Goal: Information Seeking & Learning: Learn about a topic

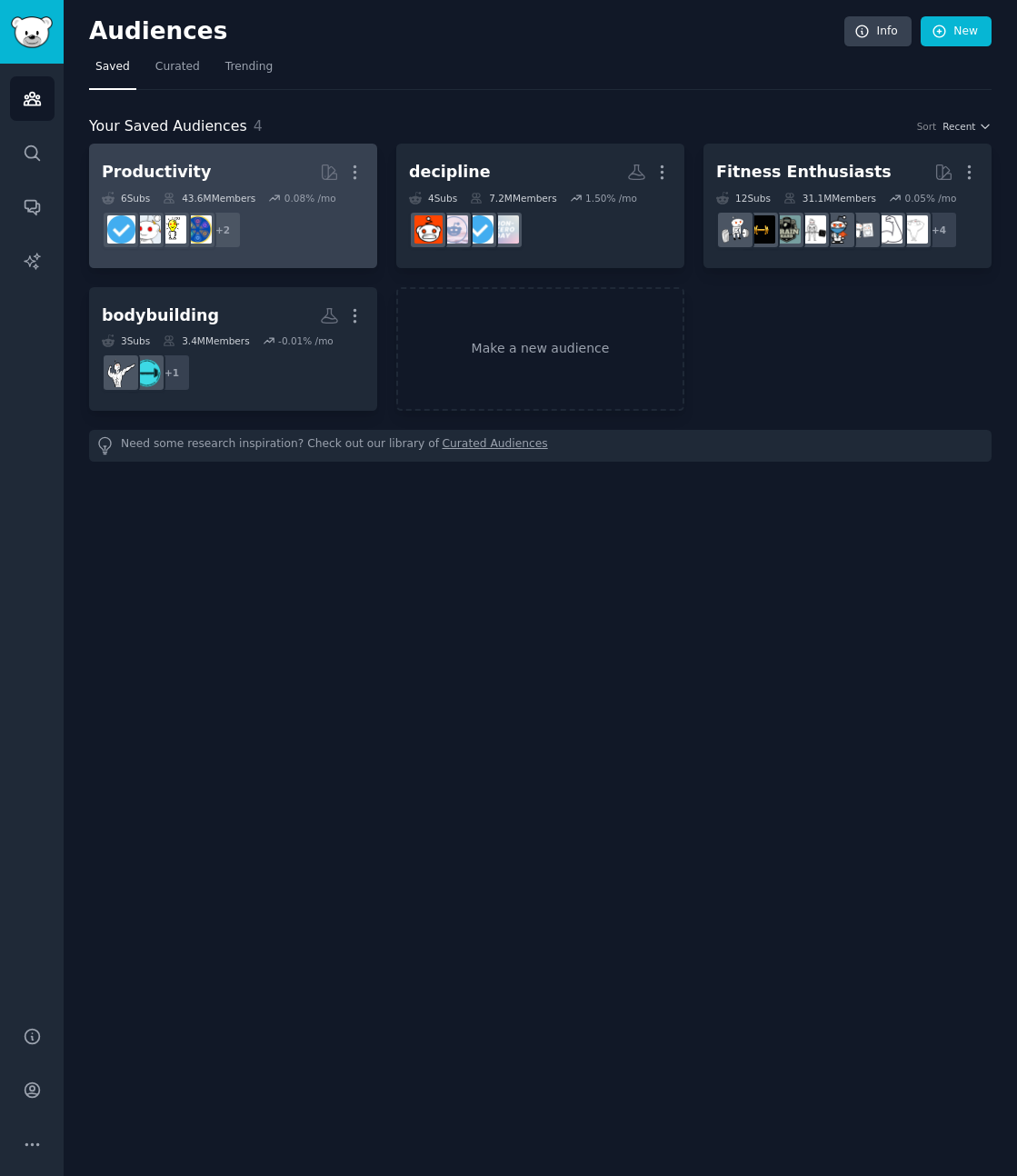
click at [217, 158] on h2 "Productivity Curated by GummySearch More" at bounding box center [232, 172] width 263 height 31
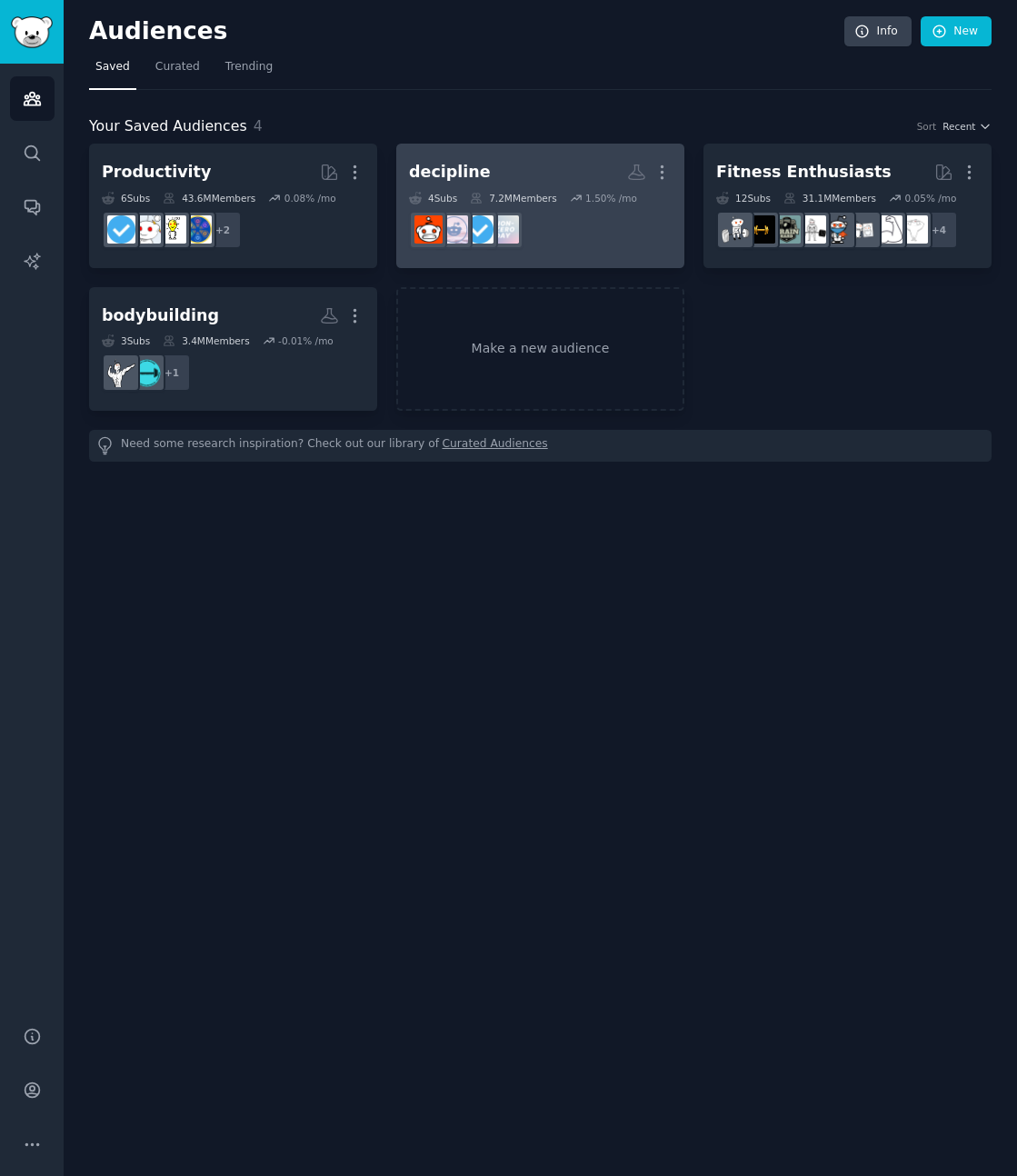
click at [527, 164] on h2 "decipline More" at bounding box center [539, 172] width 263 height 31
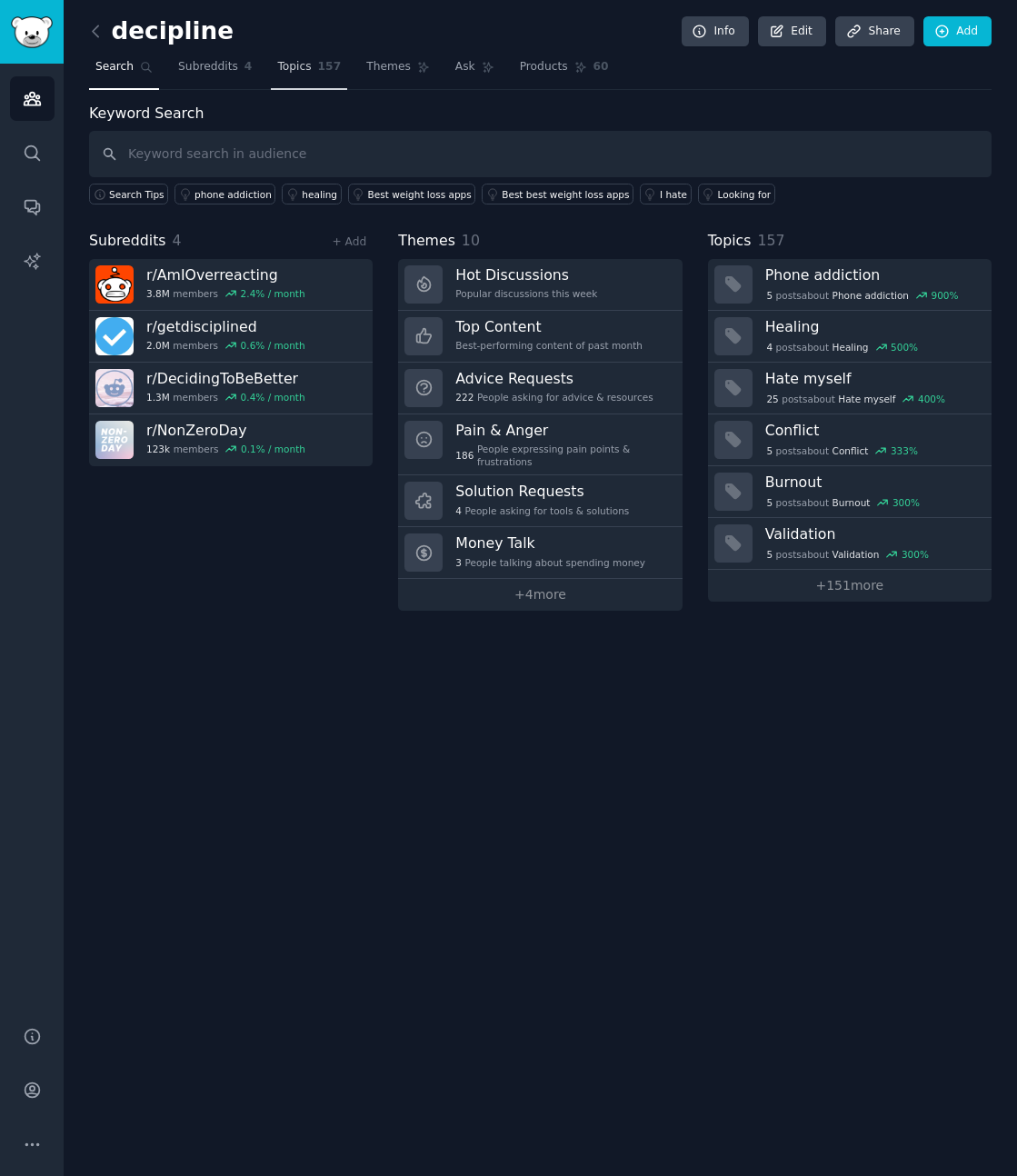
click at [321, 62] on span "157" at bounding box center [330, 67] width 24 height 17
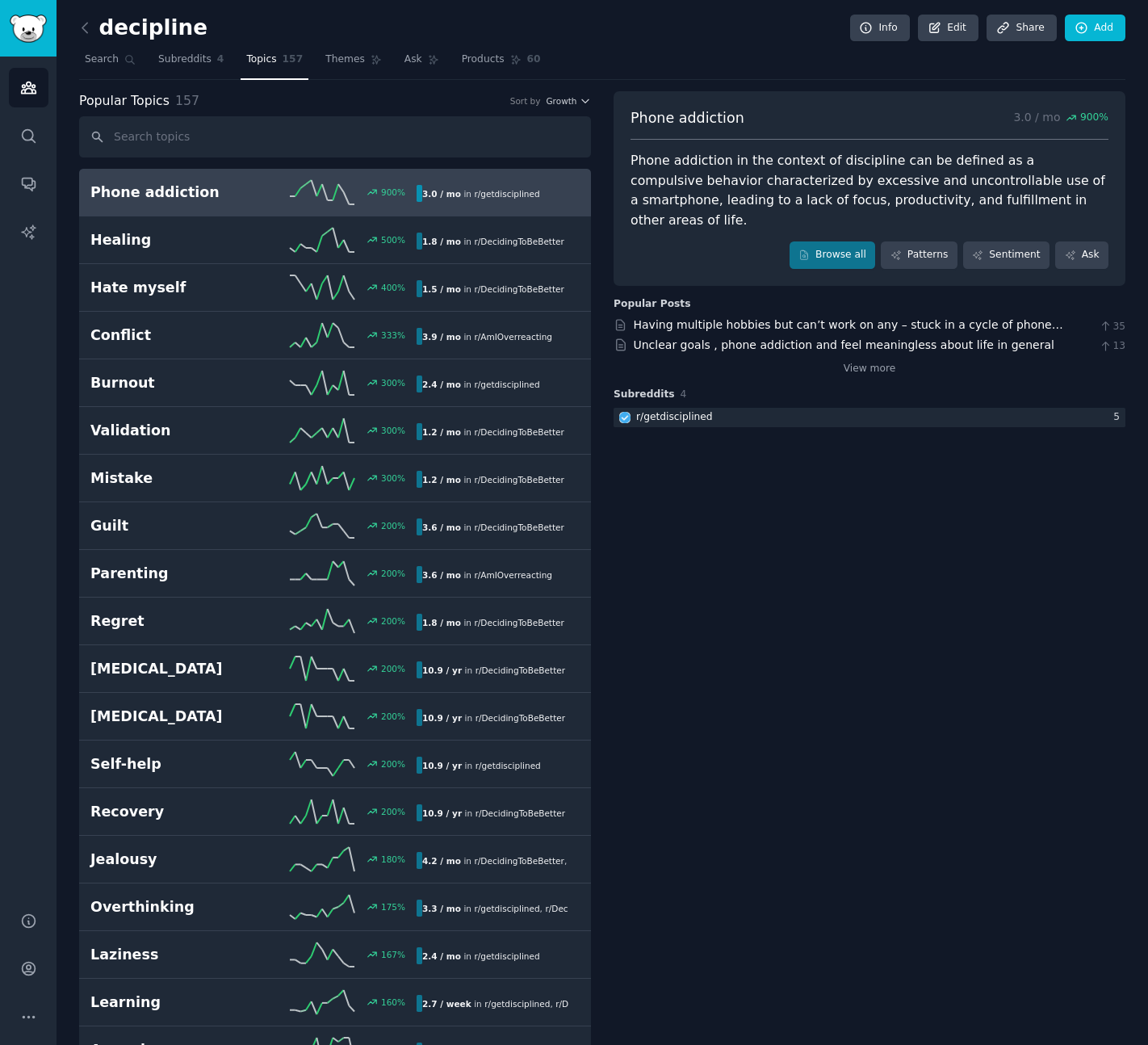
click at [203, 202] on div "Phone addiction 900 % 3.0 / mo in r/ getdisciplined" at bounding box center [334, 193] width 489 height 25
click at [706, 119] on span "Phone addiction" at bounding box center [687, 118] width 114 height 20
copy span "Phone addiction"
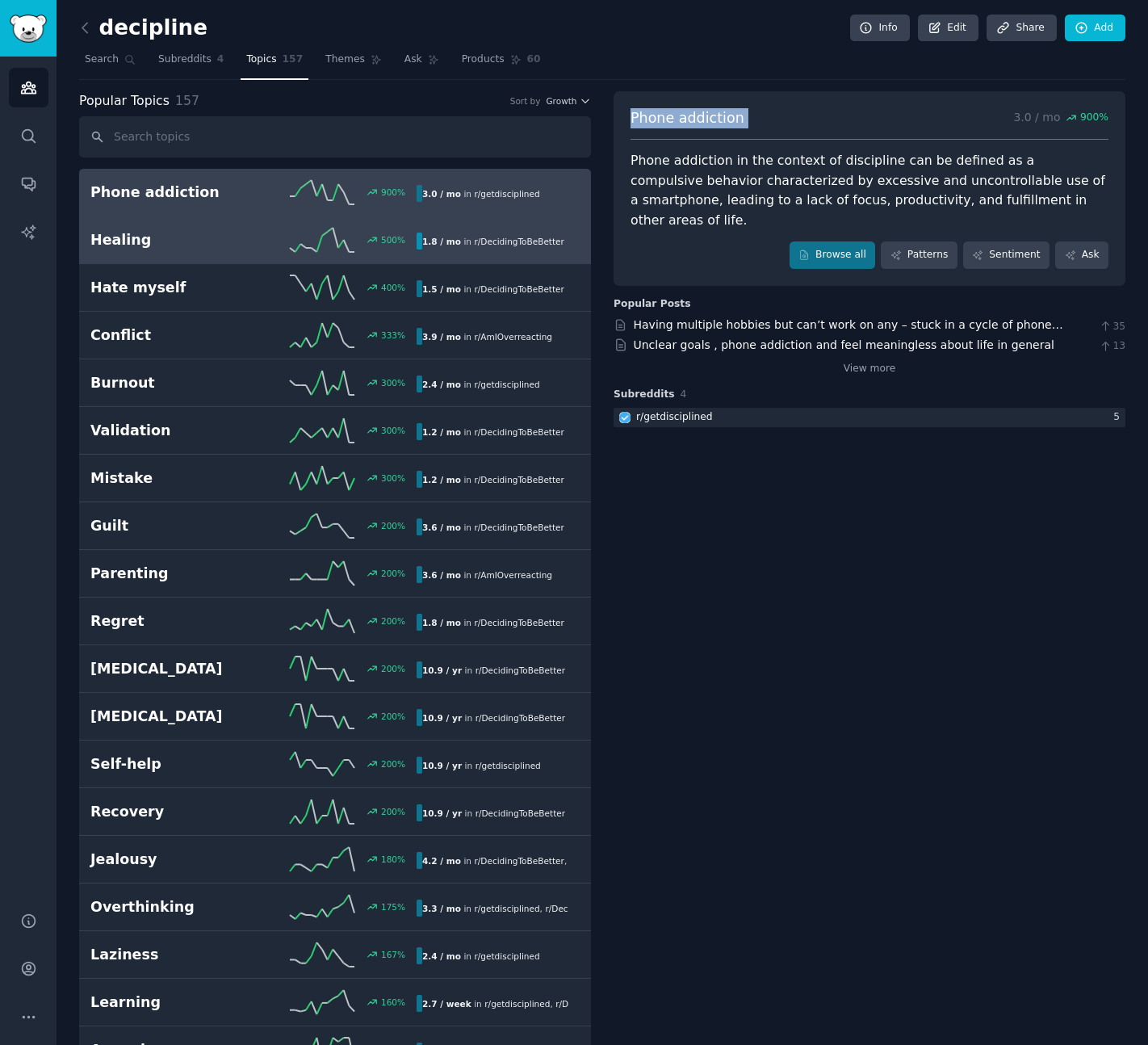
click at [168, 243] on h2 "Healing" at bounding box center [171, 240] width 163 height 20
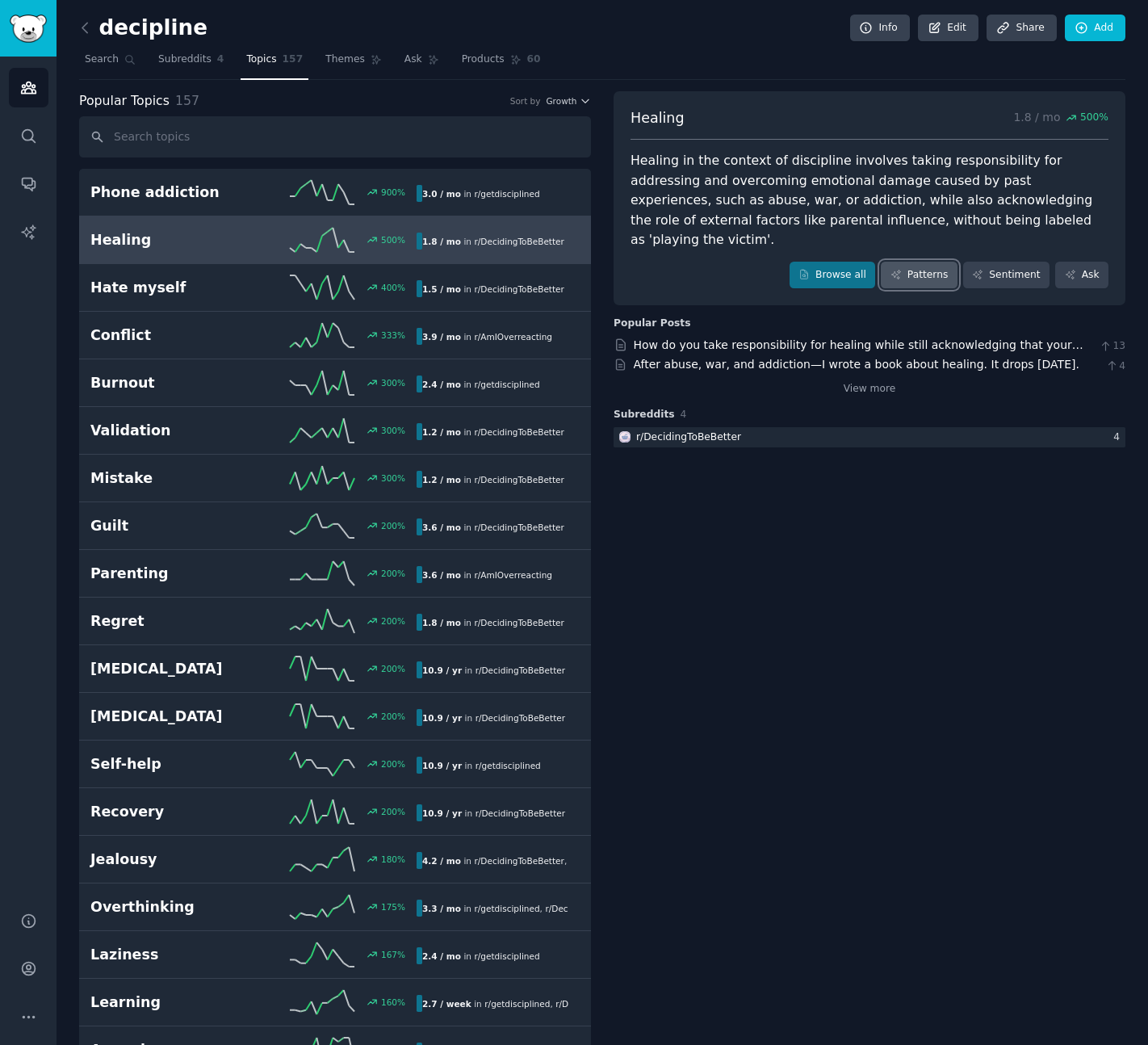
click at [903, 261] on link "Patterns" at bounding box center [919, 275] width 76 height 28
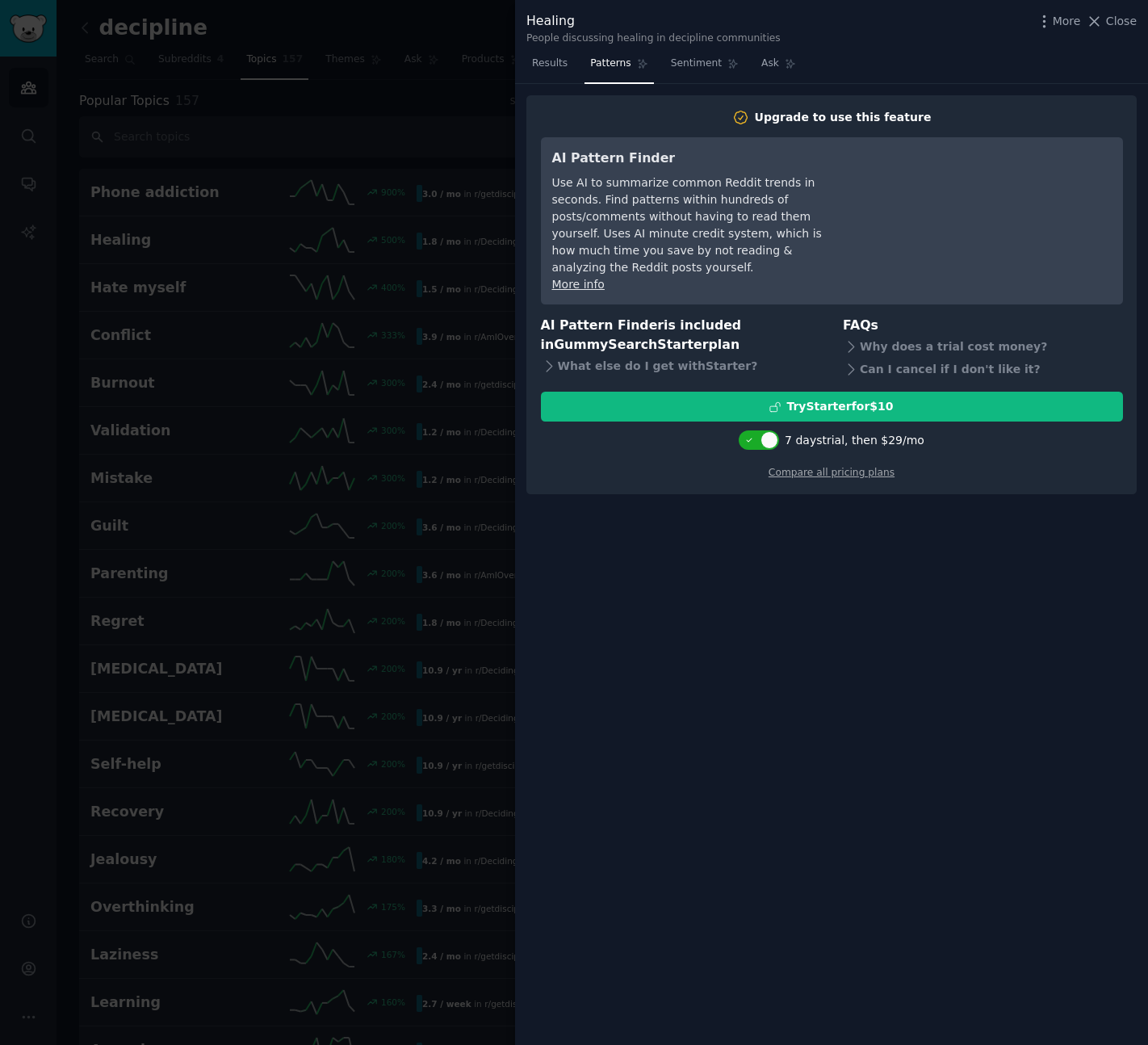
click at [397, 261] on div at bounding box center [574, 522] width 1148 height 1045
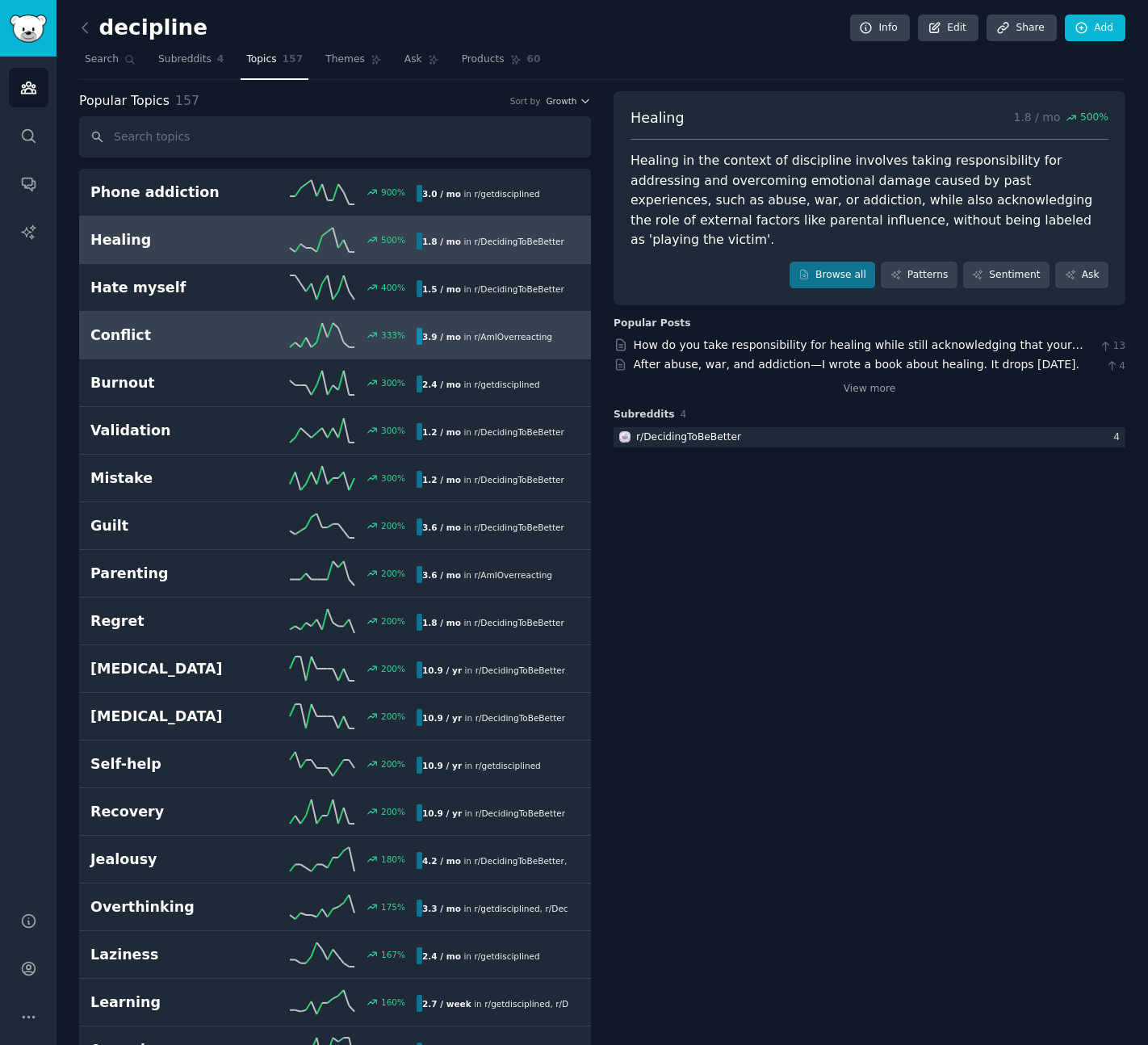
click at [179, 344] on h2 "Conflict" at bounding box center [171, 335] width 163 height 20
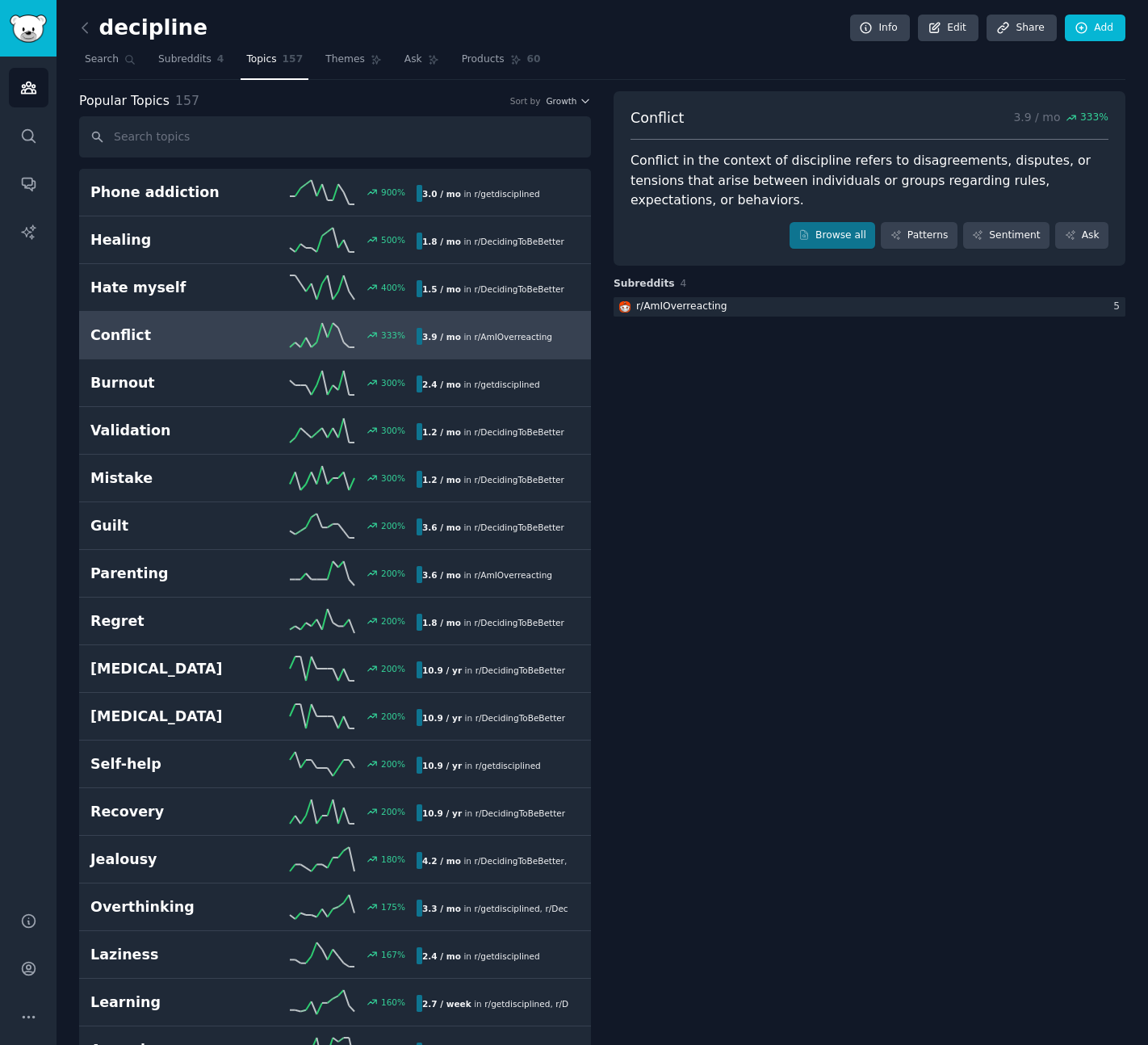
click at [138, 29] on h2 "decipline" at bounding box center [143, 29] width 129 height 26
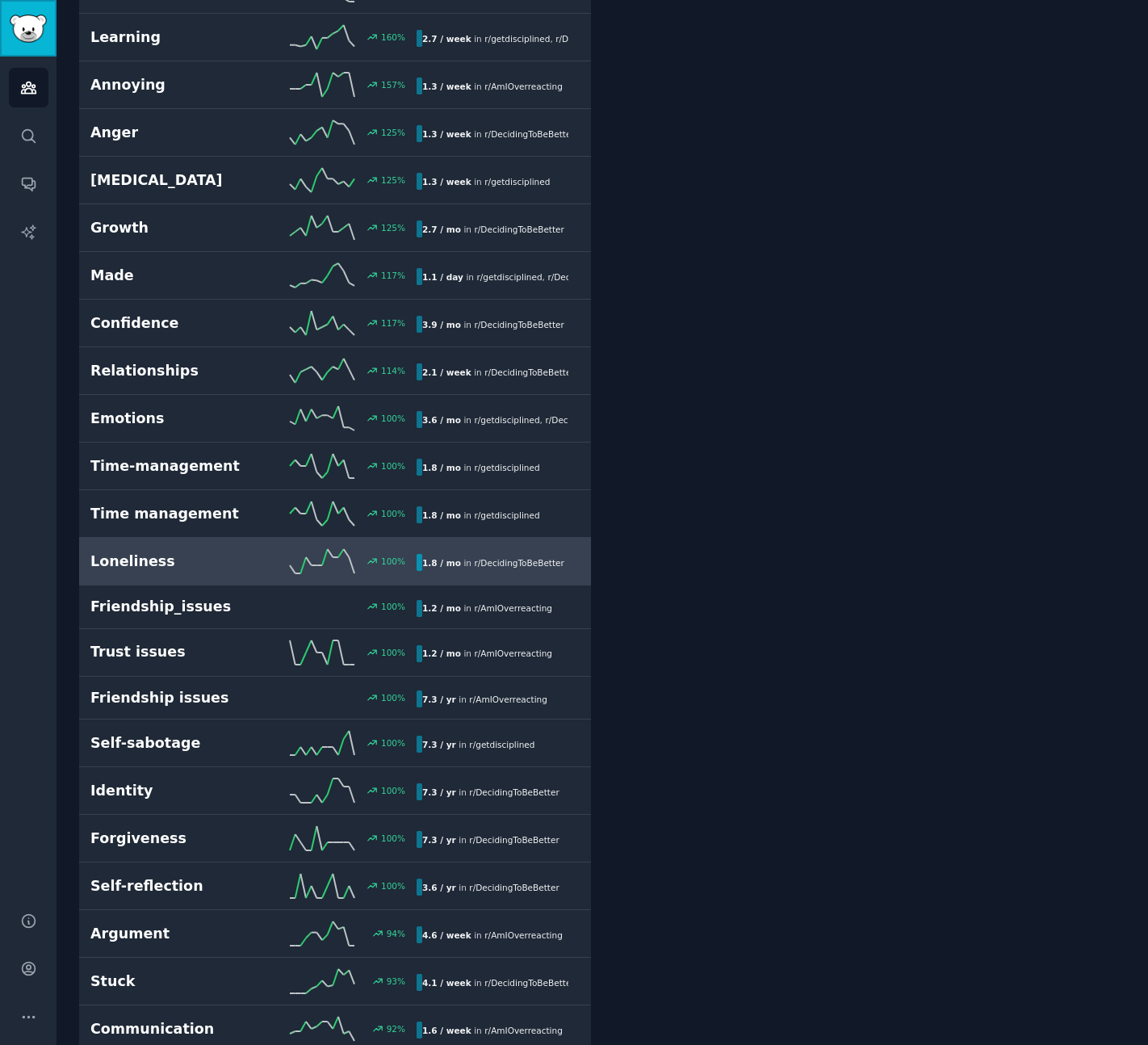
scroll to position [1239, 0]
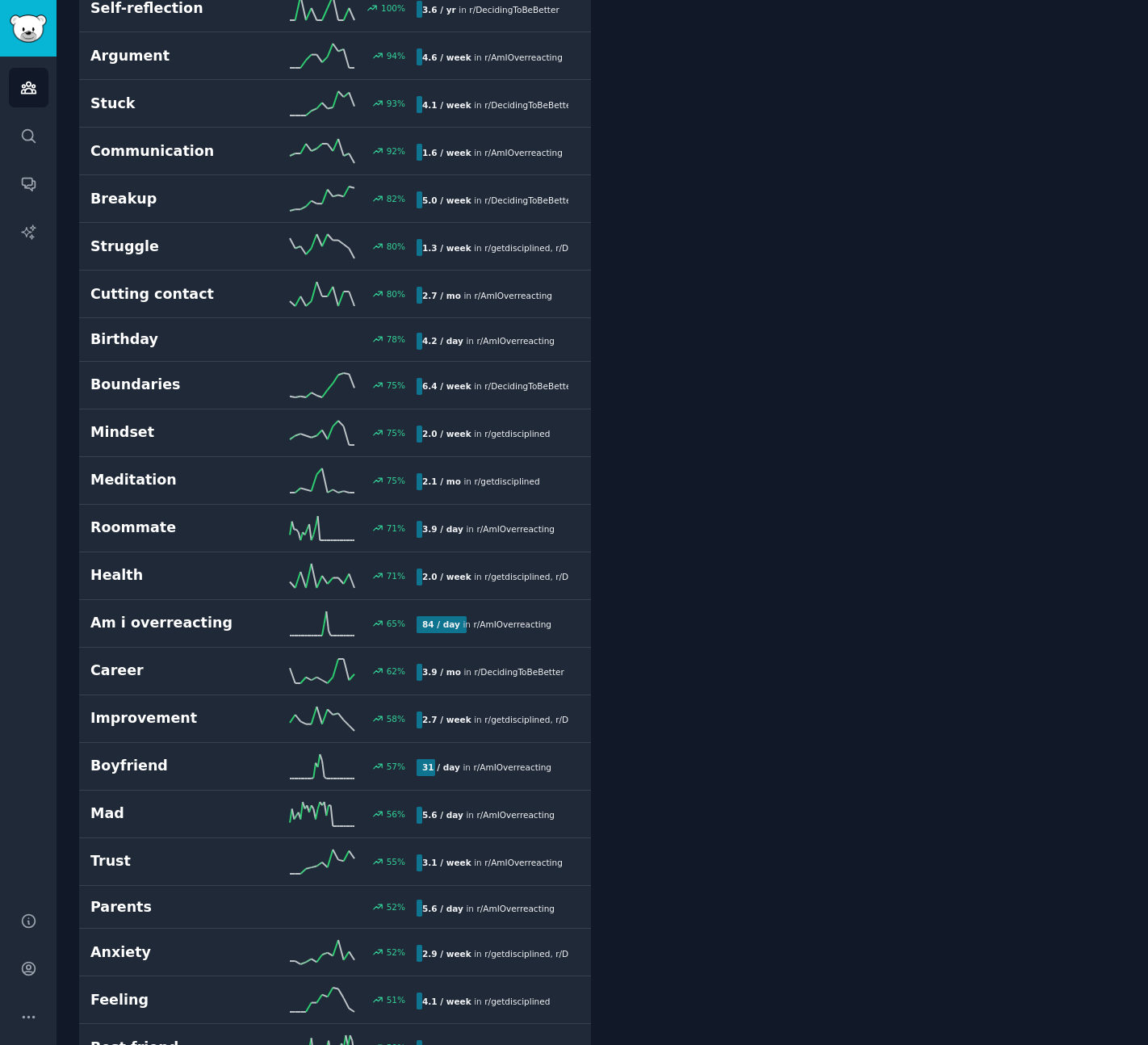
scroll to position [0, 0]
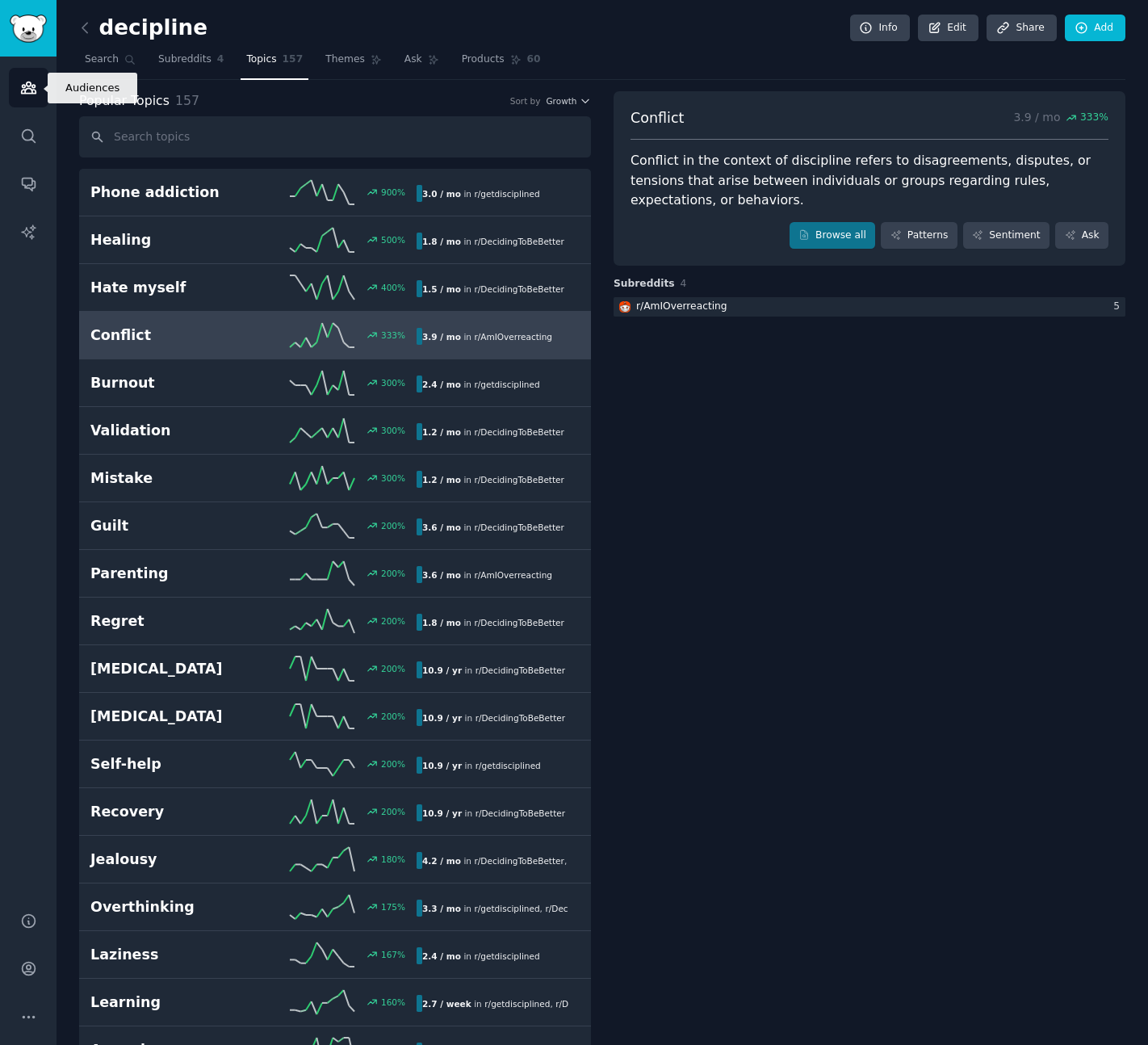
click at [25, 95] on icon "Sidebar" at bounding box center [29, 88] width 17 height 17
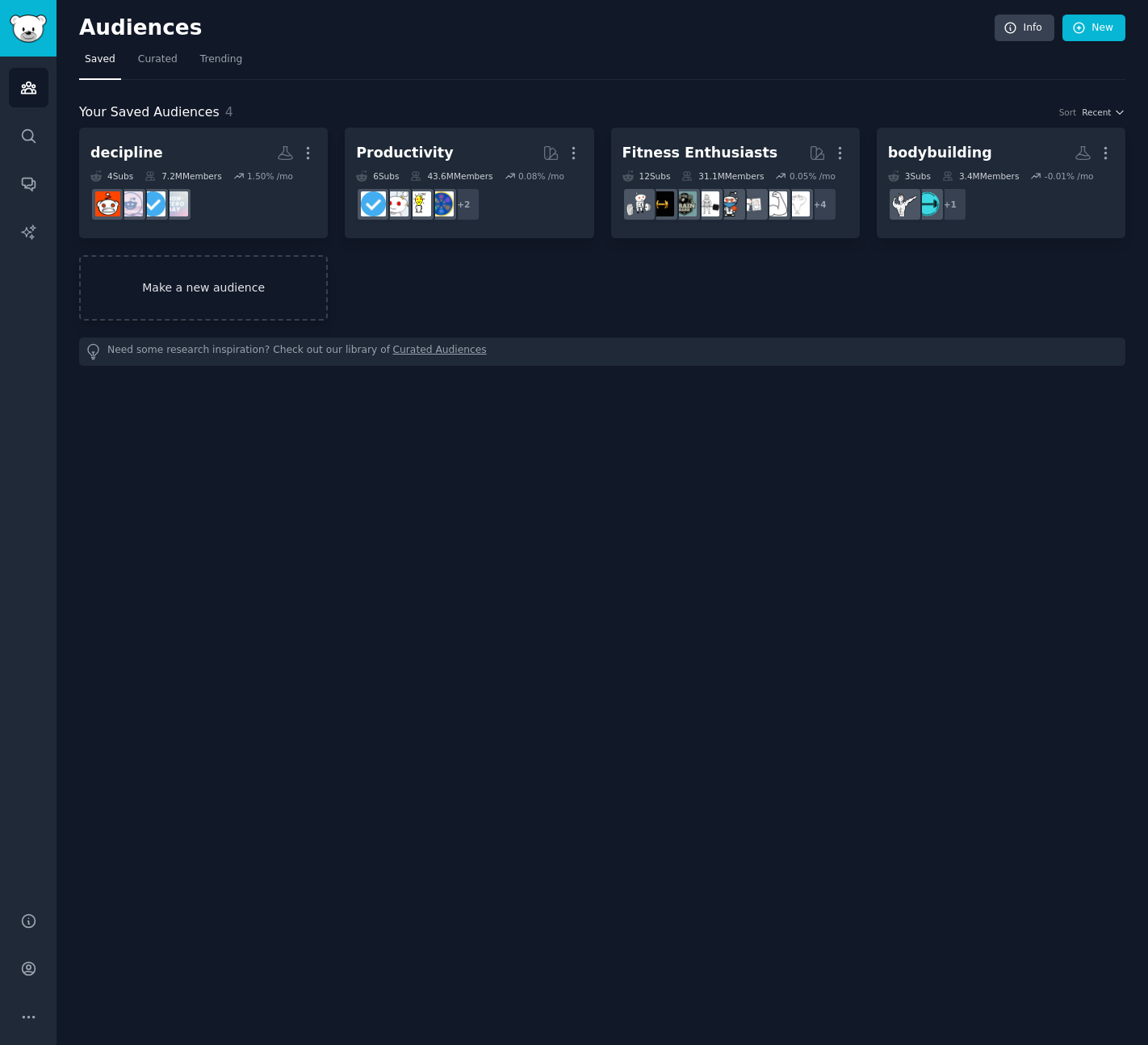
click at [179, 290] on link "Make a new audience" at bounding box center [204, 288] width 249 height 66
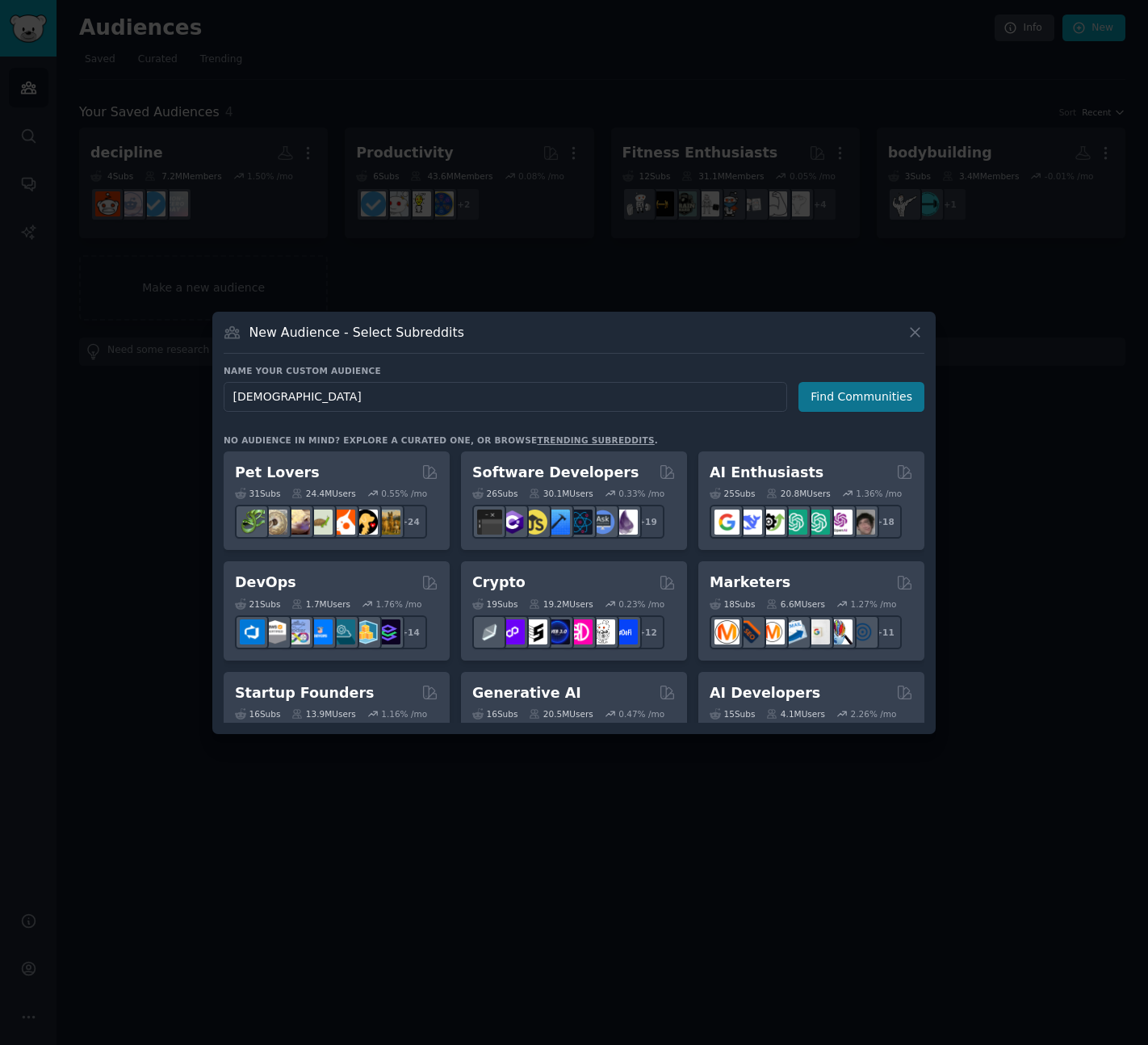
type input "Stoicism"
click at [847, 405] on button "Find Communities" at bounding box center [862, 397] width 126 height 30
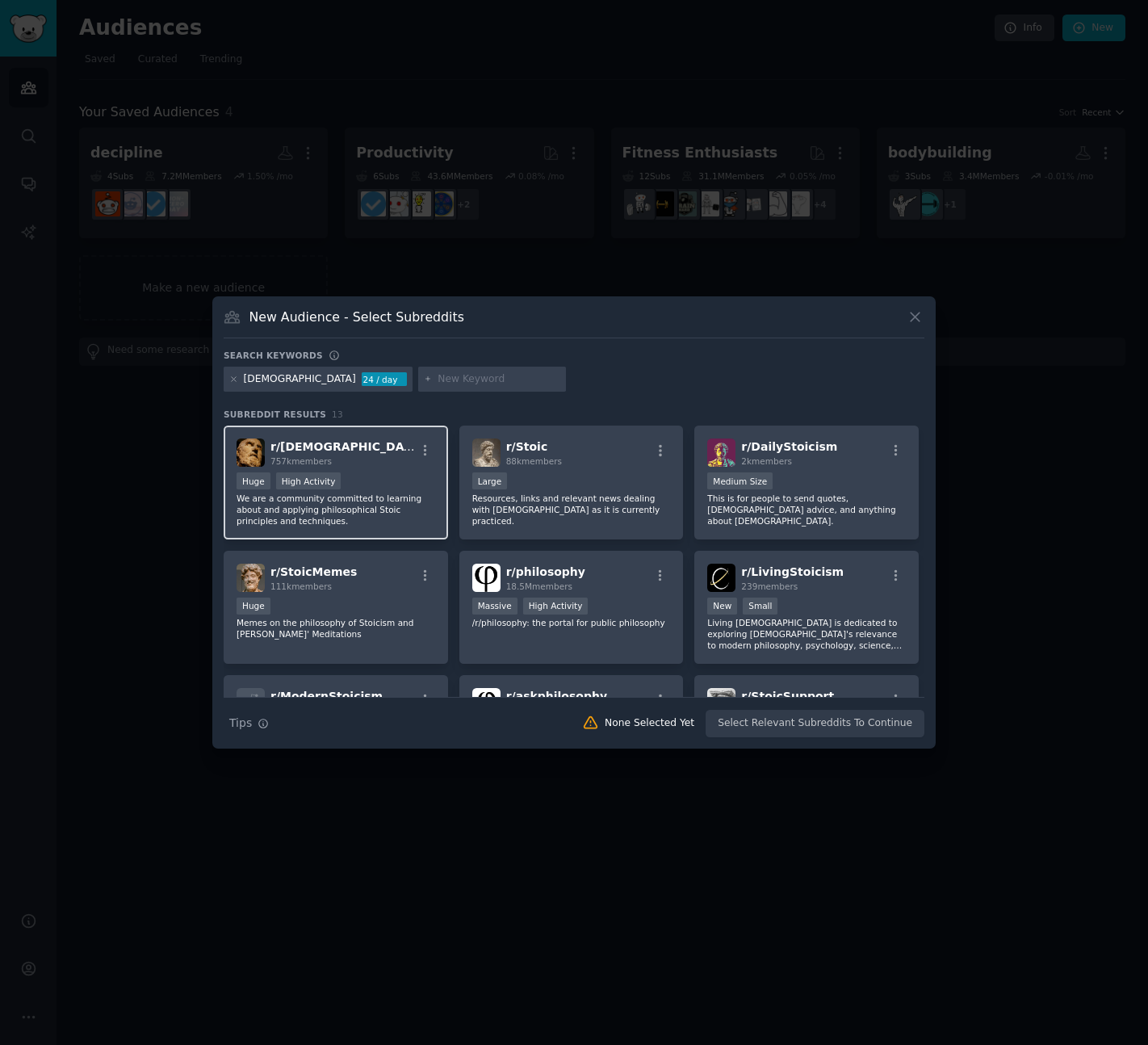
click at [405, 481] on div "Huge High Activity" at bounding box center [336, 482] width 198 height 20
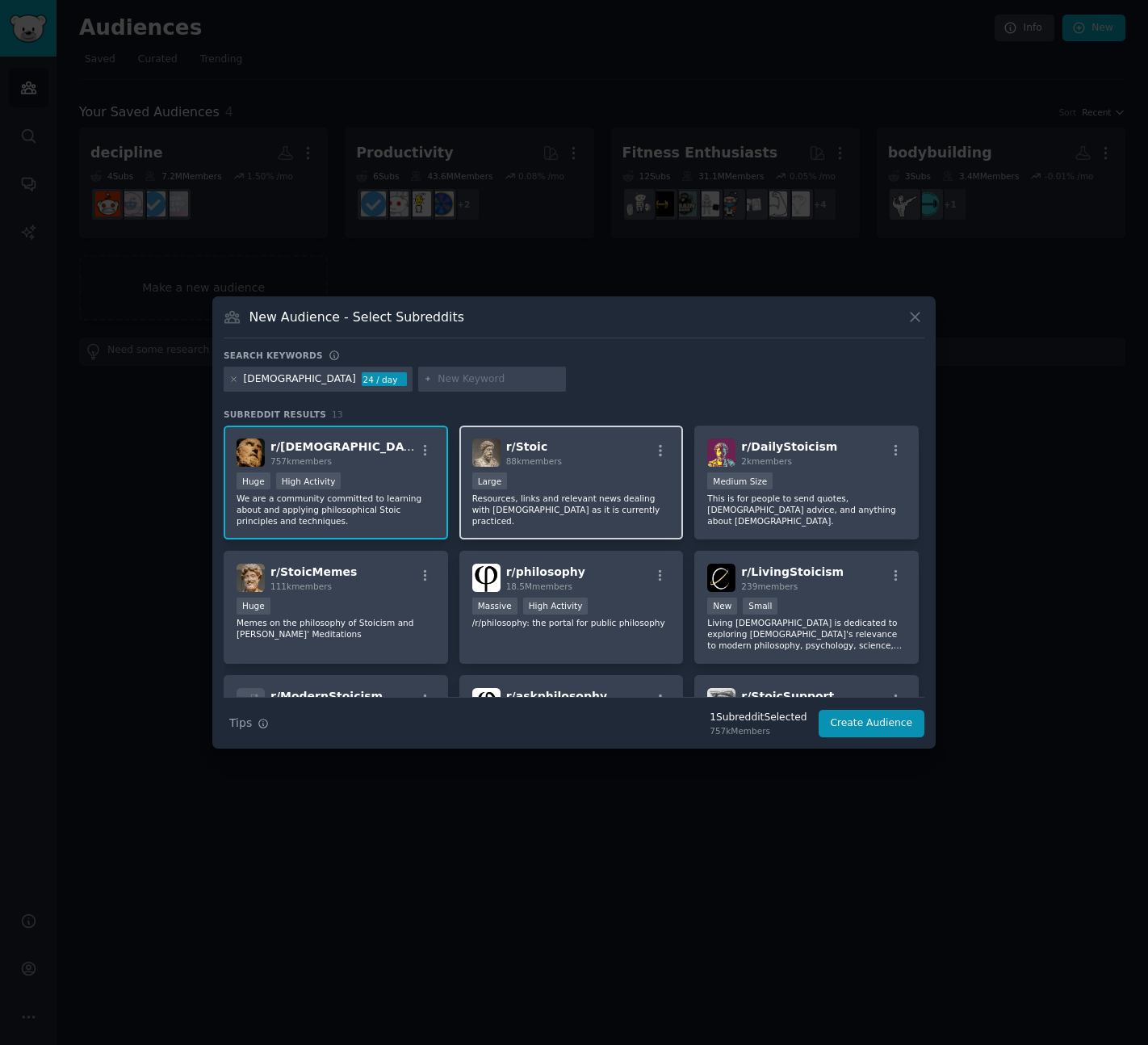
click at [600, 479] on div "Large" at bounding box center [571, 482] width 198 height 20
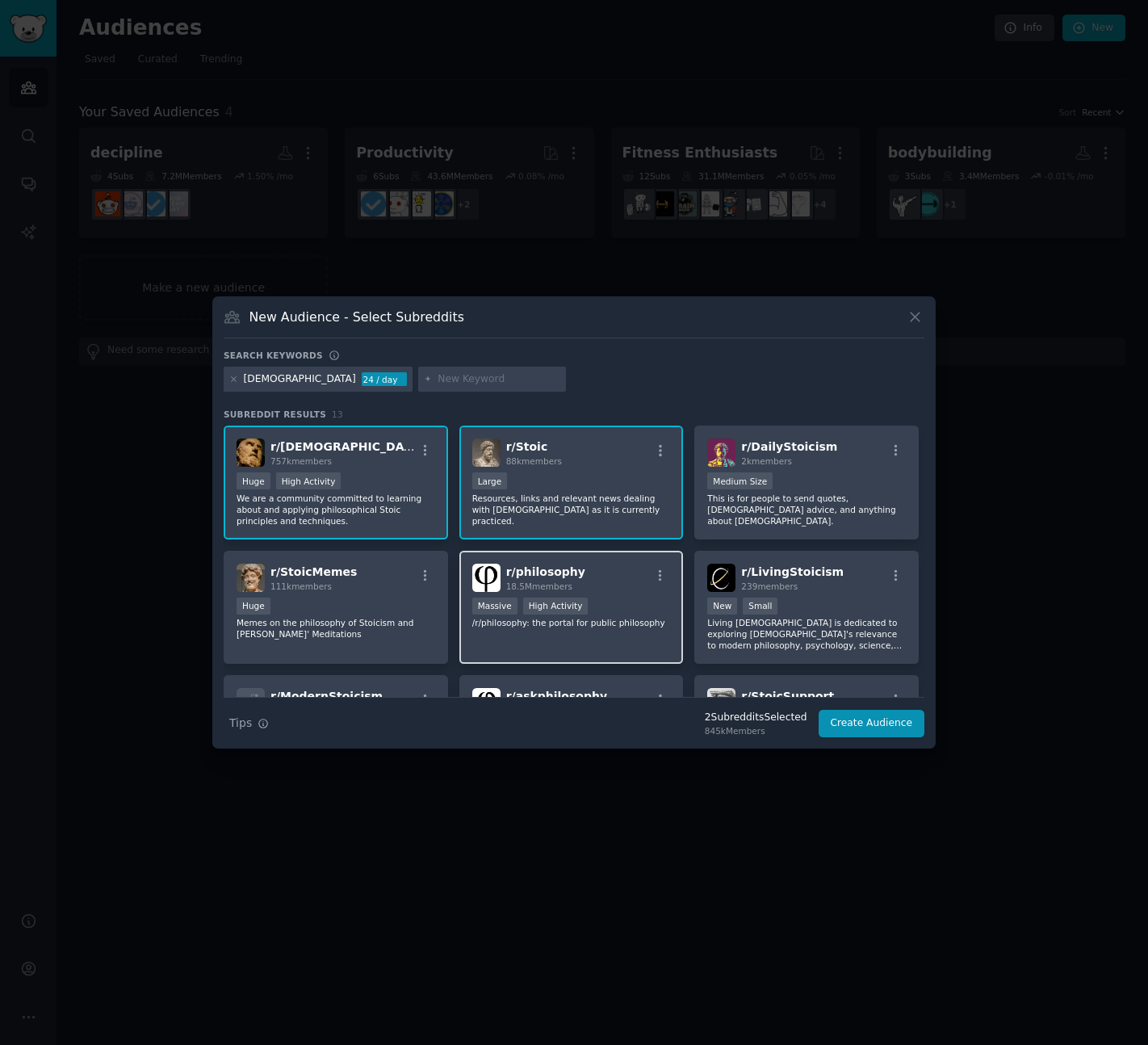
click at [599, 576] on div "r/ philosophy 18.5M members" at bounding box center [571, 578] width 198 height 28
click at [847, 718] on button "Create Audience" at bounding box center [872, 724] width 107 height 28
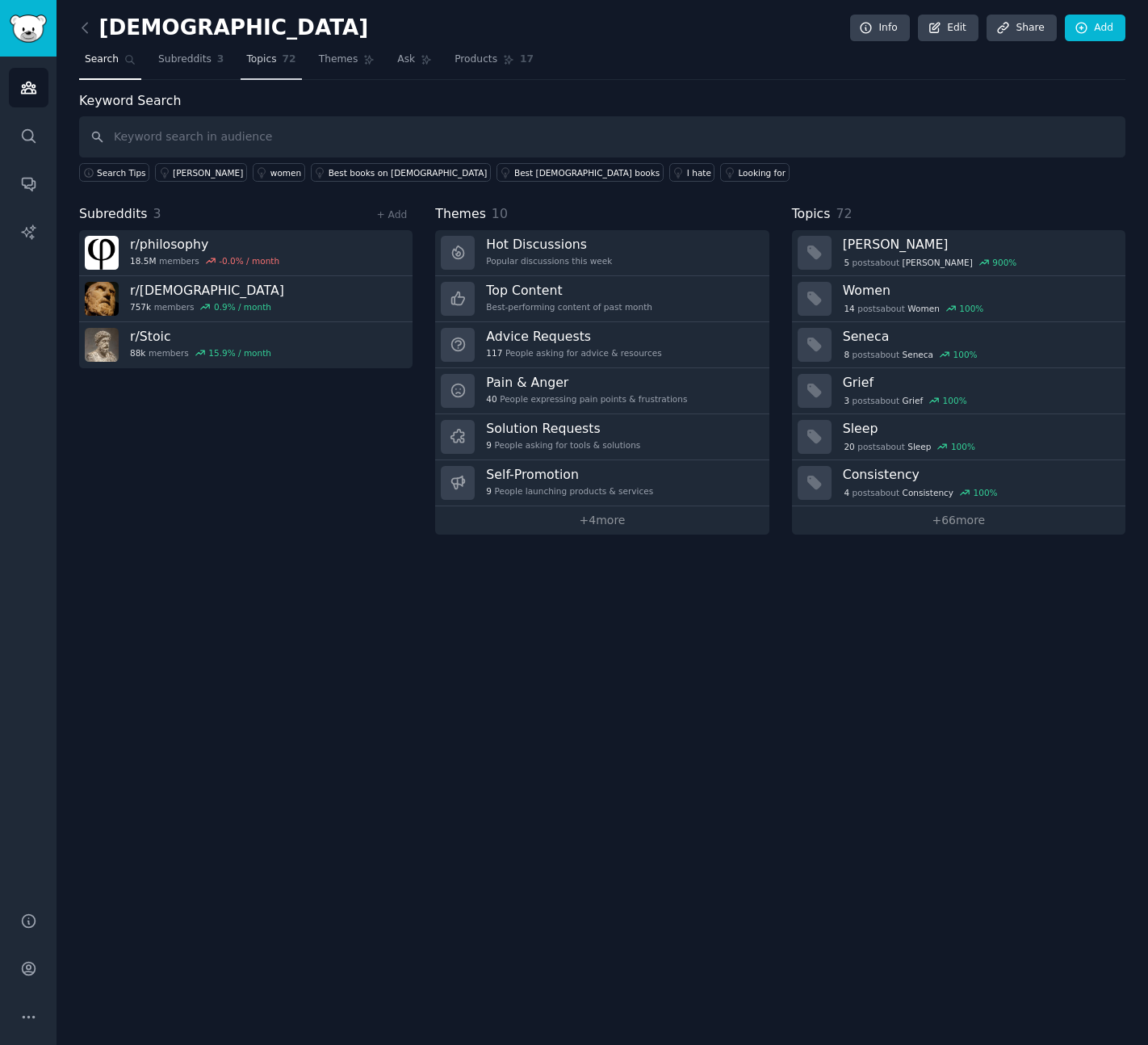
click at [271, 61] on span "Topics" at bounding box center [261, 60] width 29 height 15
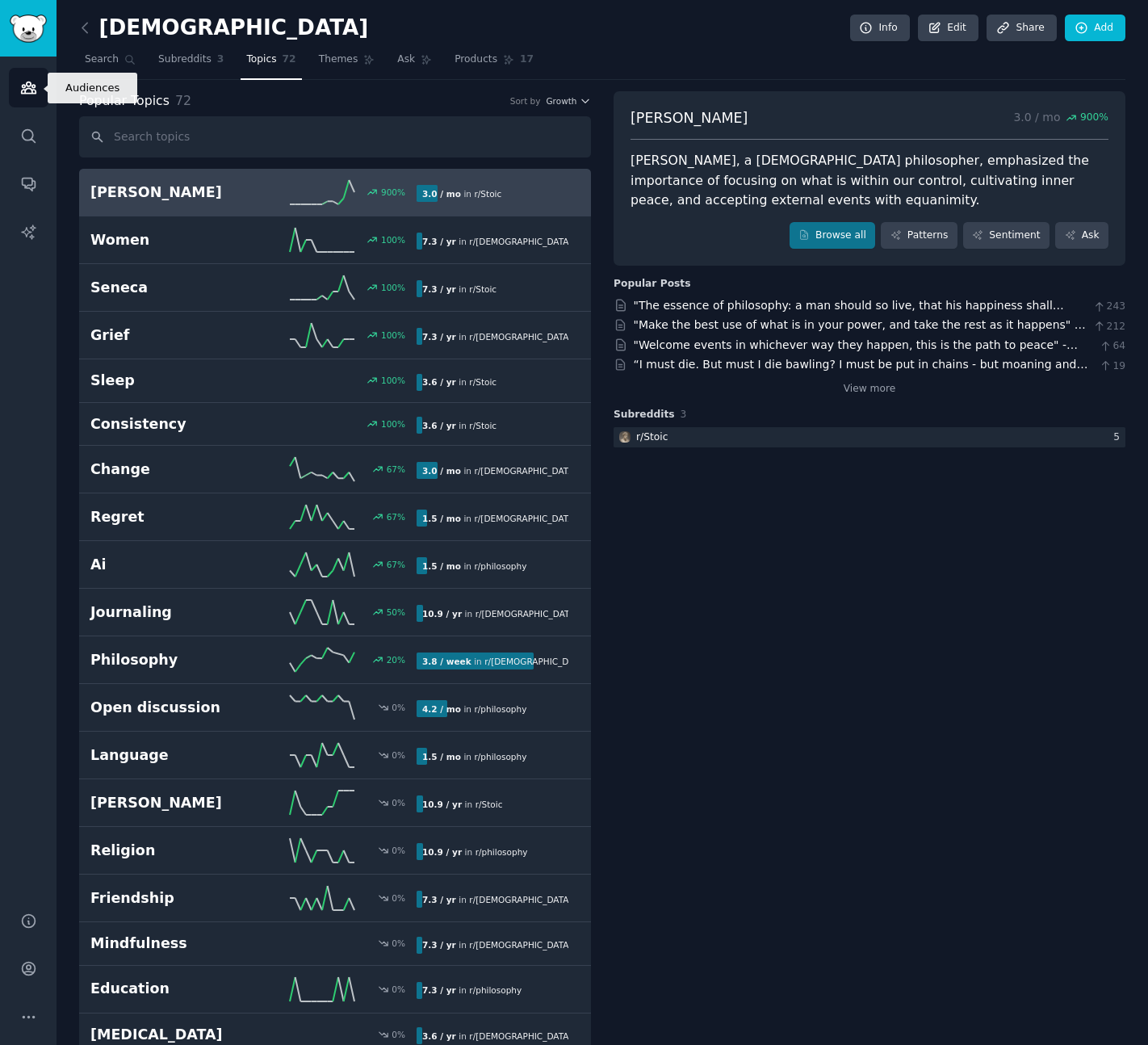
click at [18, 74] on link "Audiences" at bounding box center [29, 88] width 39 height 39
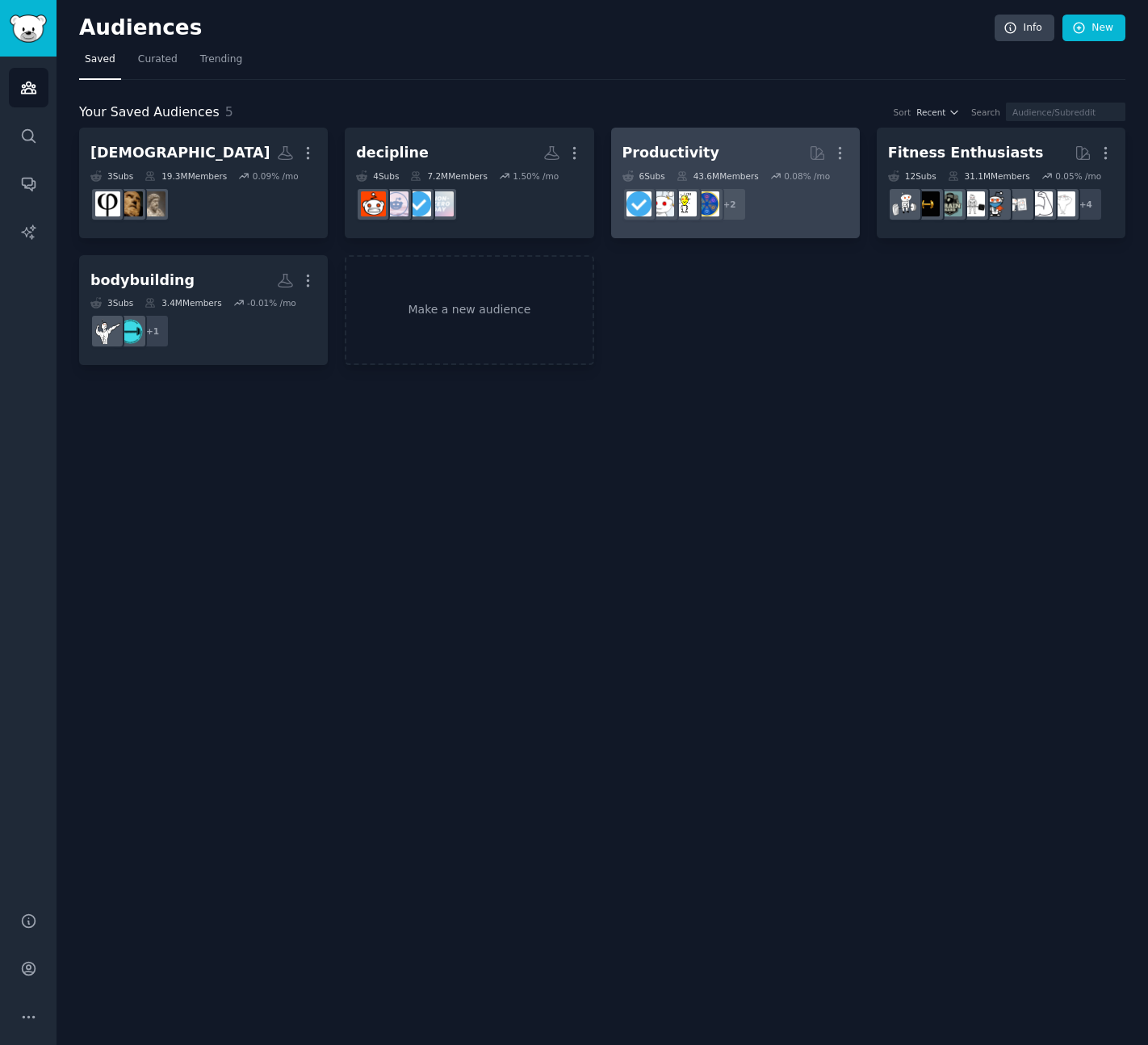
click at [696, 152] on div "Productivity" at bounding box center [671, 152] width 97 height 20
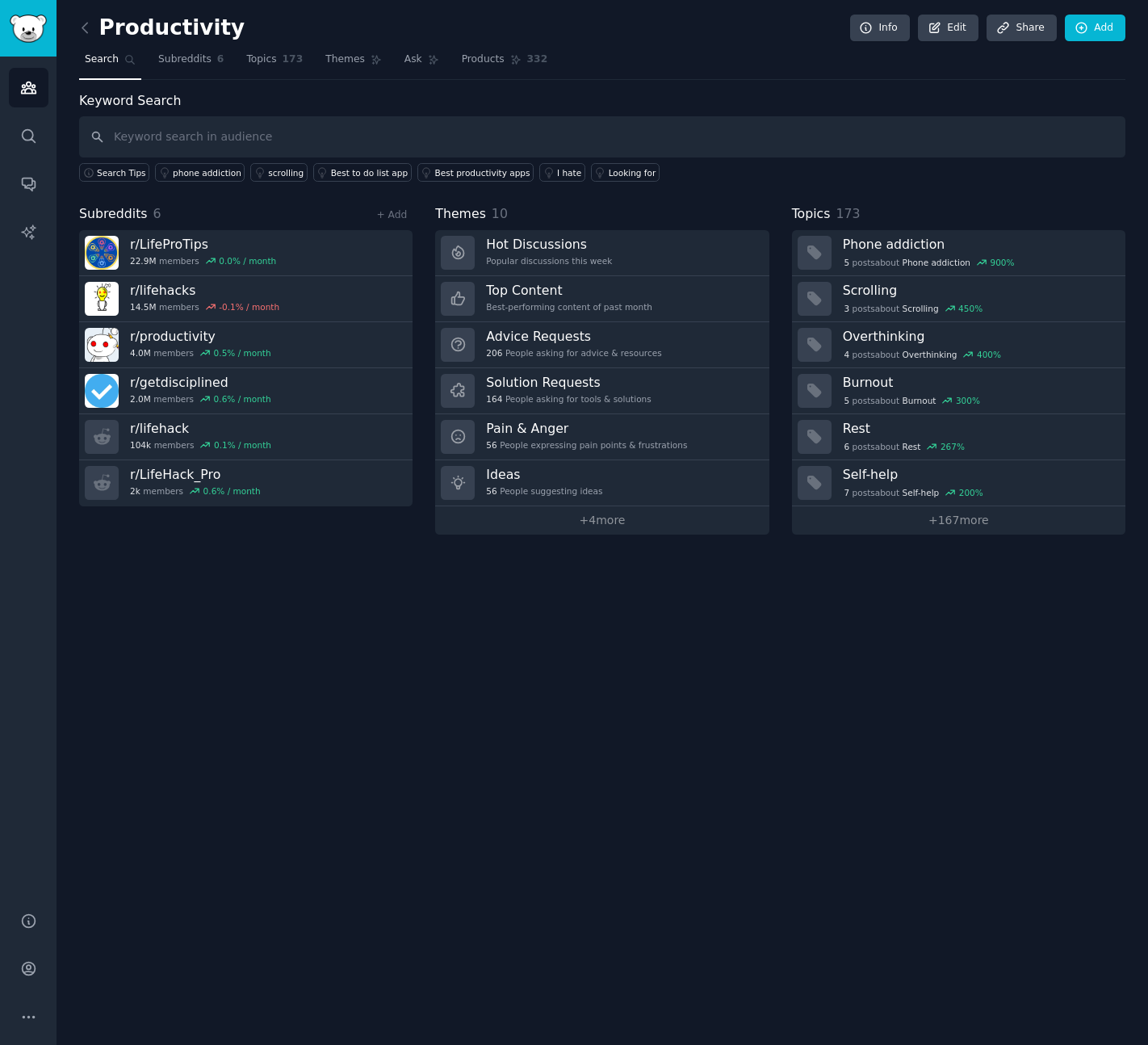
click at [157, 25] on h2 "Productivity" at bounding box center [162, 29] width 166 height 26
copy h2 "Productivity"
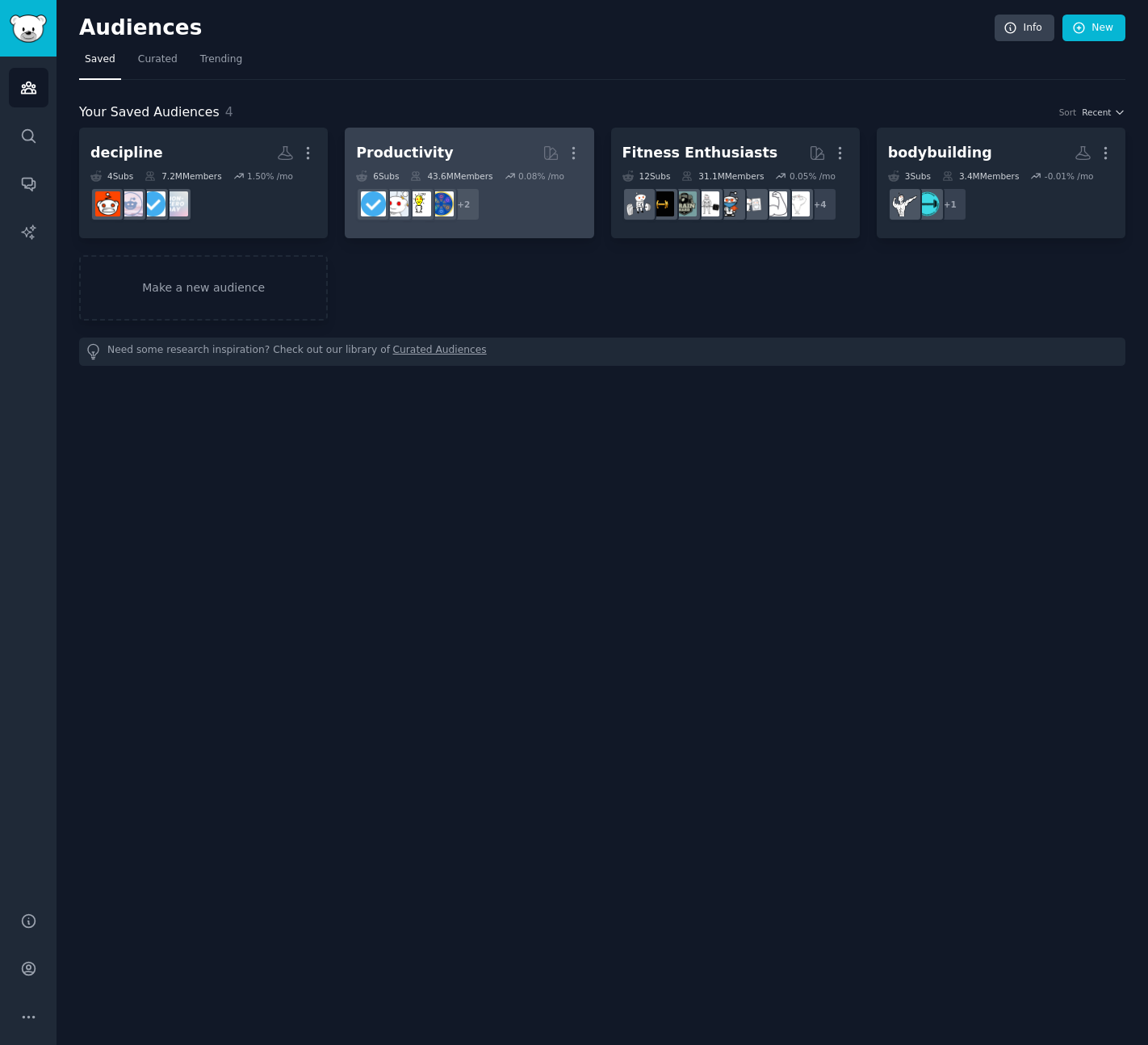
click at [462, 147] on h2 "Productivity More" at bounding box center [470, 152] width 226 height 28
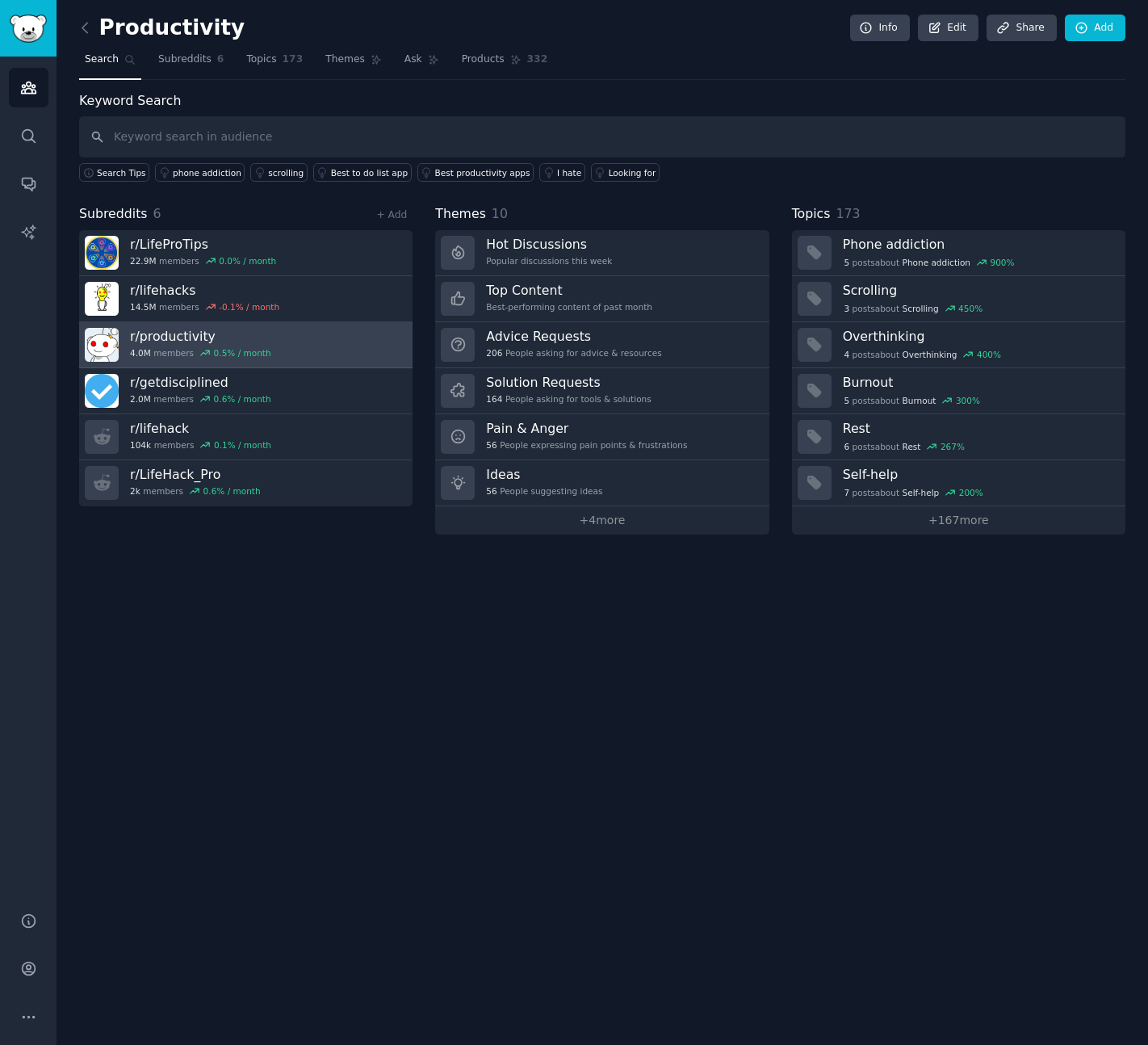
click at [180, 335] on h3 "r/ productivity" at bounding box center [201, 336] width 141 height 17
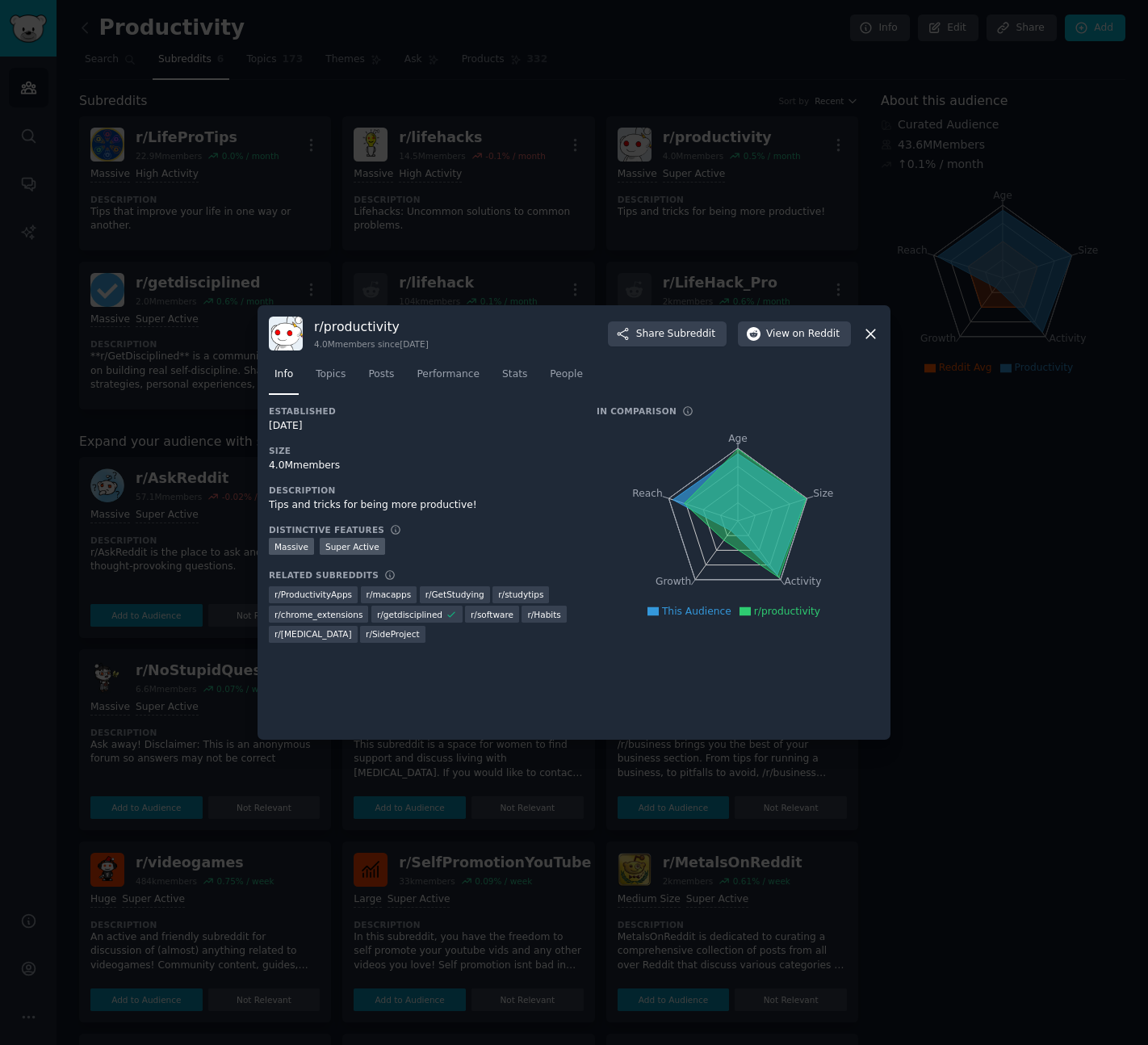
click at [698, 248] on div at bounding box center [574, 522] width 1148 height 1045
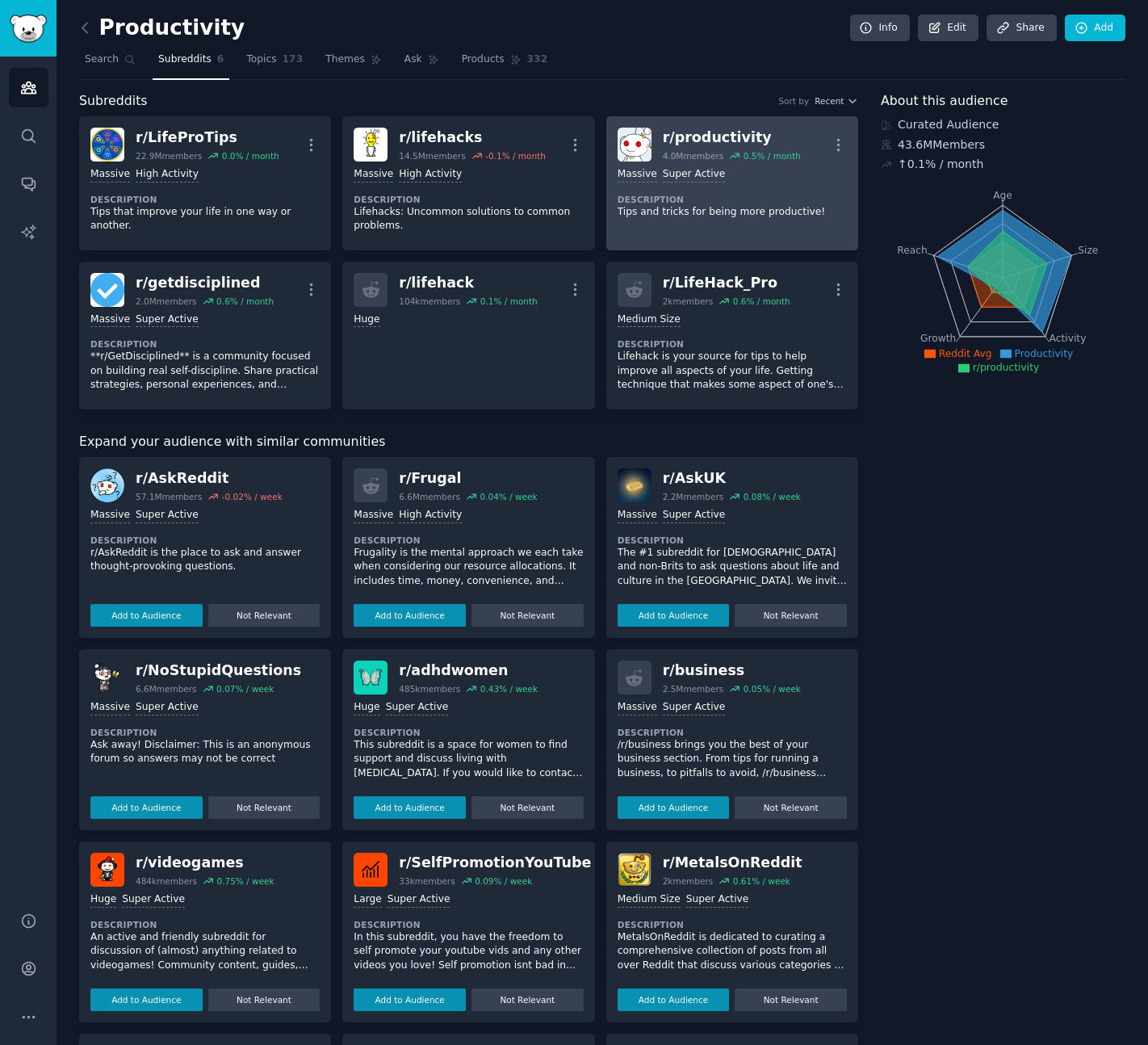
click at [734, 133] on div "r/ productivity" at bounding box center [732, 138] width 138 height 20
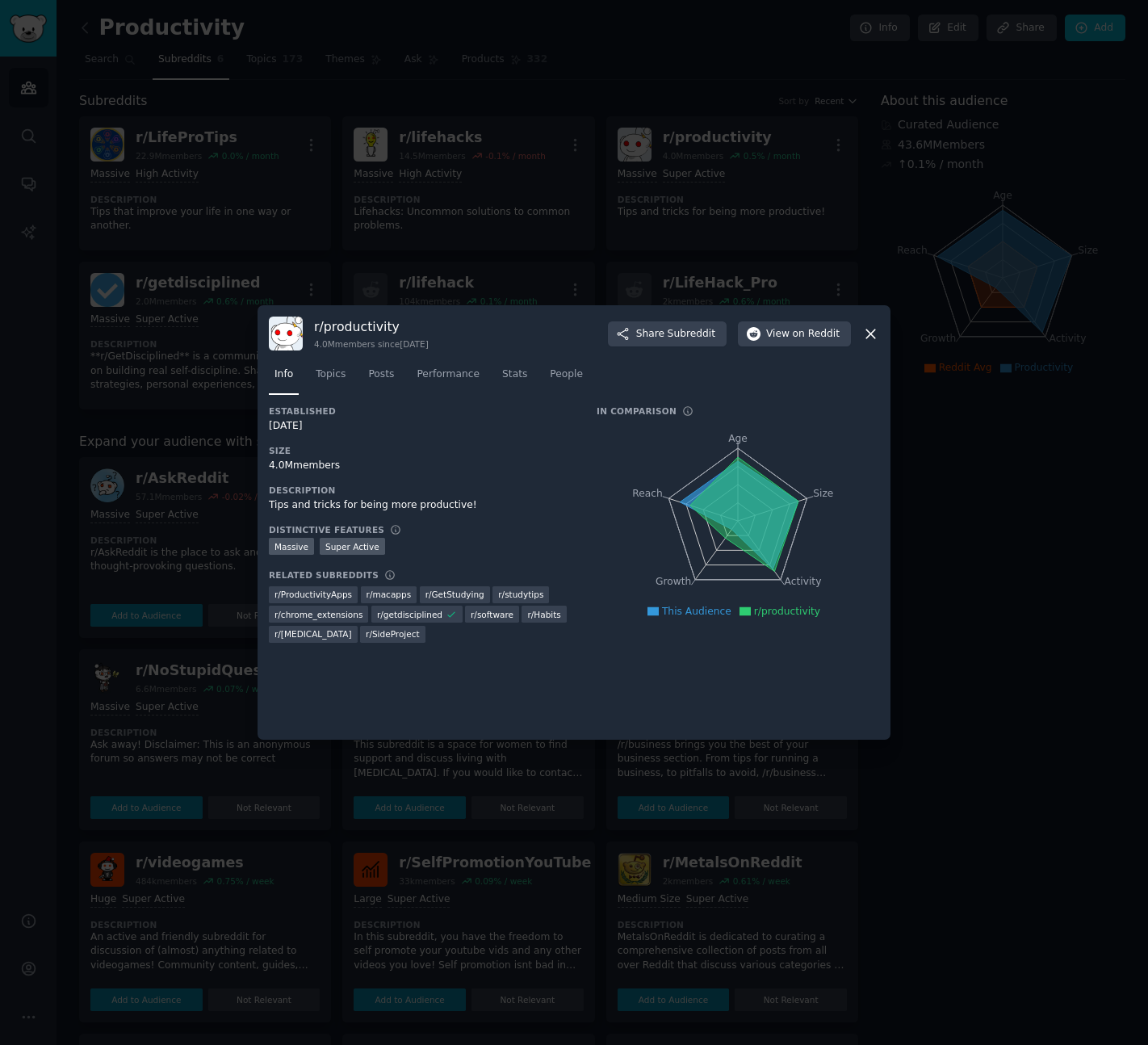
click at [741, 226] on div at bounding box center [574, 522] width 1148 height 1045
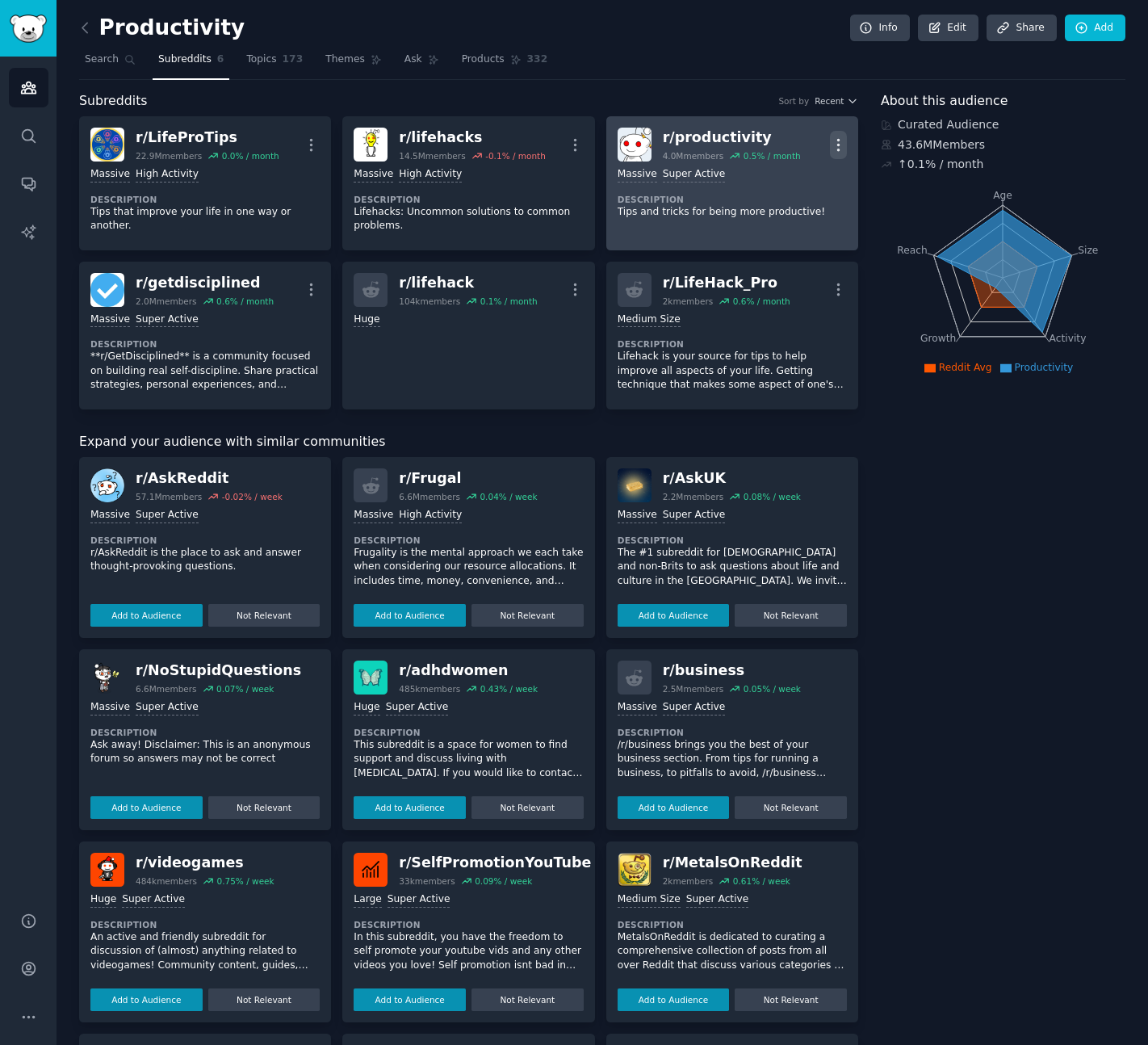
click at [841, 144] on icon "button" at bounding box center [838, 145] width 17 height 17
click at [726, 150] on link "View" at bounding box center [774, 150] width 96 height 34
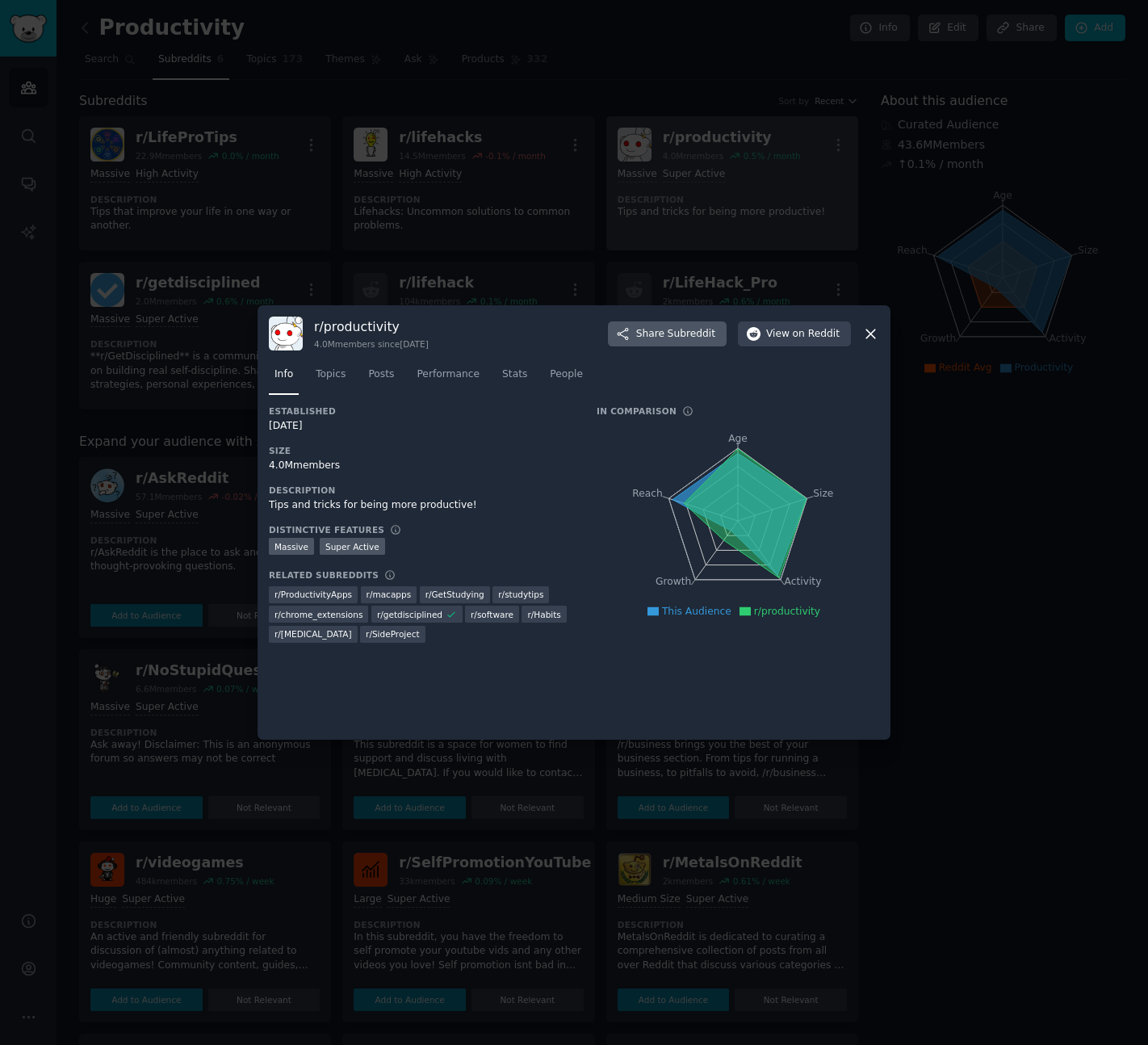
click at [712, 338] on span "Subreddit" at bounding box center [692, 334] width 48 height 15
drag, startPoint x: 351, startPoint y: 133, endPoint x: 340, endPoint y: 124, distance: 14.2
click at [351, 133] on div at bounding box center [574, 522] width 1148 height 1045
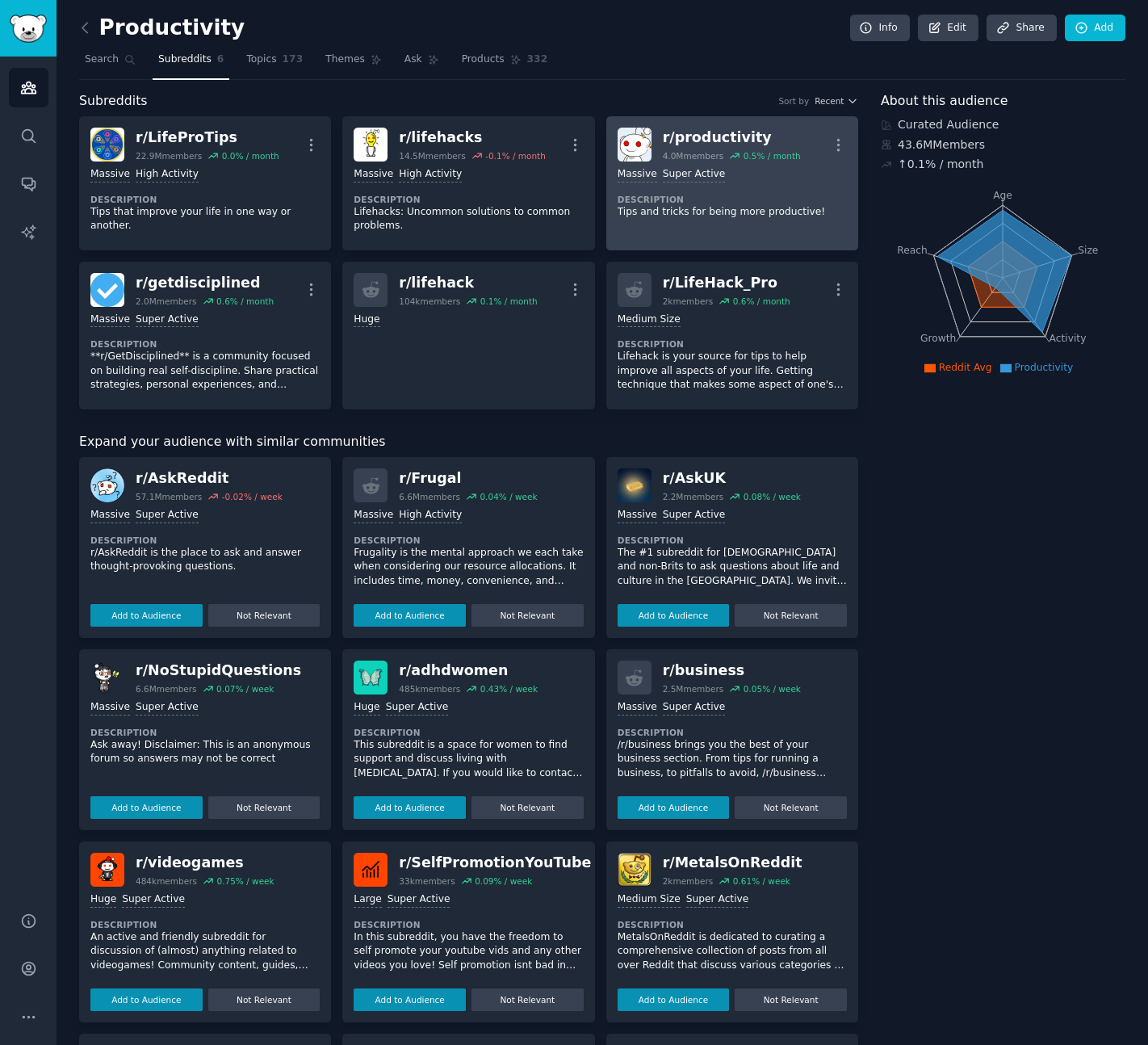
click at [75, 28] on div "Productivity Info Edit Share Add Search Subreddits 6 Topics 173 Themes Ask Prod…" at bounding box center [602, 619] width 1091 height 1238
click at [83, 28] on icon at bounding box center [85, 28] width 17 height 17
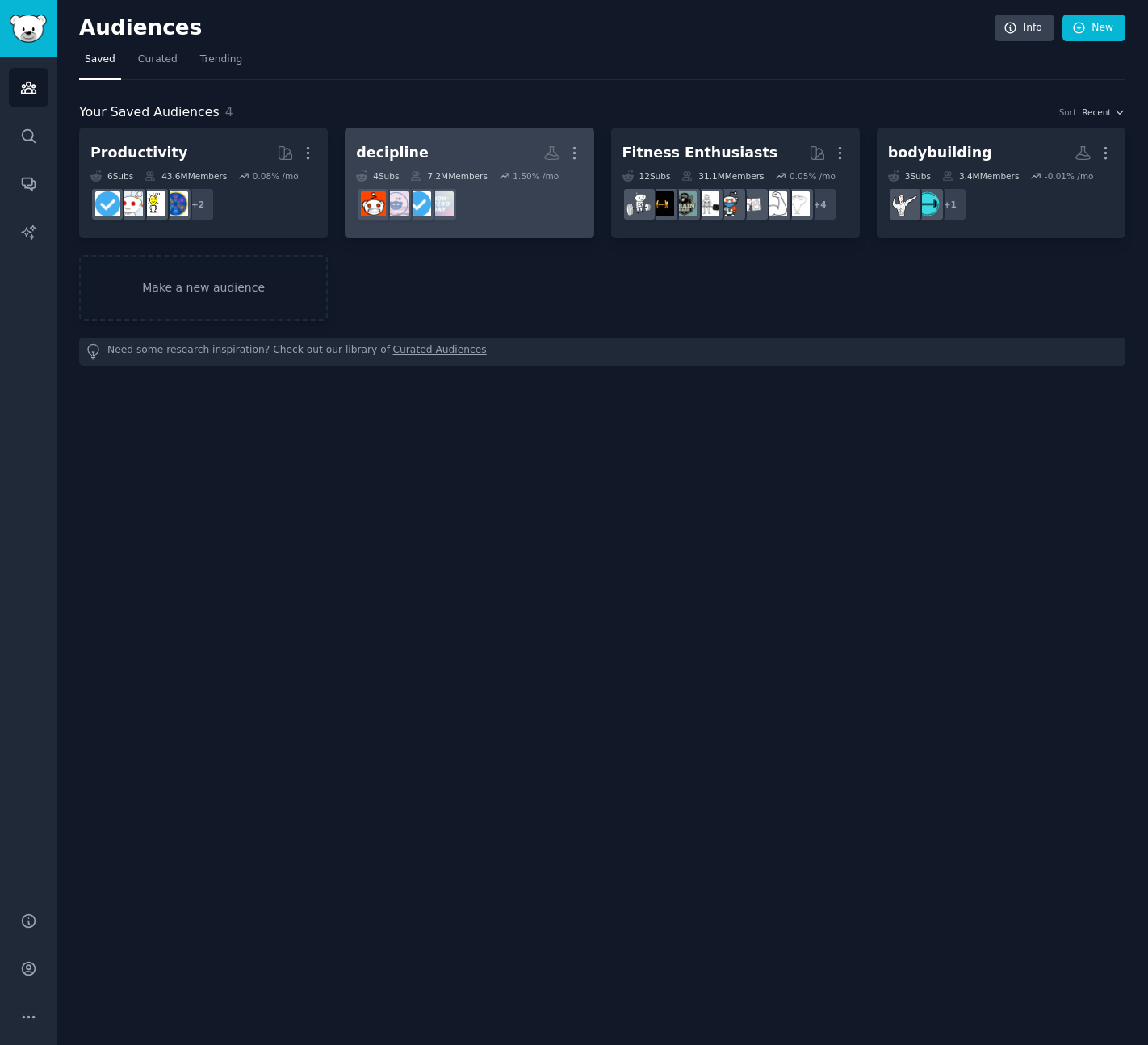
click at [448, 136] on link "decipline Custom Audience More 4 Sub s 7.2M Members 1.50 % /mo" at bounding box center [470, 183] width 249 height 111
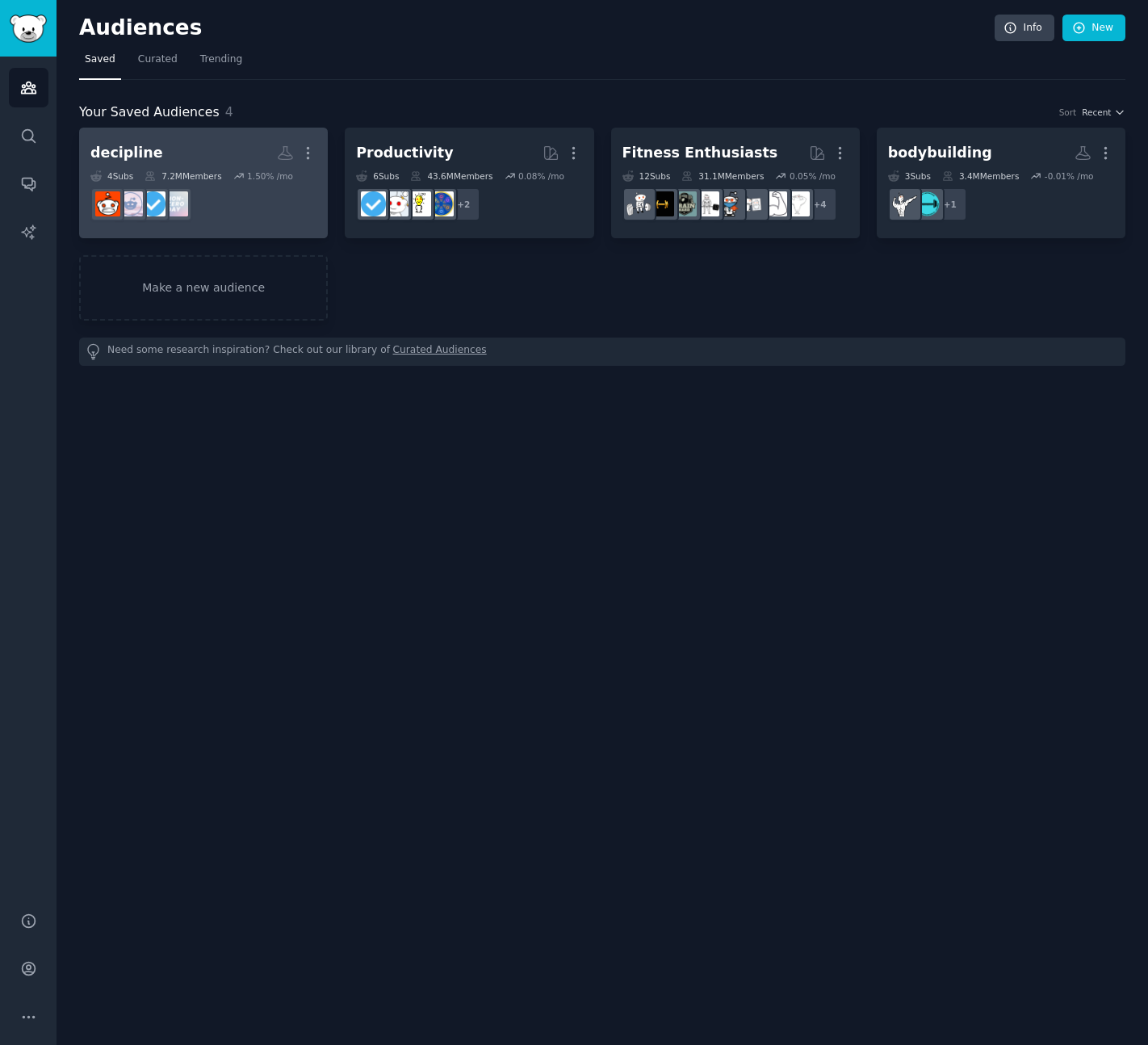
click at [180, 143] on h2 "decipline More" at bounding box center [203, 152] width 226 height 28
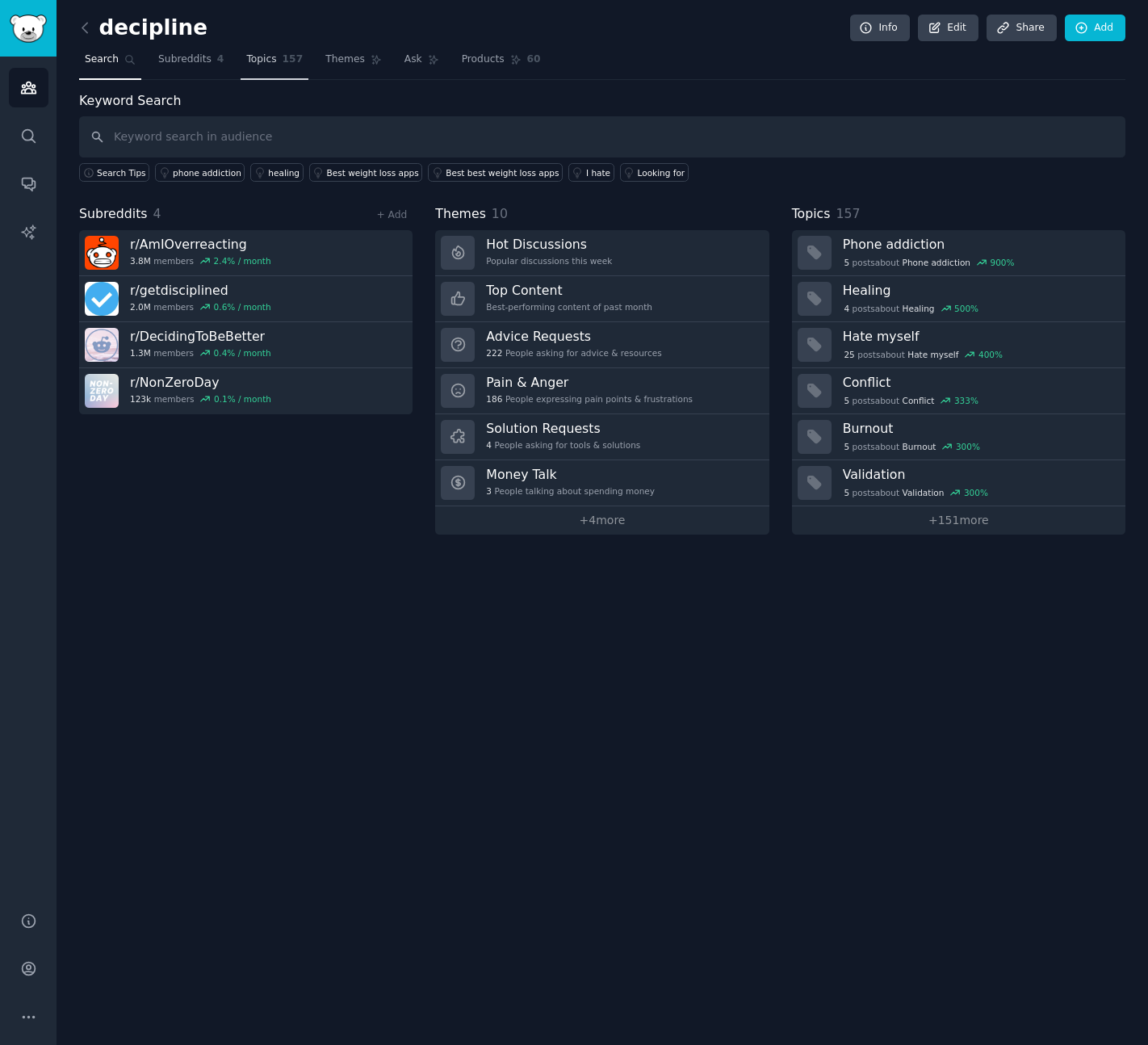
click at [290, 52] on span "157" at bounding box center [293, 60] width 21 height 15
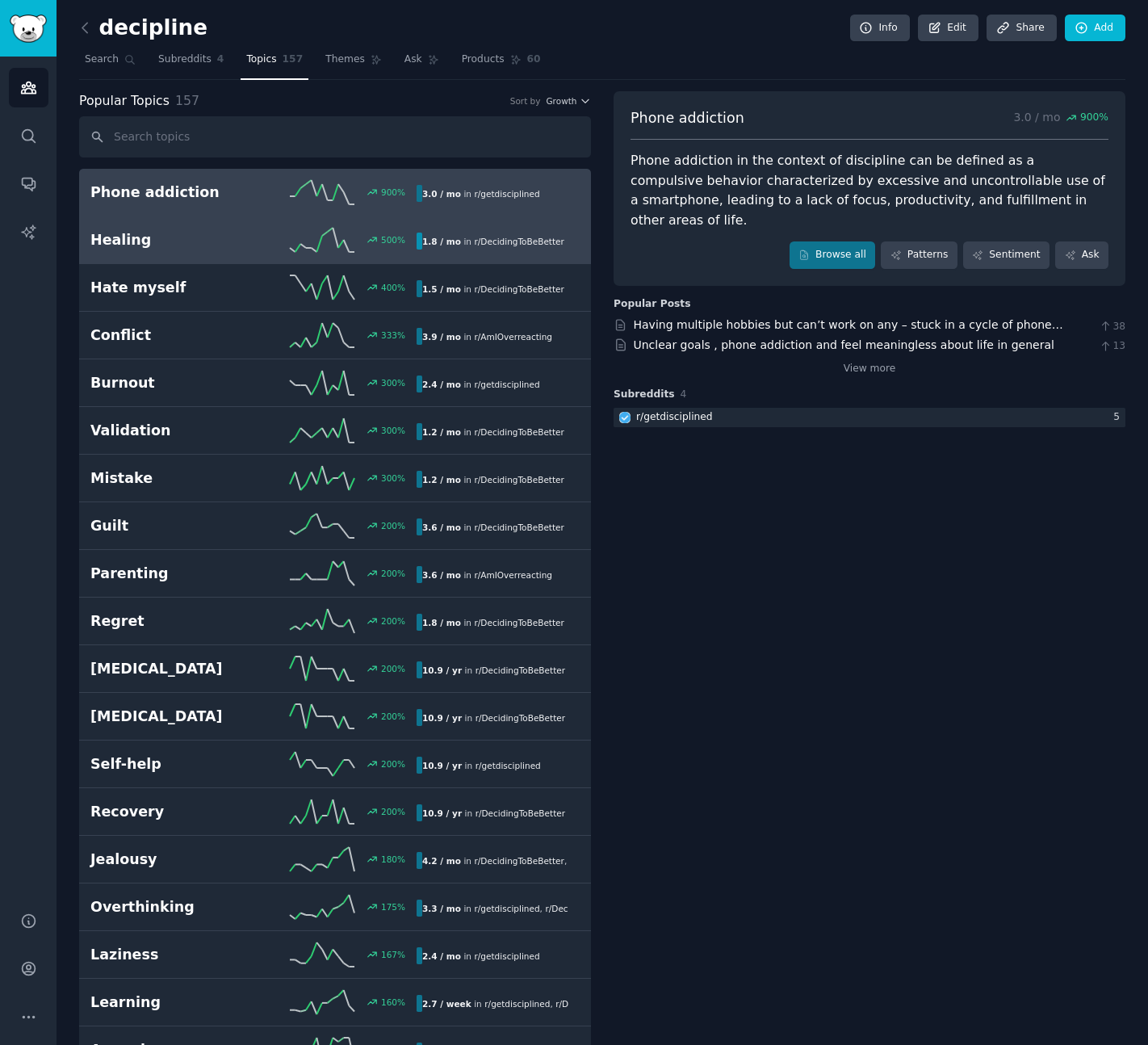
click at [170, 241] on h2 "Healing" at bounding box center [171, 240] width 163 height 20
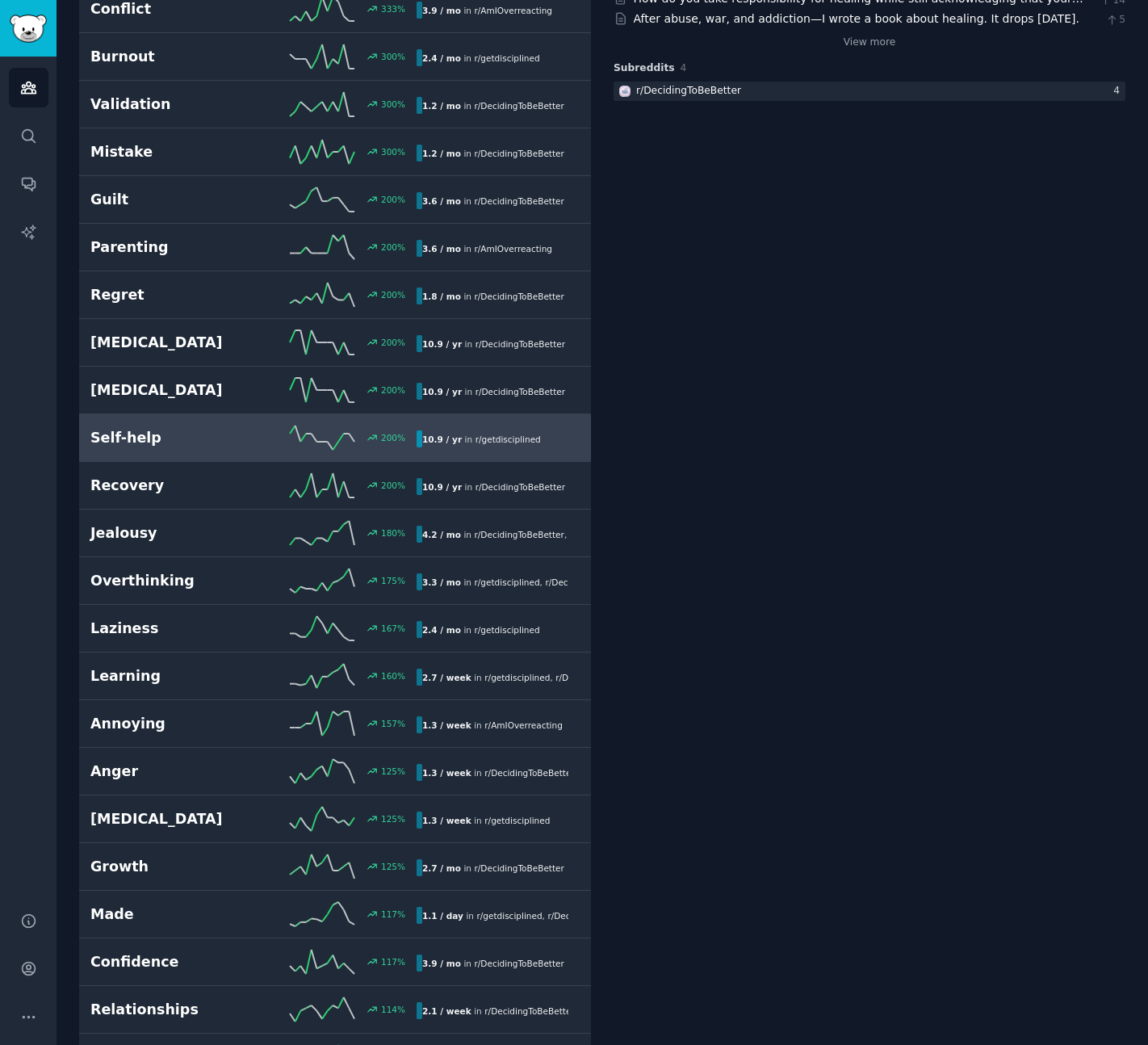
scroll to position [412, 0]
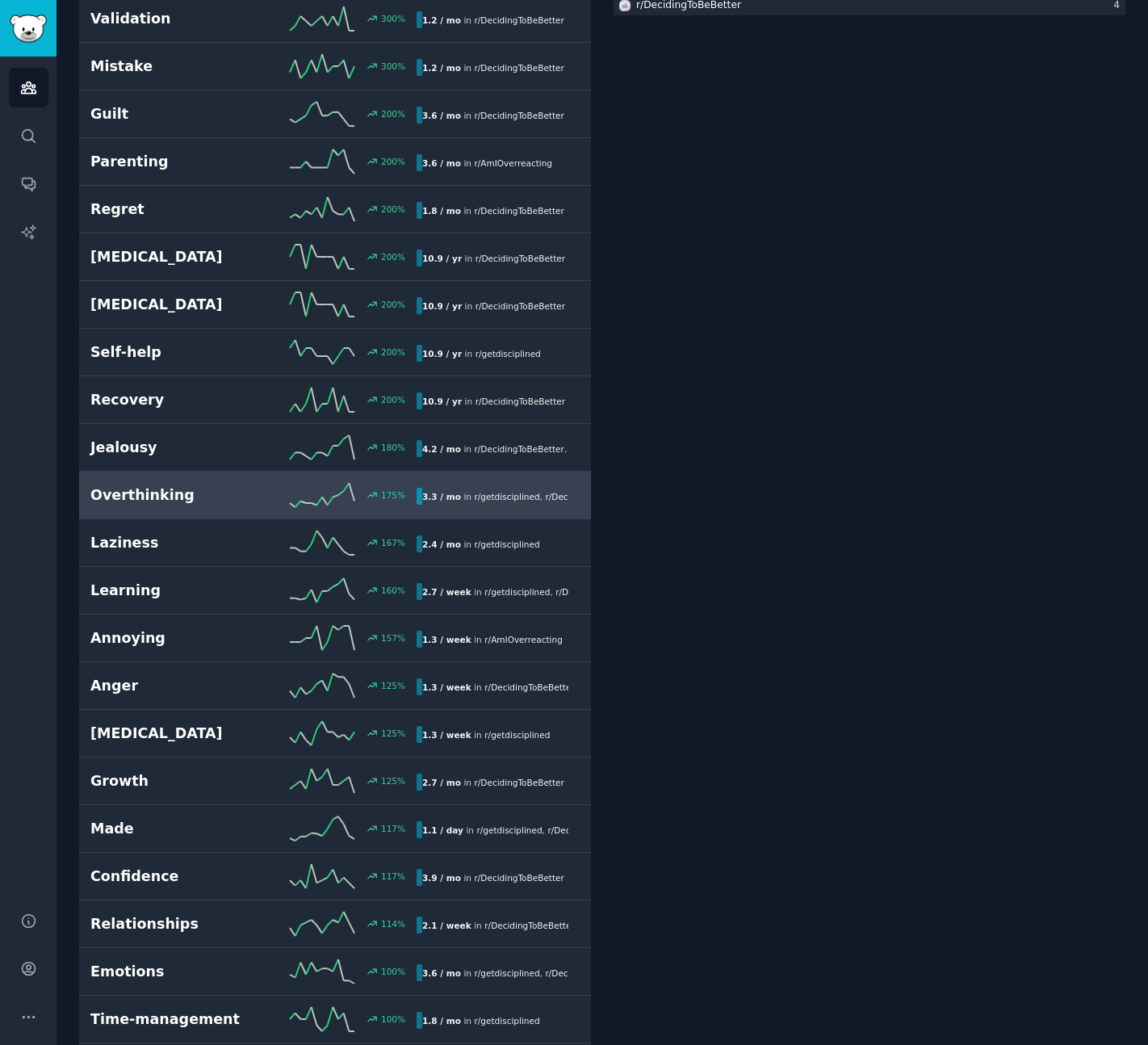
click at [184, 488] on h2 "Overthinking" at bounding box center [171, 495] width 163 height 20
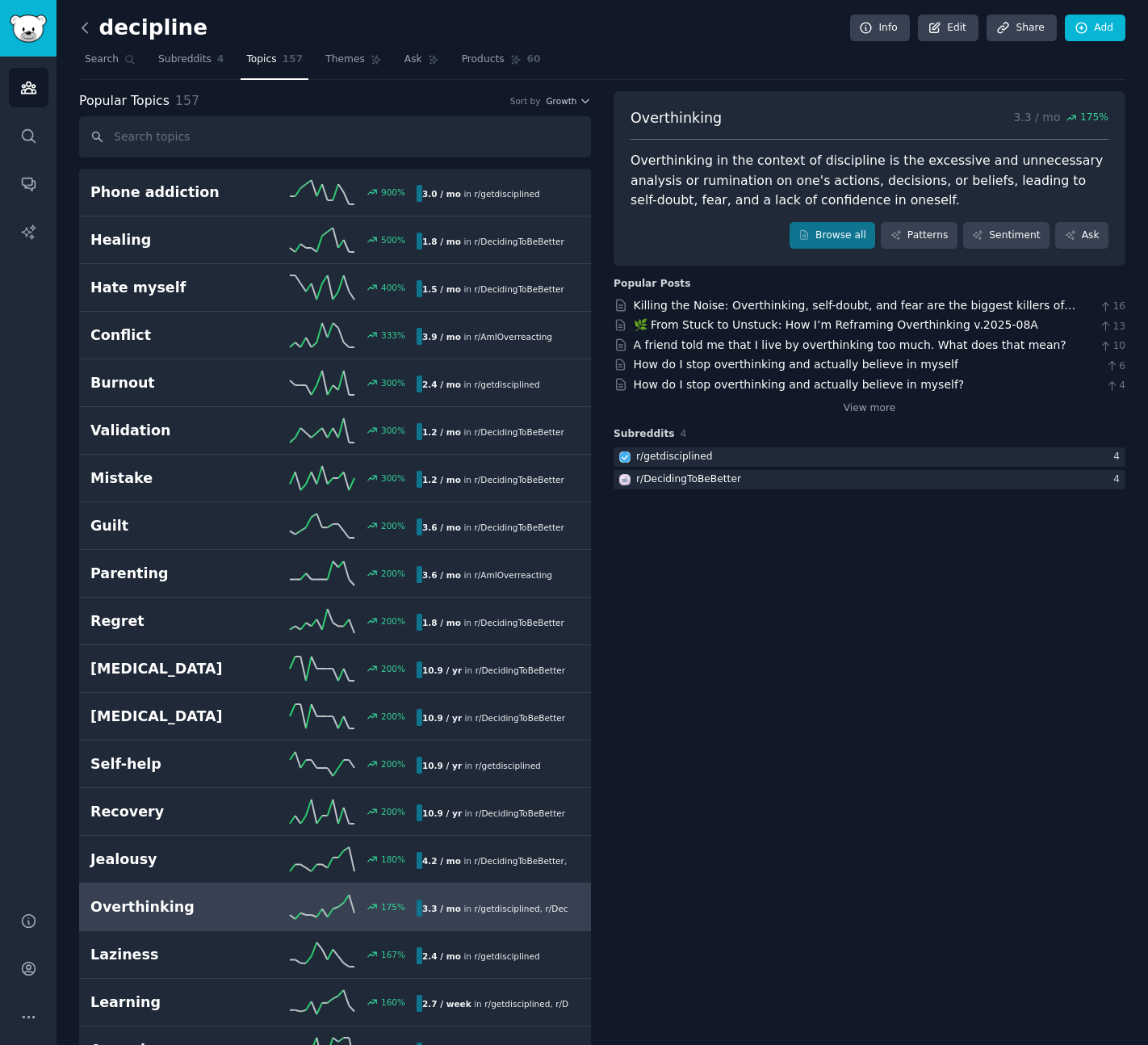
click at [87, 25] on icon at bounding box center [85, 28] width 17 height 17
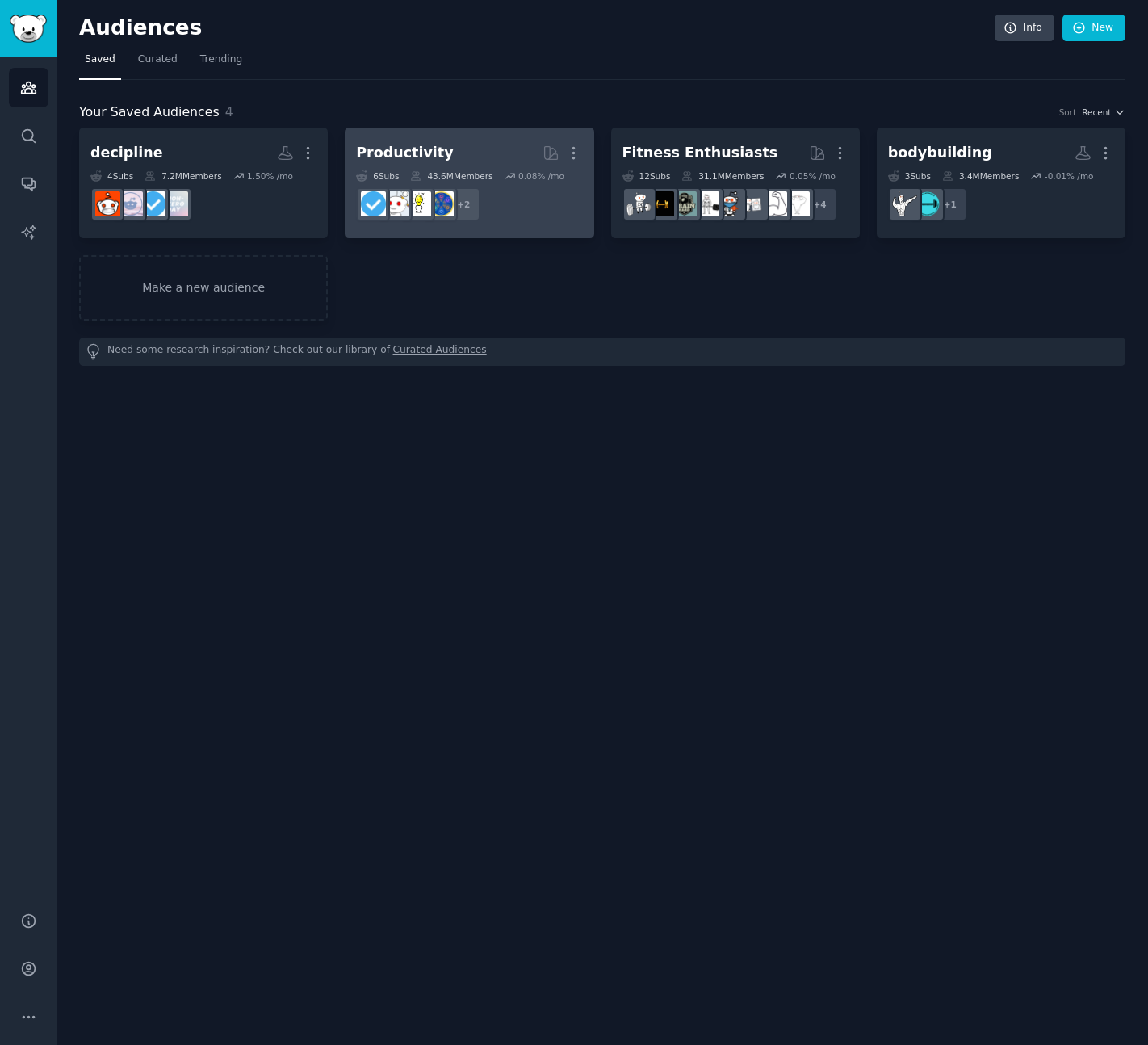
click at [444, 149] on h2 "Productivity More" at bounding box center [470, 152] width 226 height 28
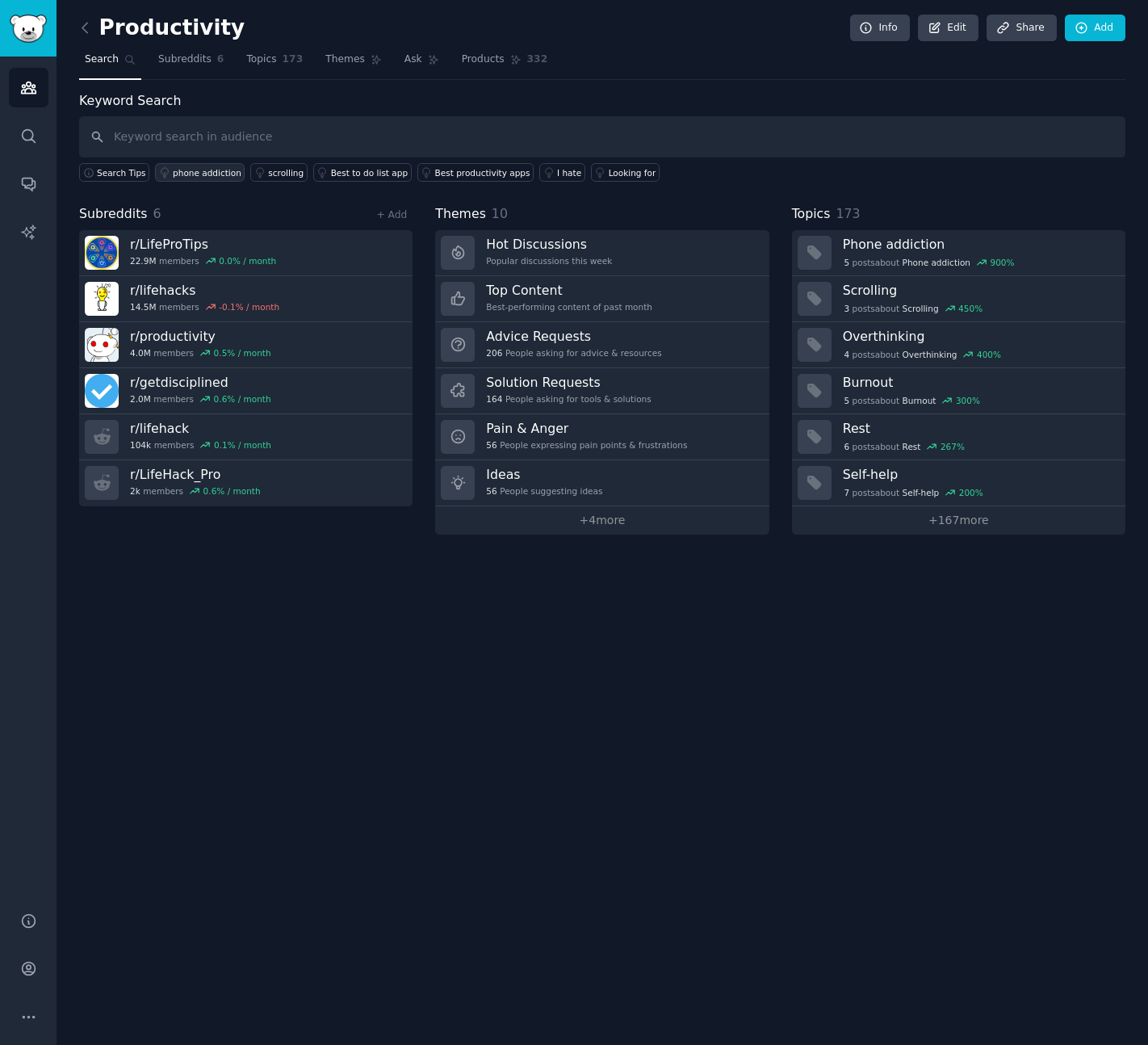
click at [193, 175] on div "phone addiction" at bounding box center [207, 173] width 69 height 11
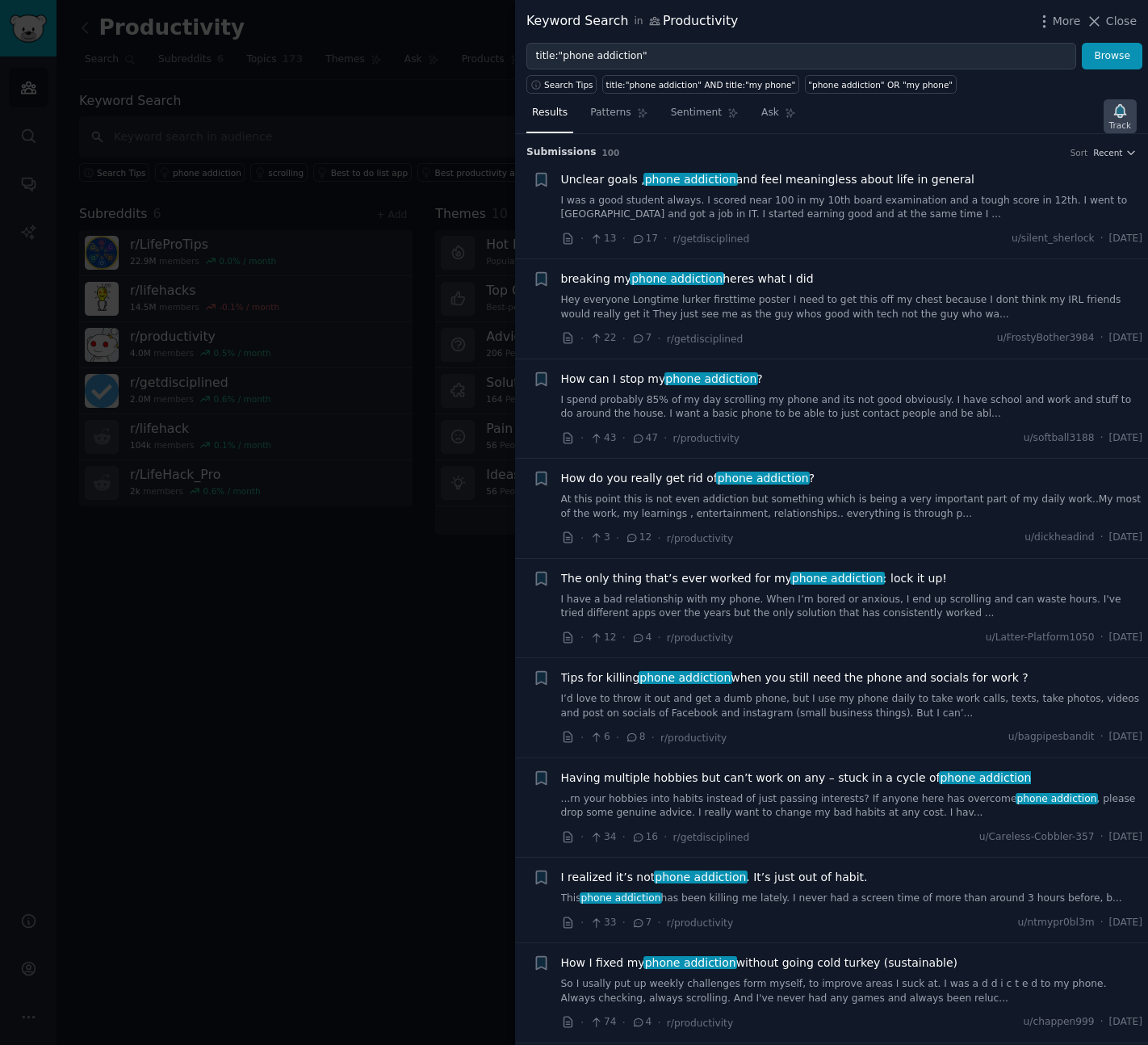
click at [1115, 114] on icon "button" at bounding box center [1120, 111] width 11 height 13
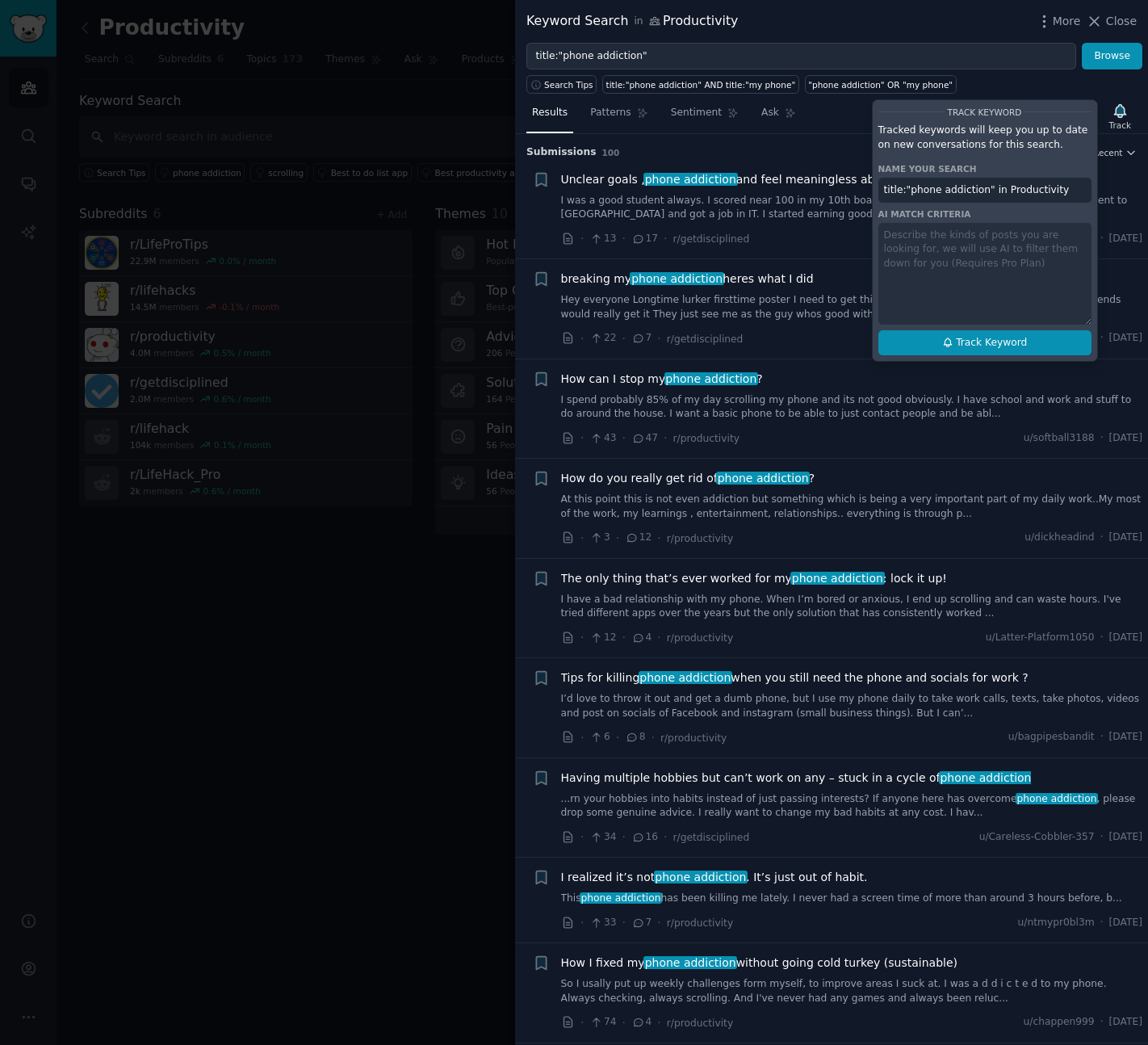
click at [978, 345] on span "Track Keyword" at bounding box center [991, 343] width 71 height 15
type input "title:"phone addiction" in Productivity"
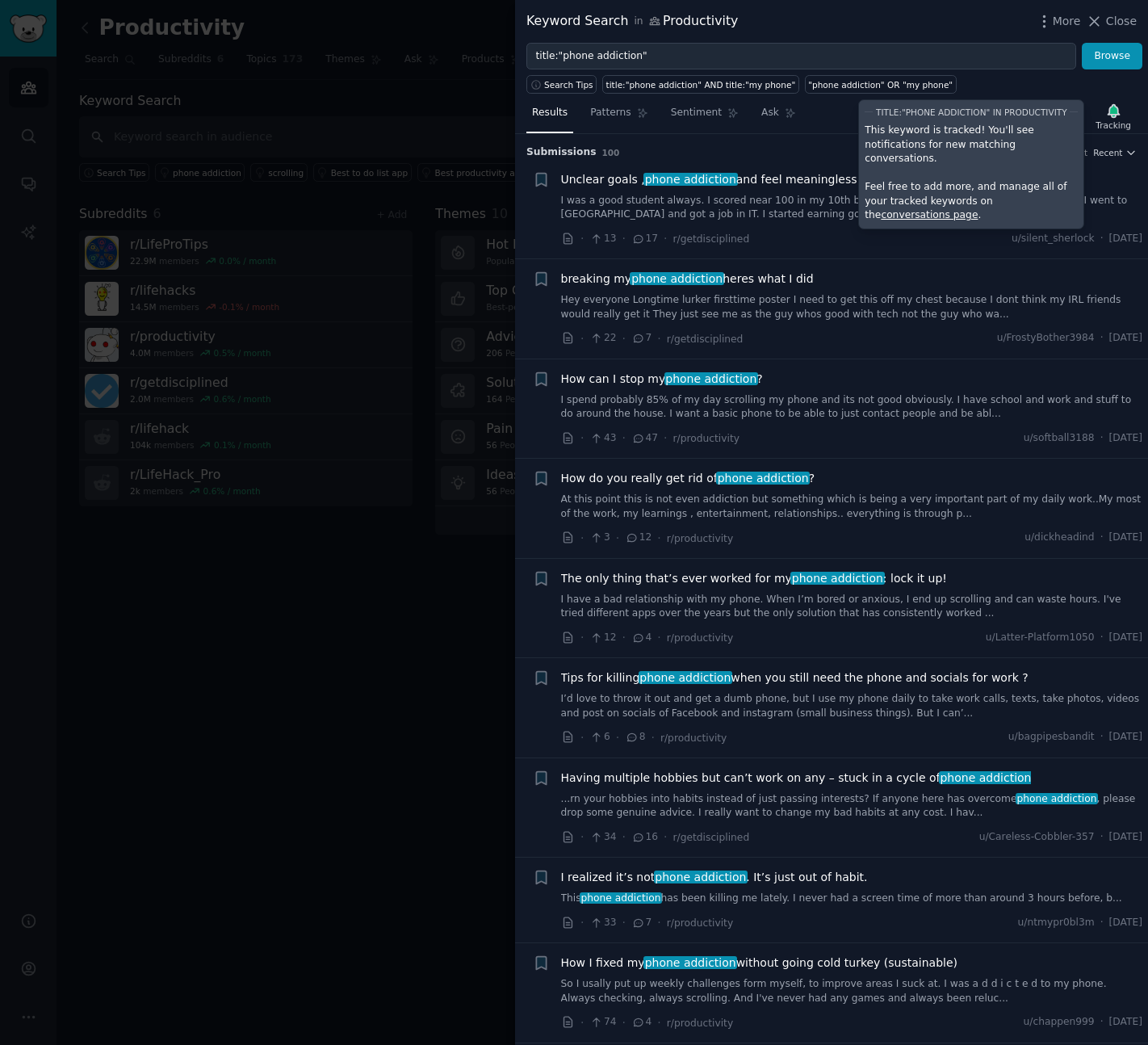
click at [474, 558] on div at bounding box center [574, 522] width 1148 height 1045
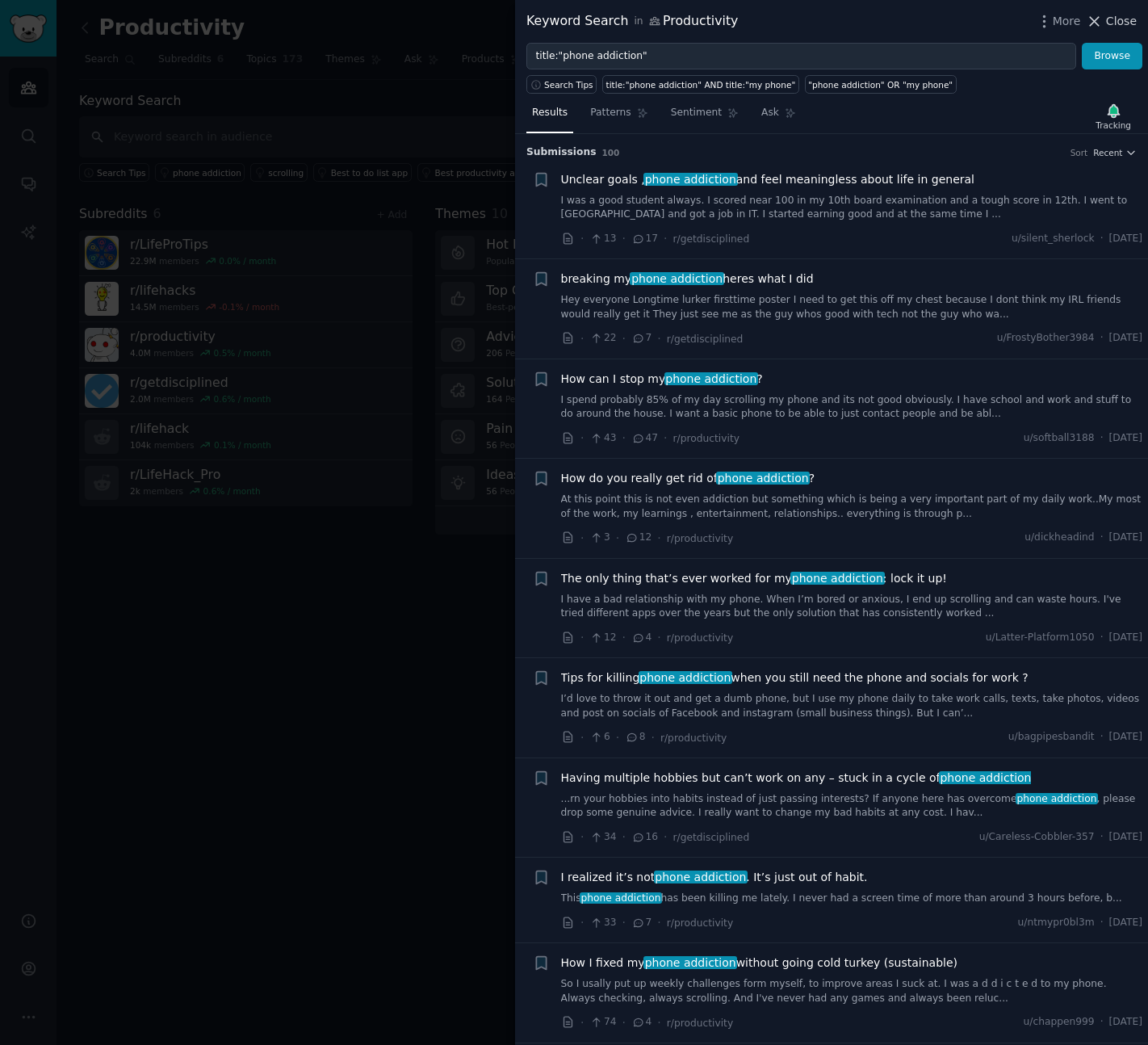
click at [1114, 25] on span "Close" at bounding box center [1121, 21] width 30 height 17
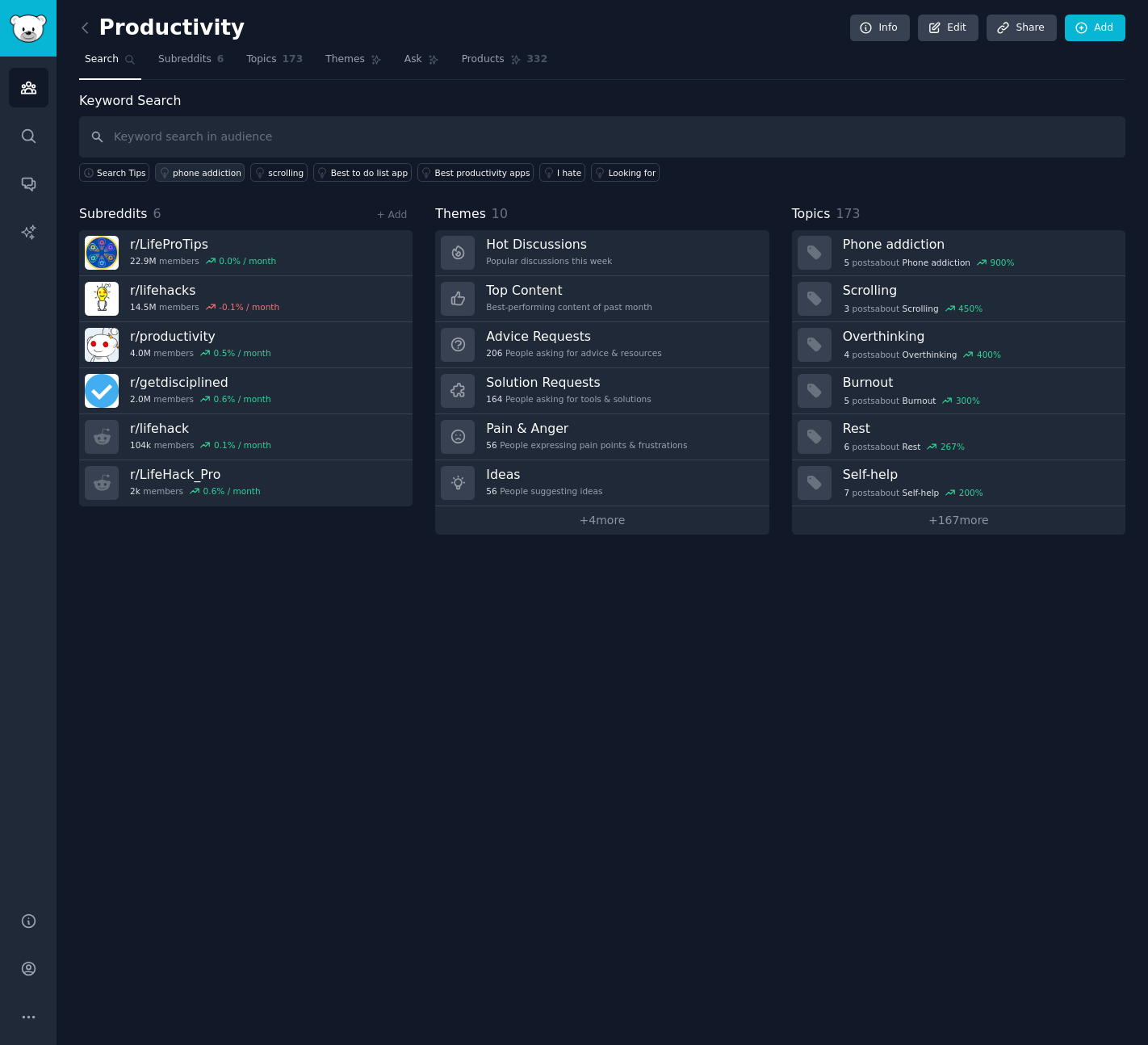
click at [185, 173] on div "phone addiction" at bounding box center [207, 173] width 69 height 11
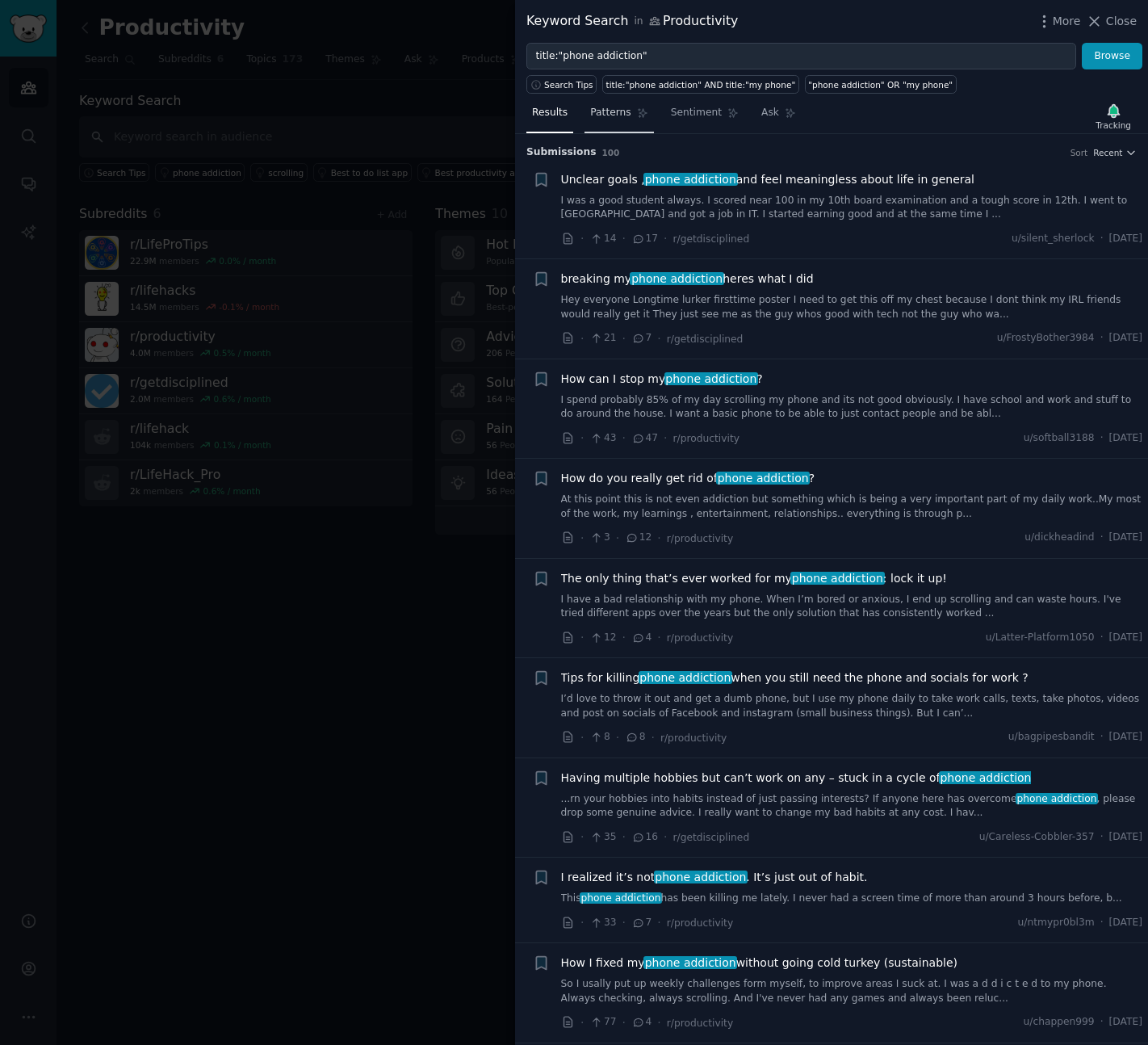
click at [607, 116] on span "Patterns" at bounding box center [610, 113] width 40 height 15
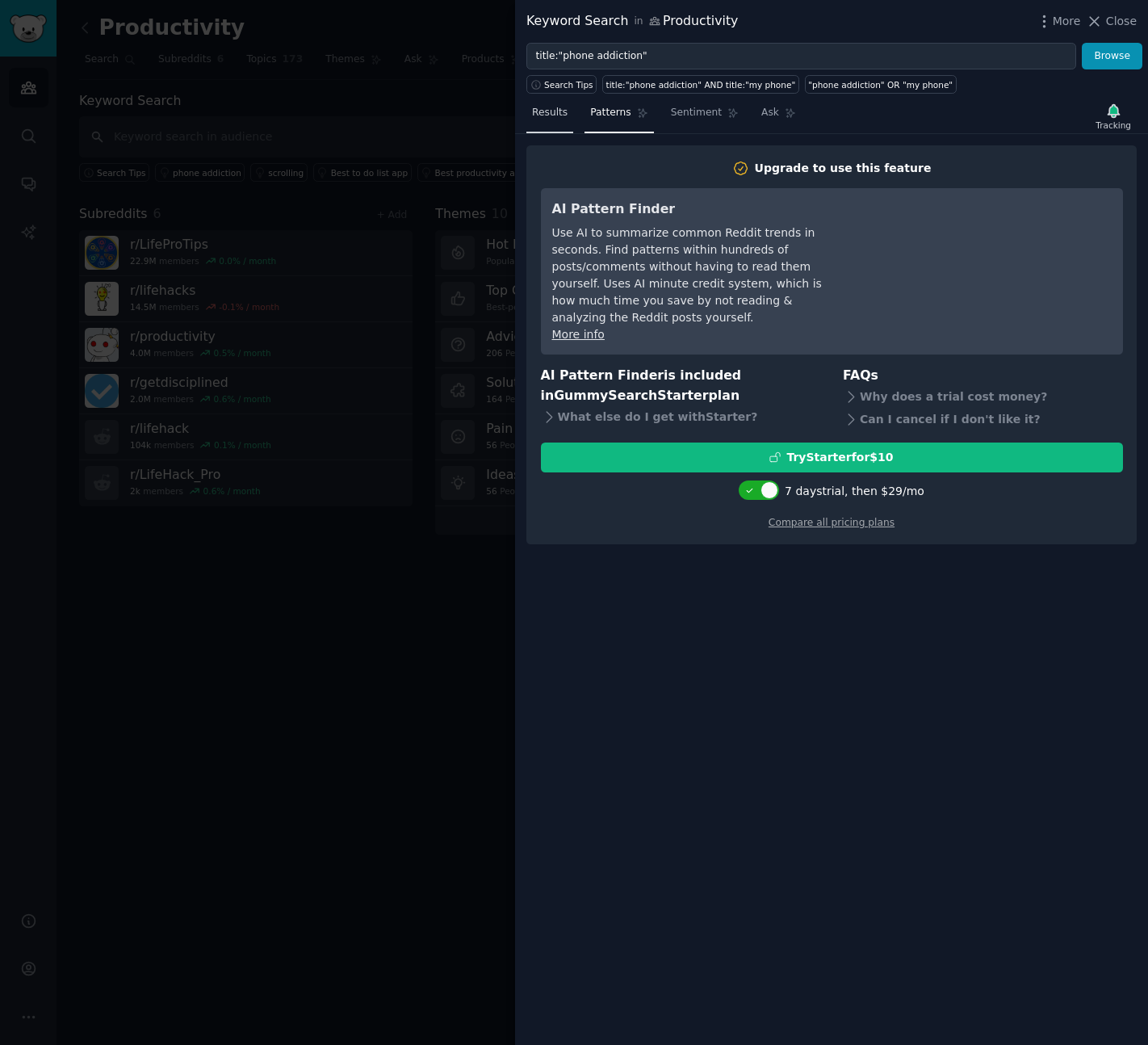
click at [563, 120] on link "Results" at bounding box center [549, 116] width 47 height 33
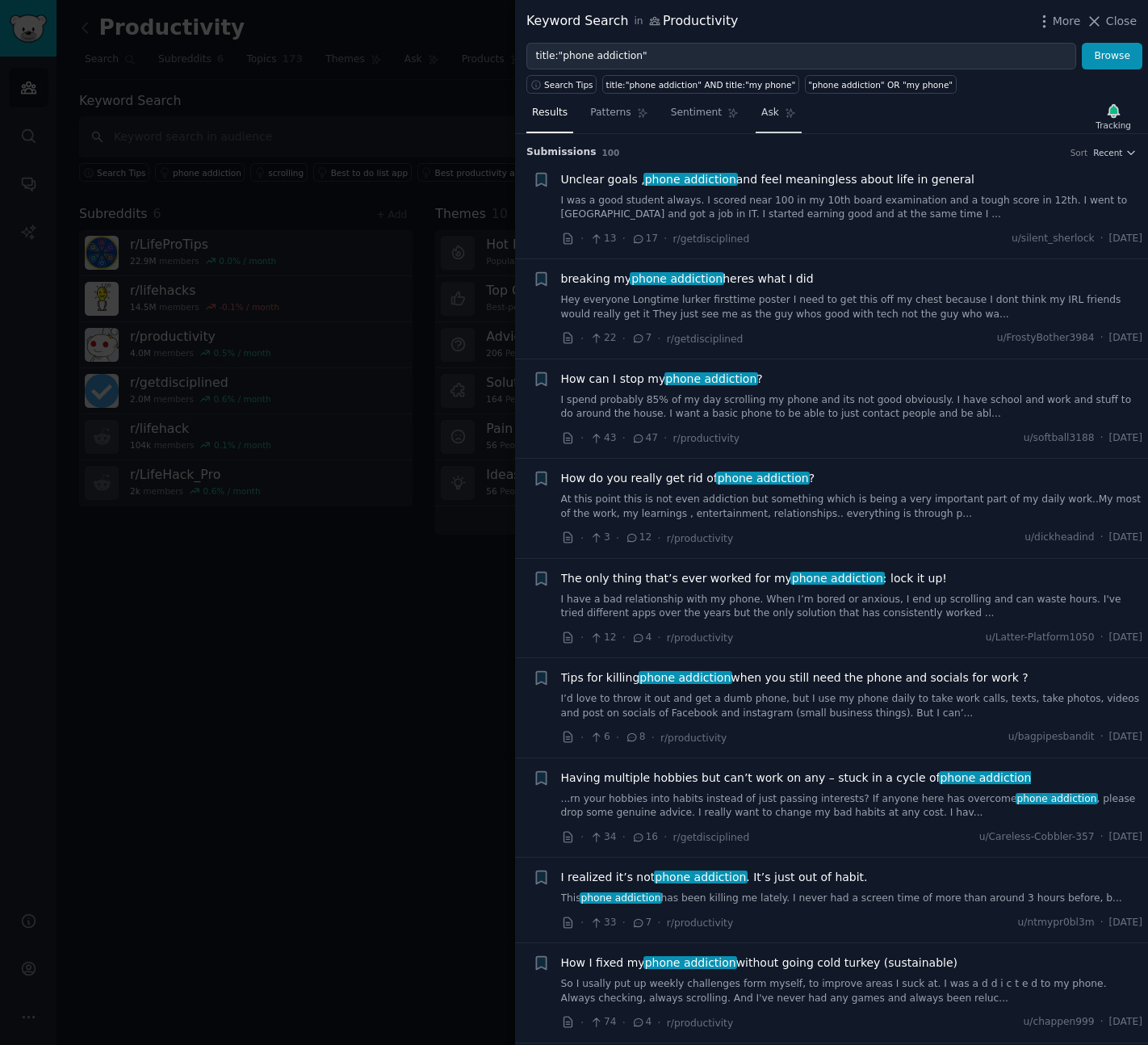
click at [795, 112] on link "Ask" at bounding box center [778, 116] width 46 height 33
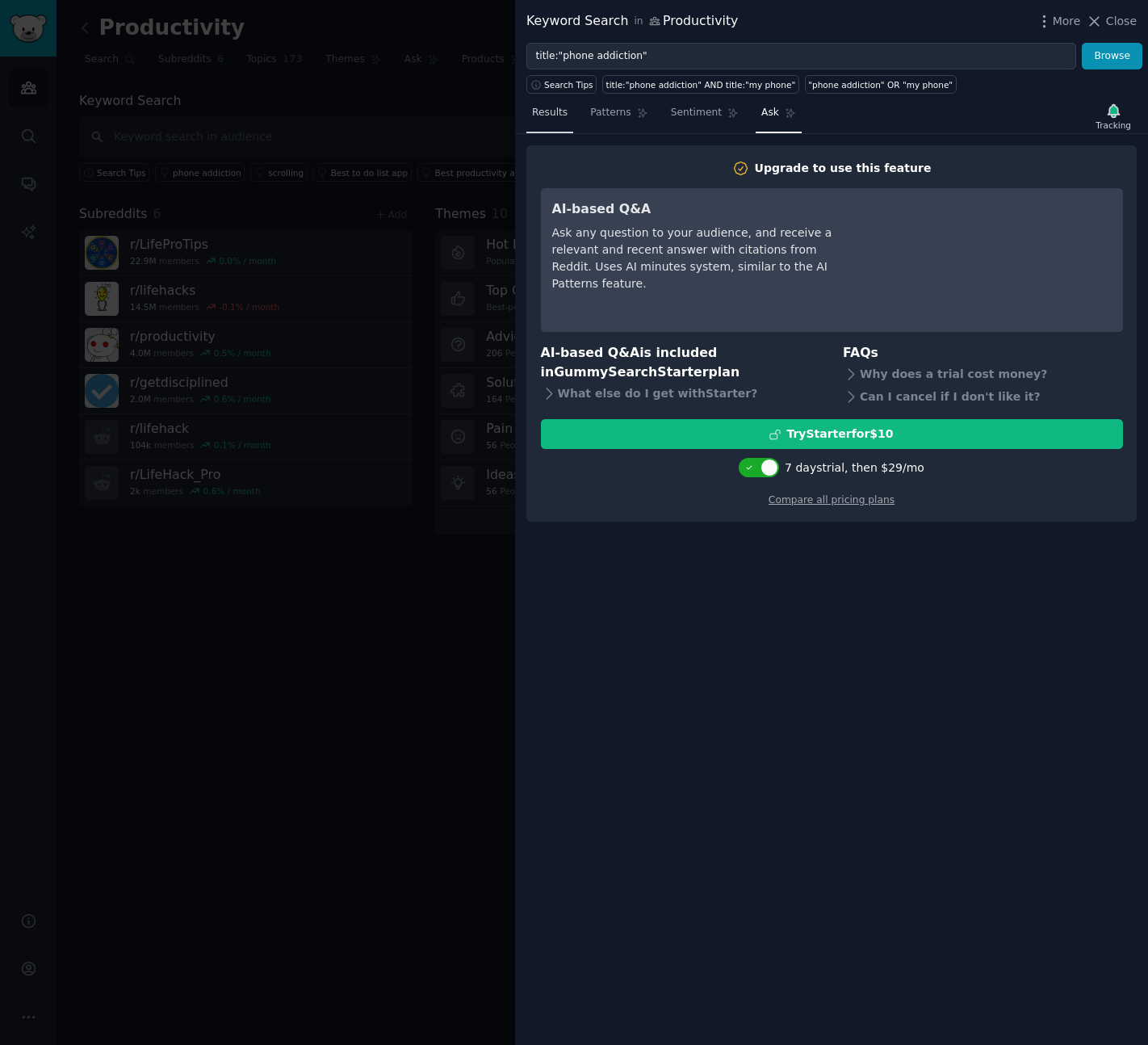
click at [547, 120] on link "Results" at bounding box center [549, 116] width 47 height 33
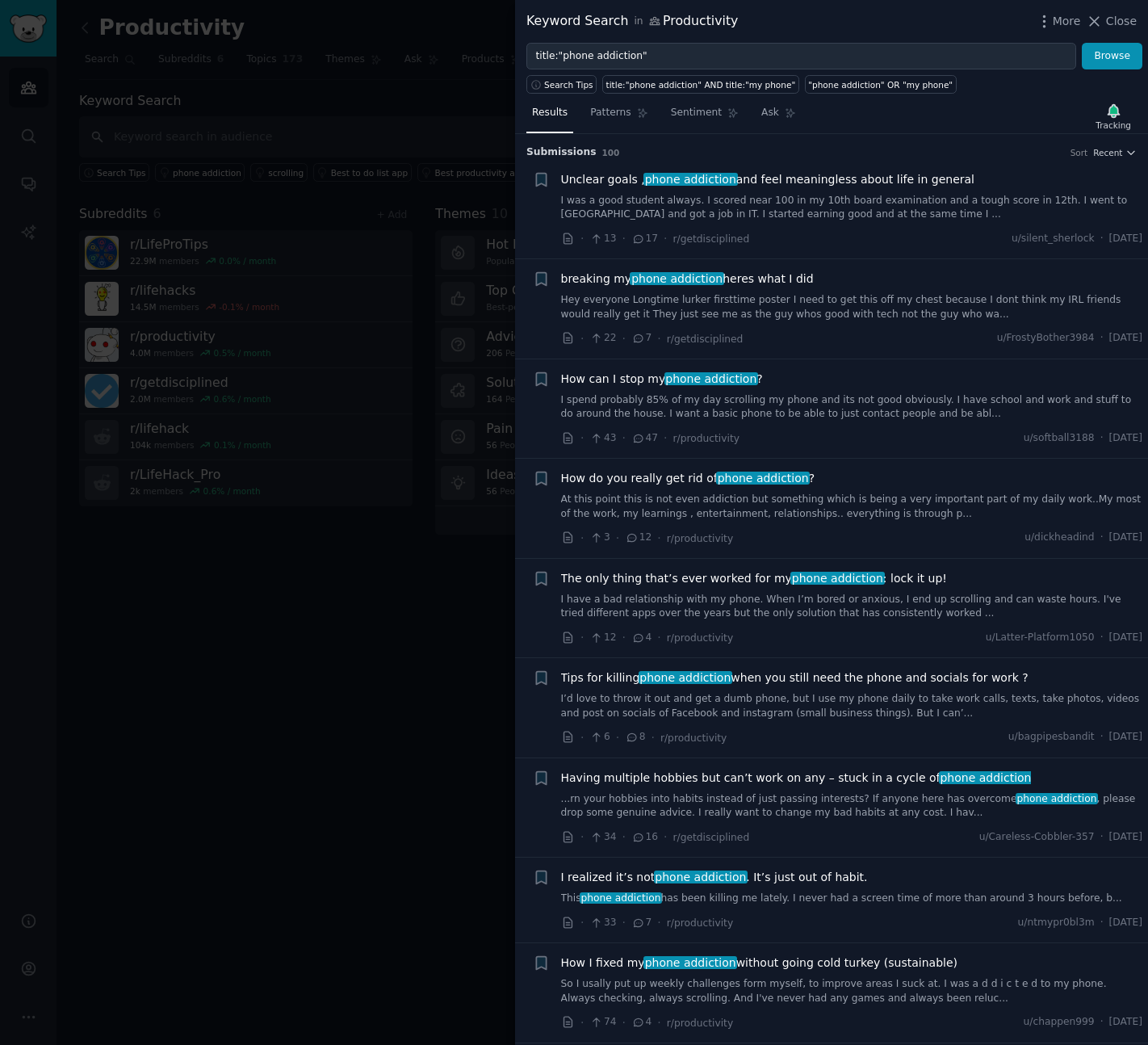
click at [320, 138] on div at bounding box center [574, 522] width 1148 height 1045
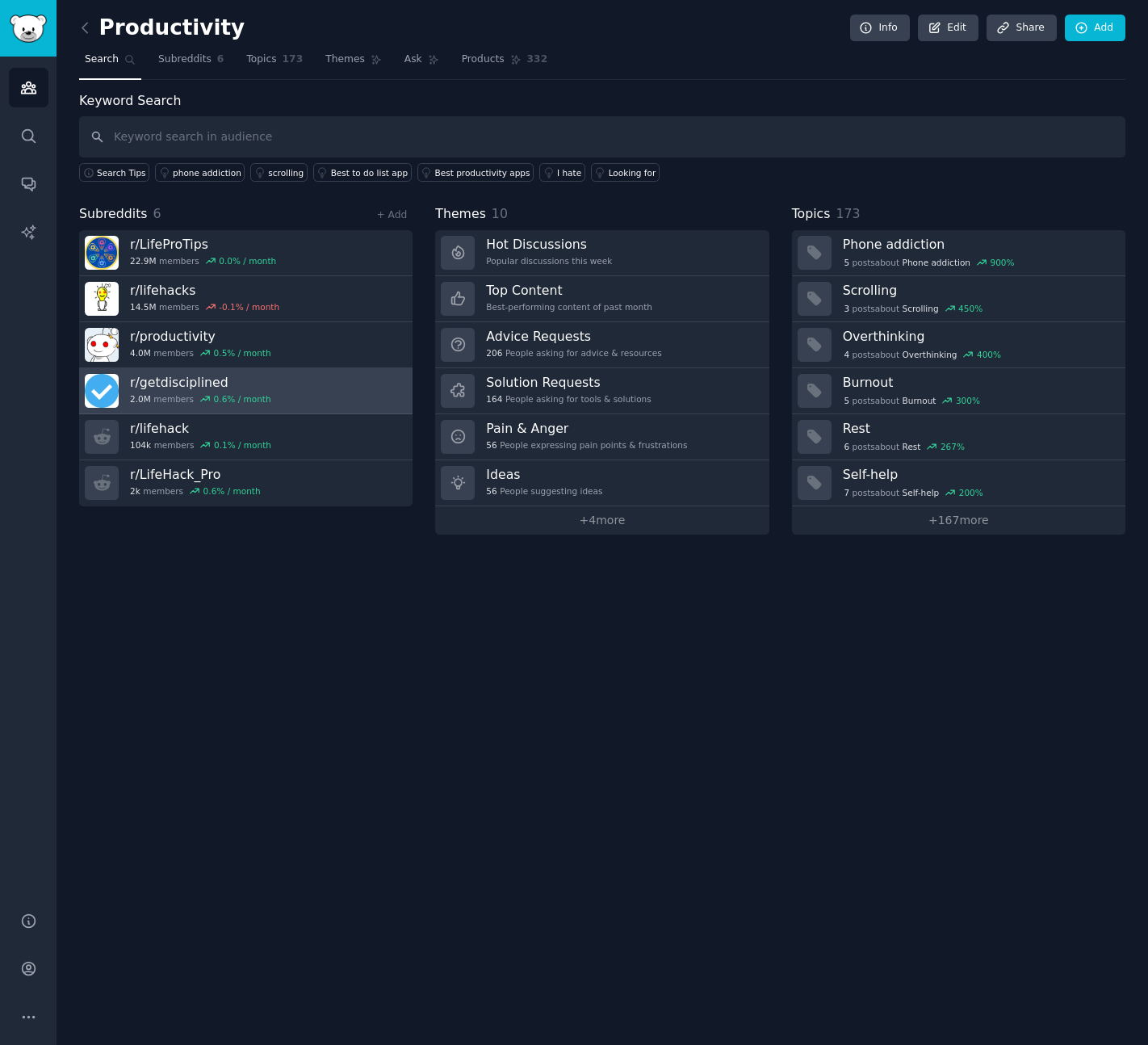
click at [311, 387] on link "r/ getdisciplined 2.0M members 0.6 % / month" at bounding box center [246, 391] width 334 height 46
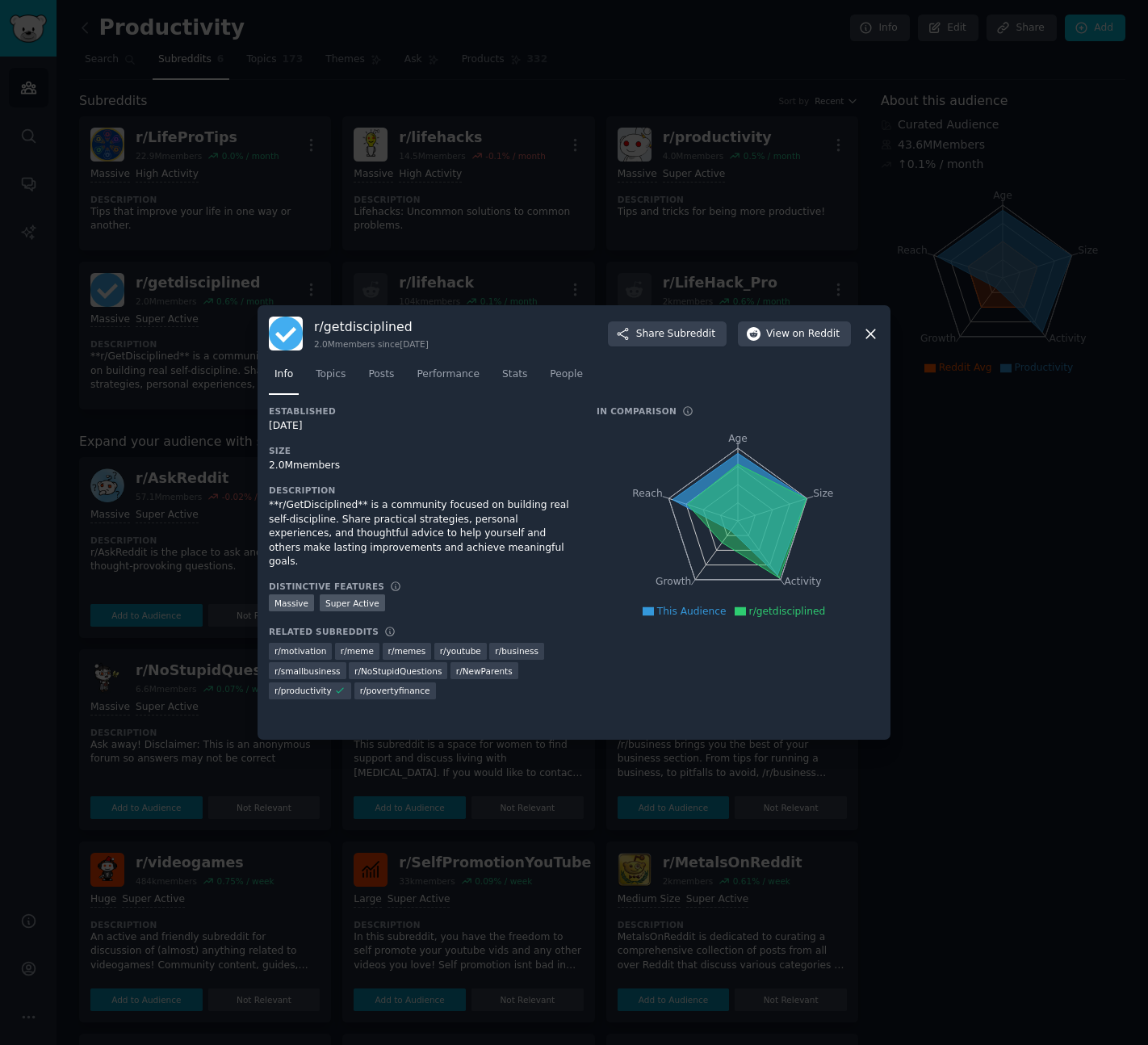
click at [870, 328] on icon at bounding box center [870, 334] width 17 height 17
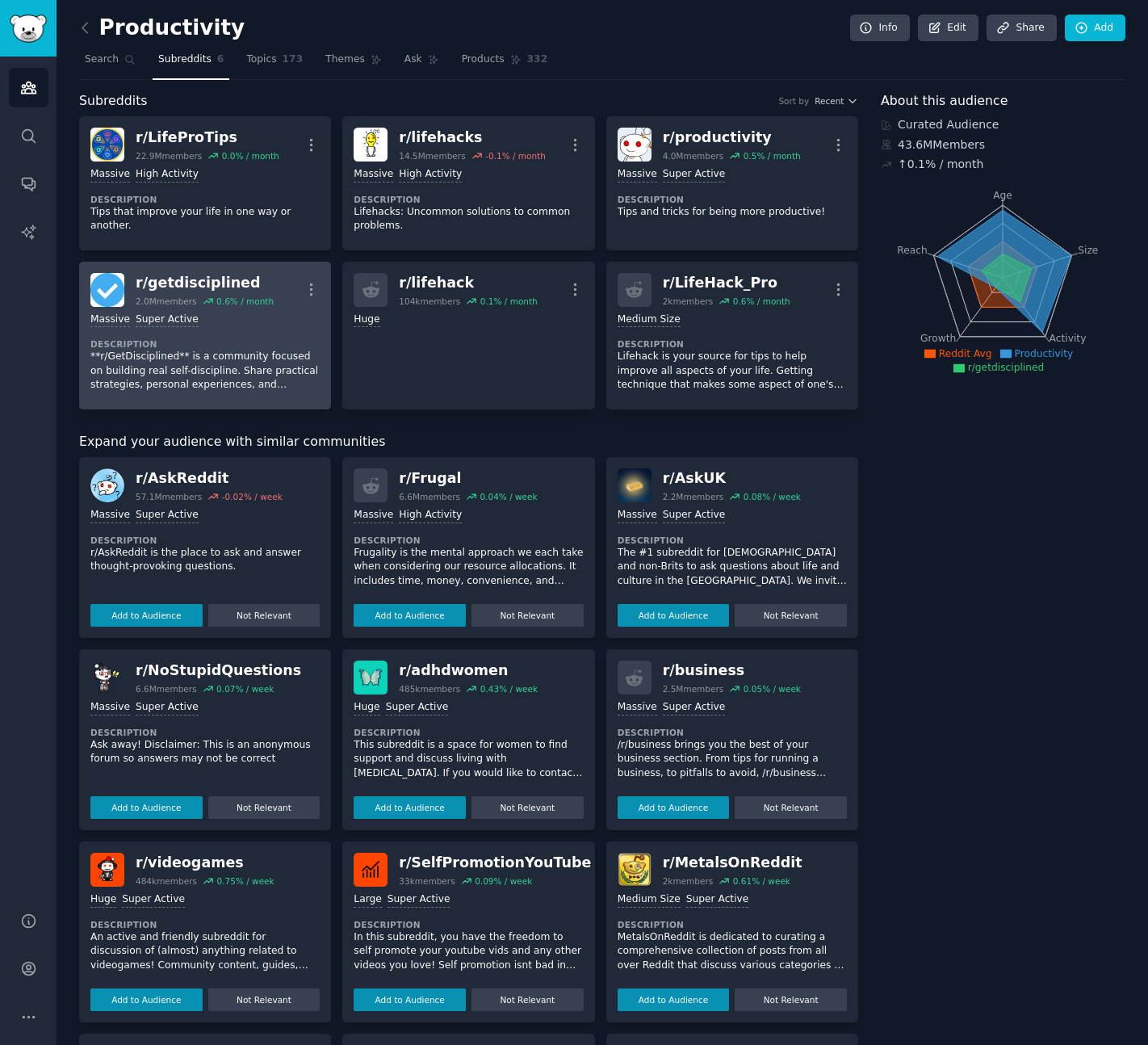
click at [260, 325] on div "Massive Super Active" at bounding box center [205, 320] width 229 height 16
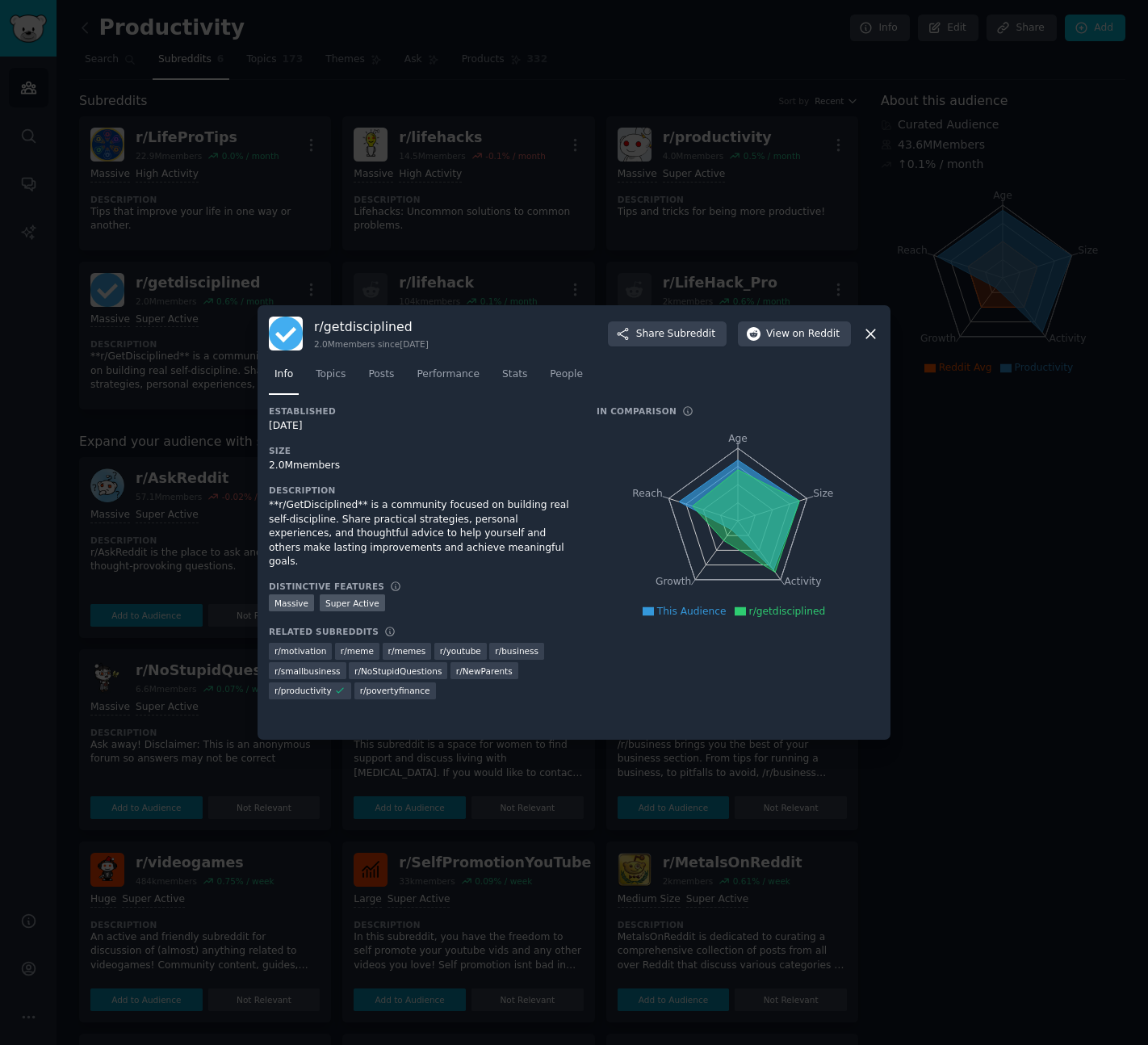
click at [430, 271] on div at bounding box center [574, 522] width 1148 height 1045
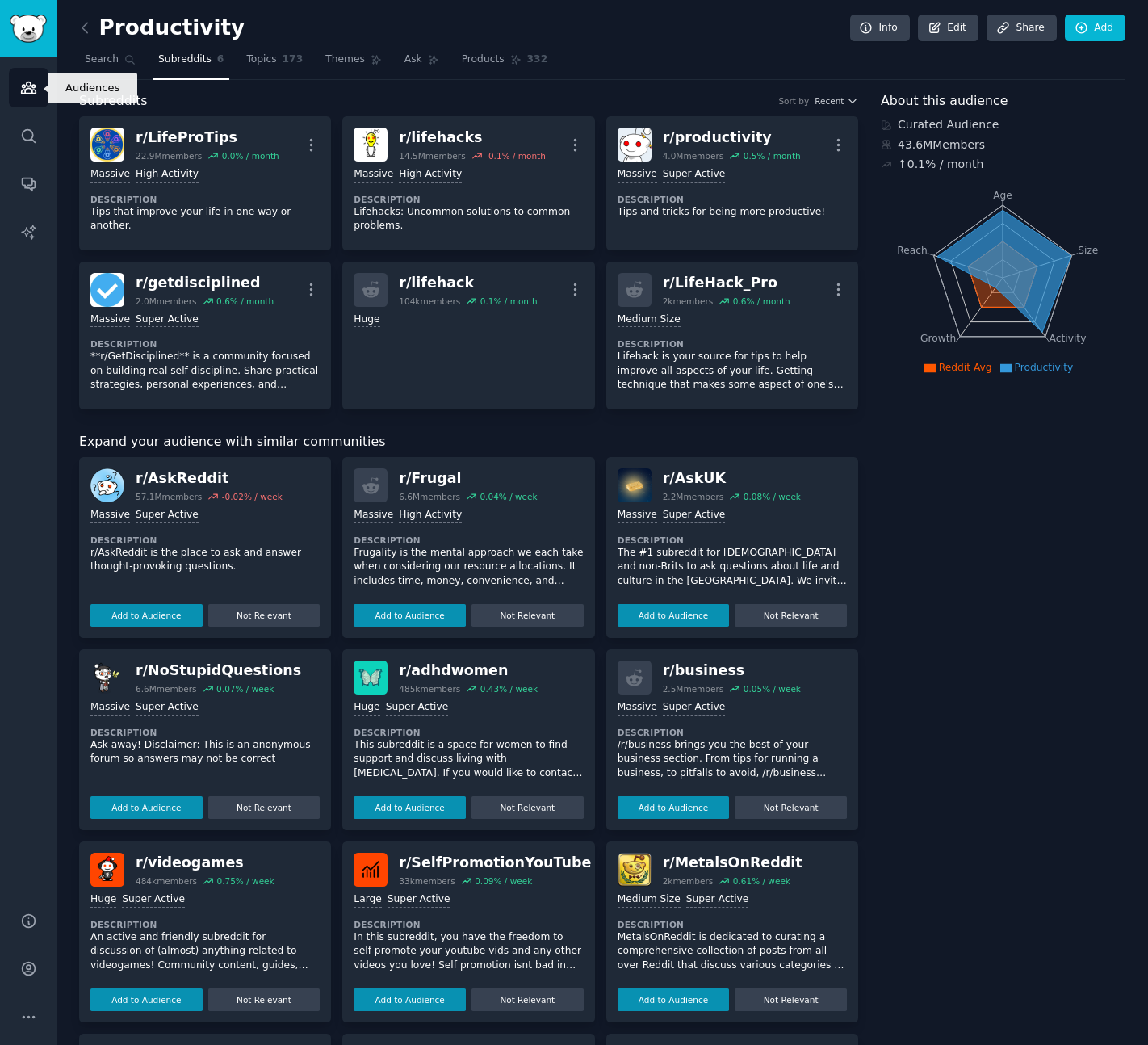
click at [32, 94] on icon "Sidebar" at bounding box center [29, 88] width 17 height 17
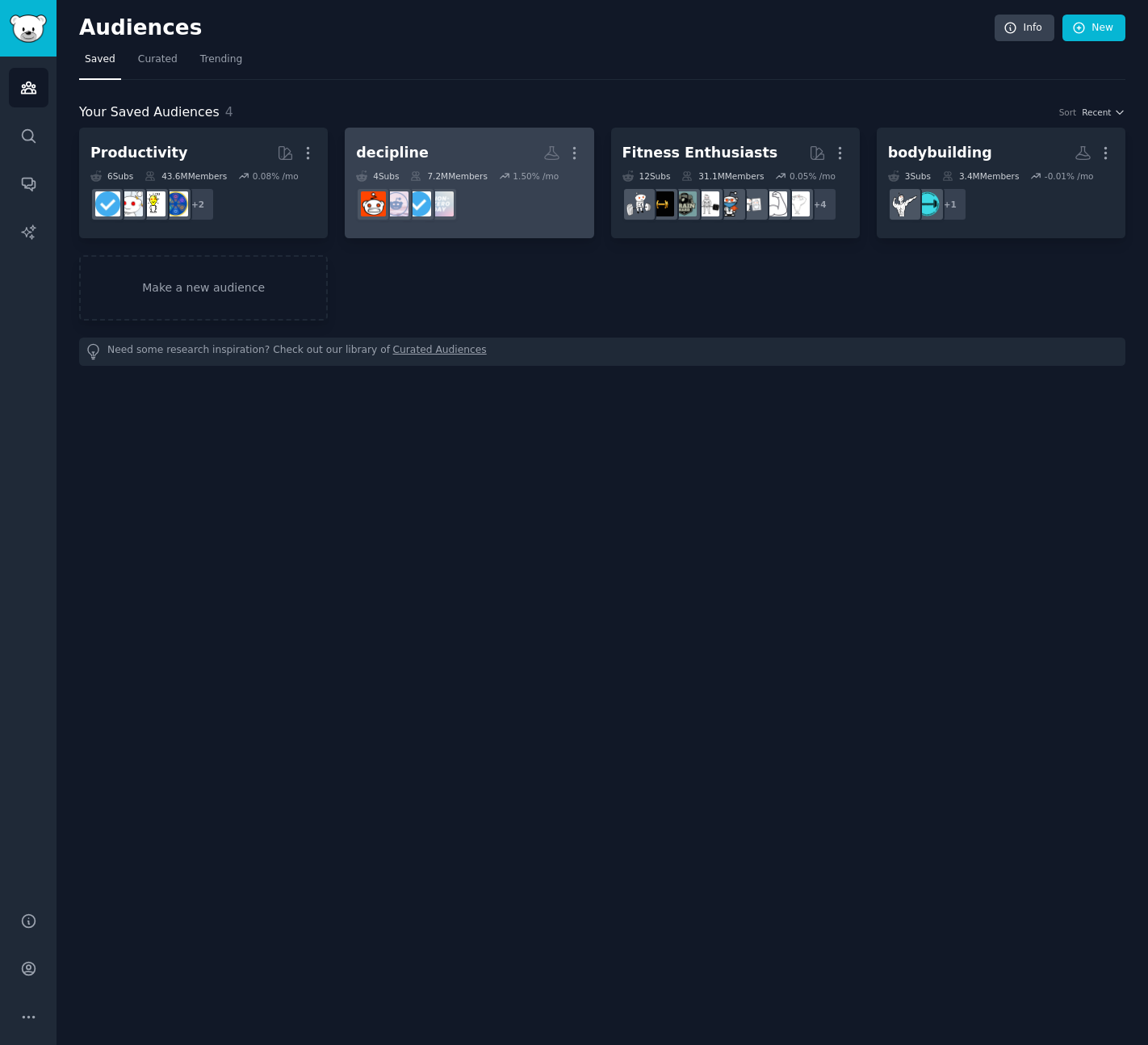
click at [461, 157] on h2 "decipline More" at bounding box center [470, 152] width 226 height 28
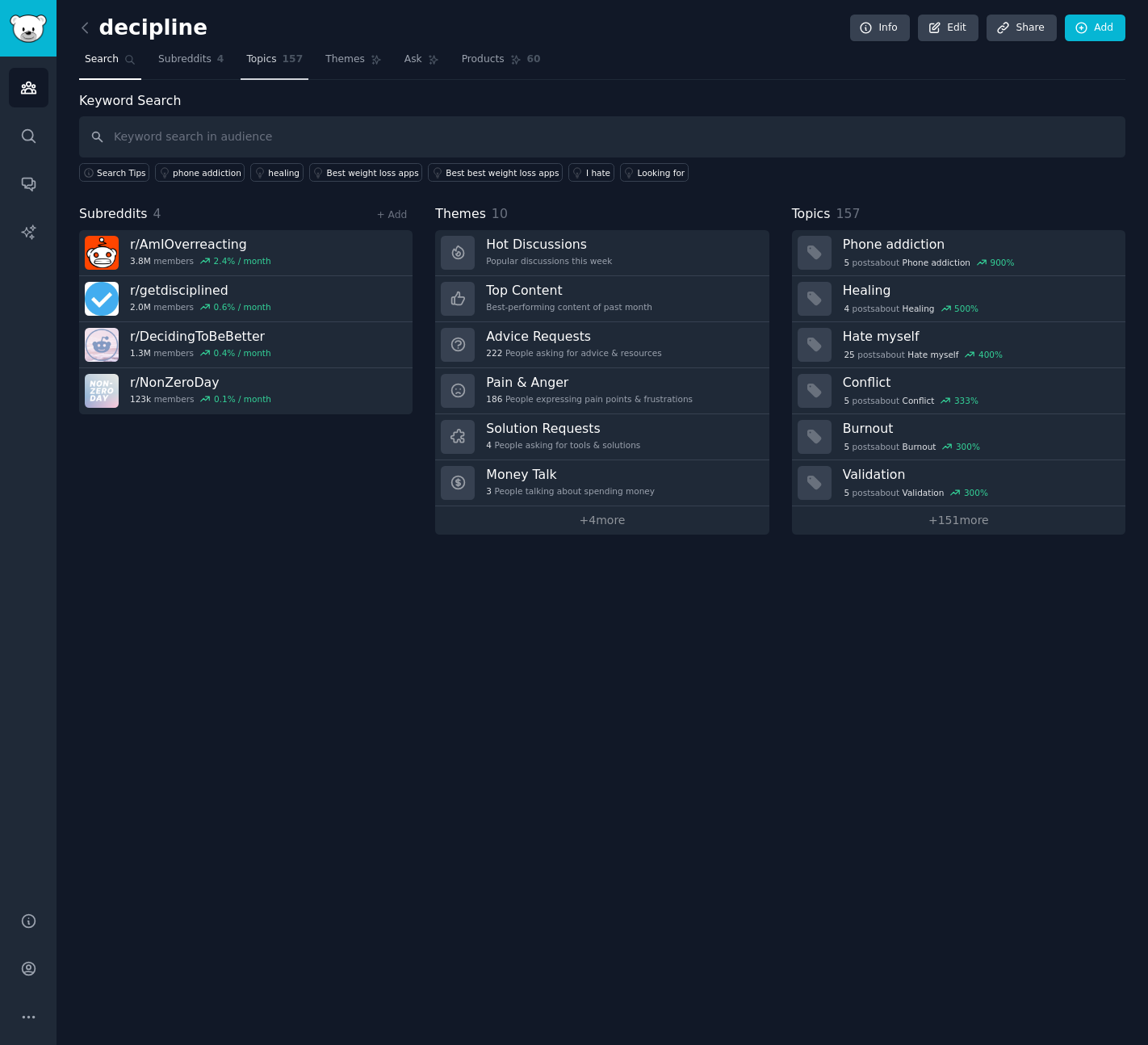
click at [241, 58] on link "Topics 157" at bounding box center [275, 63] width 68 height 33
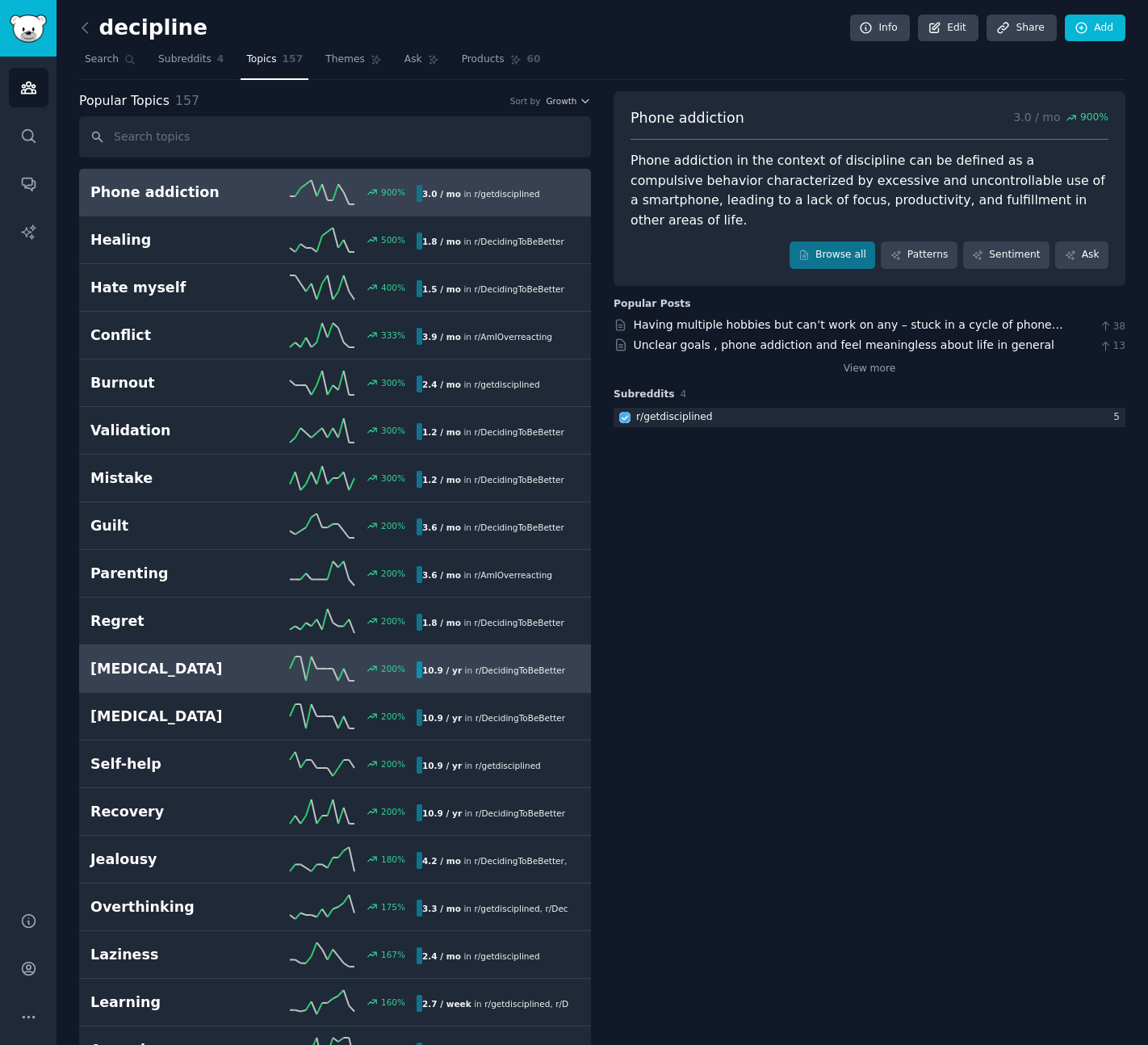
click at [240, 667] on h2 "[MEDICAL_DATA]" at bounding box center [171, 669] width 163 height 20
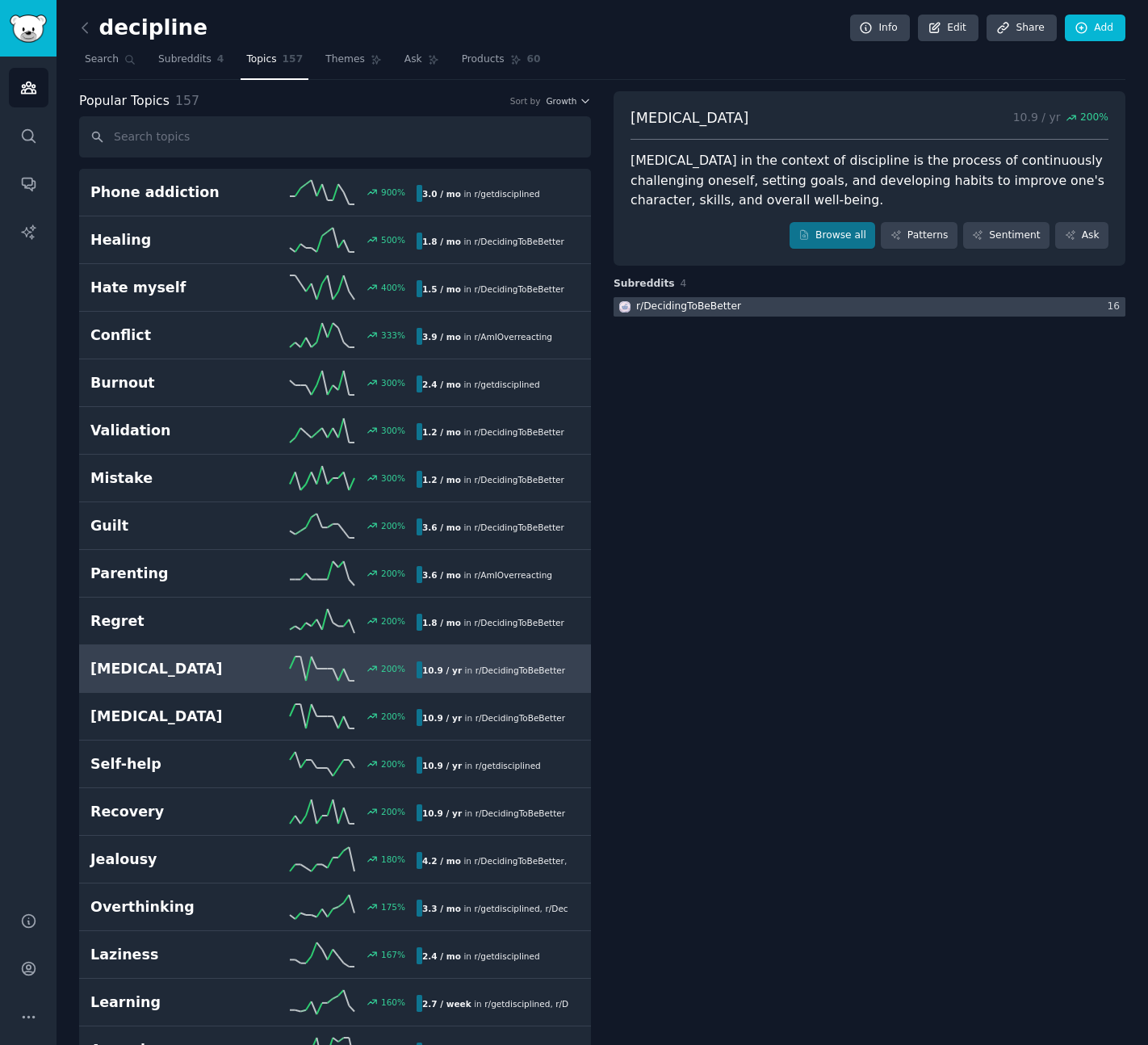
click at [680, 309] on div "r/ DecidingToBeBetter" at bounding box center [689, 307] width 105 height 15
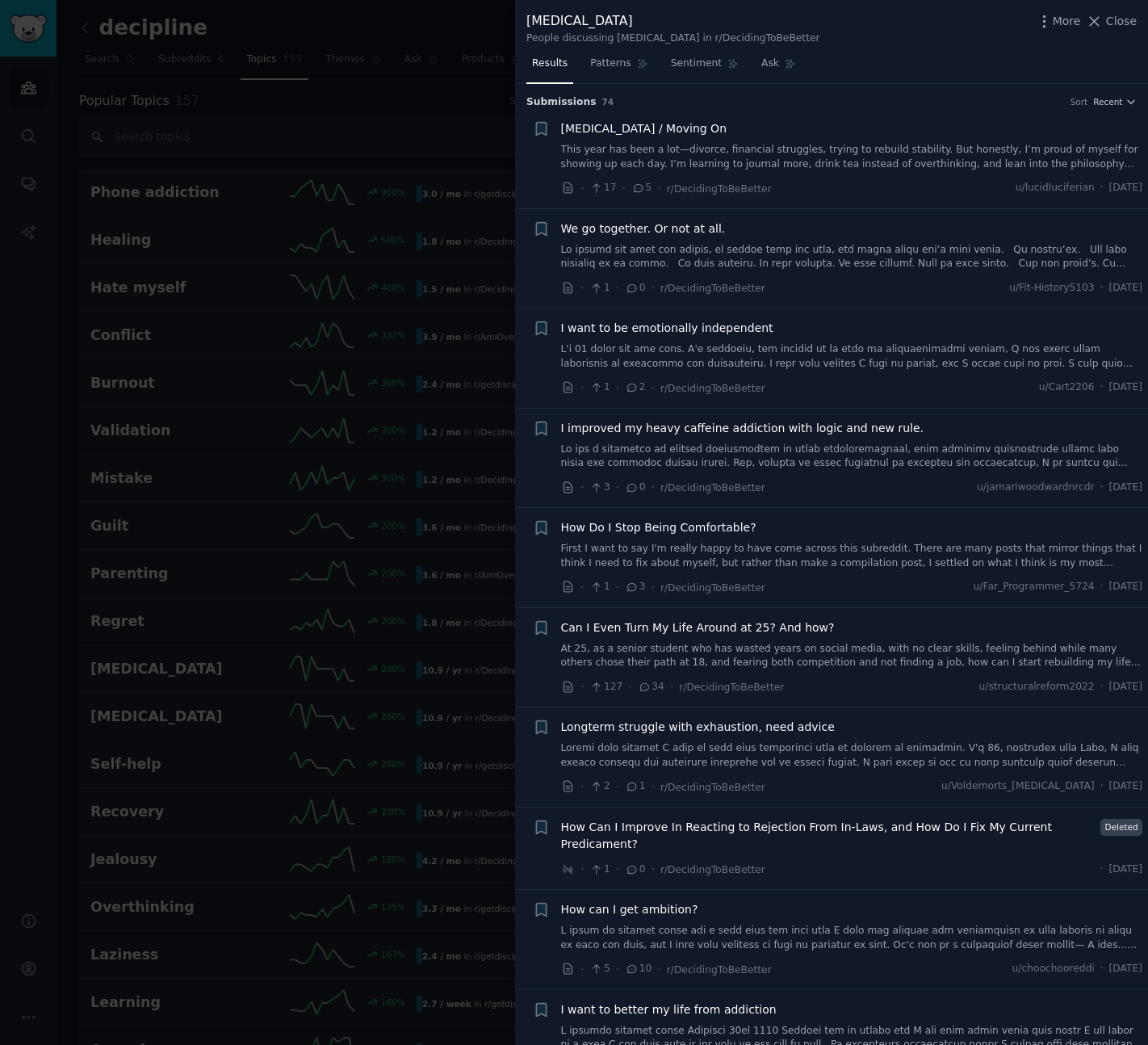
click at [367, 304] on div at bounding box center [574, 522] width 1148 height 1045
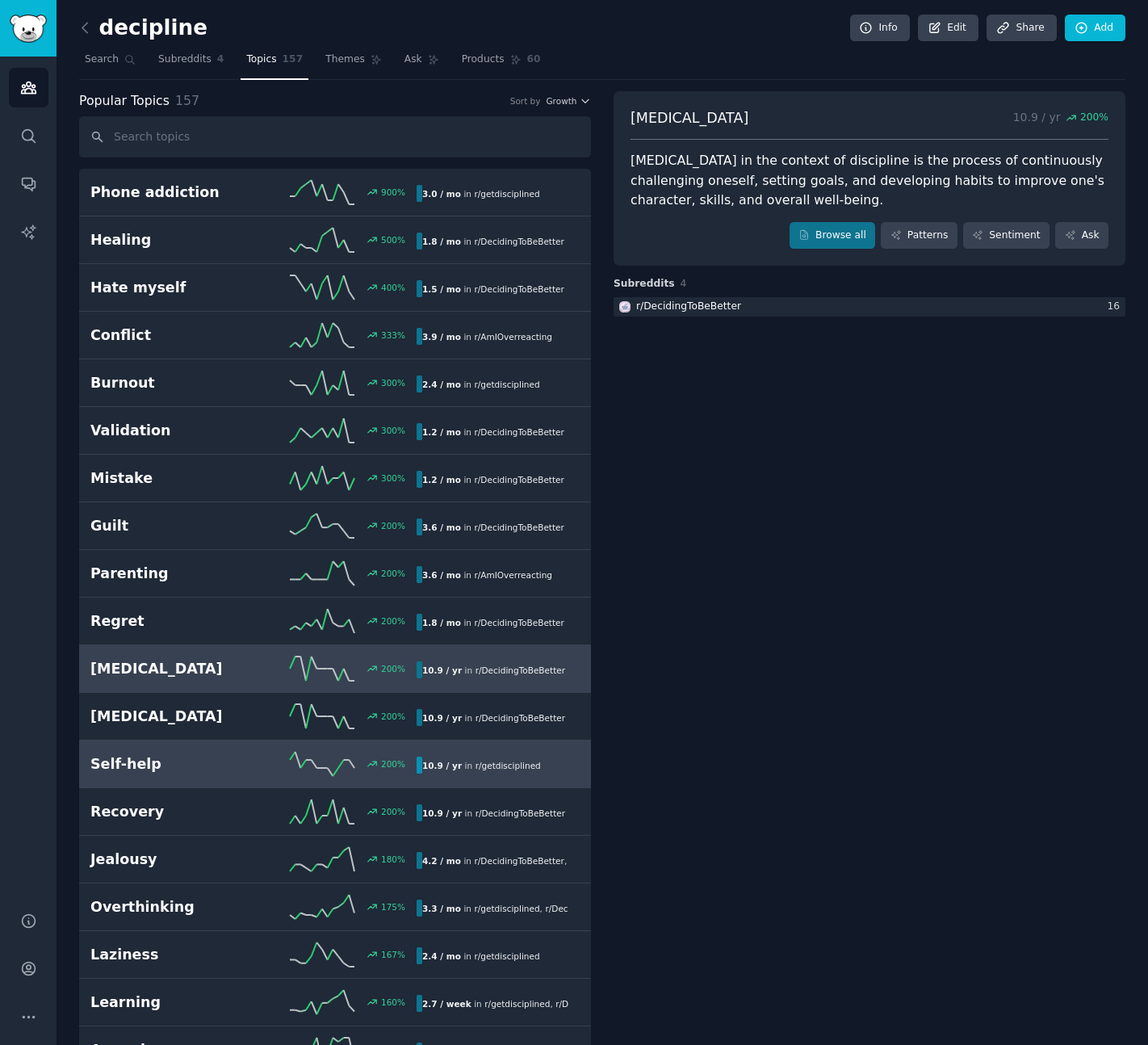
click at [253, 766] on div "200 %" at bounding box center [334, 764] width 163 height 25
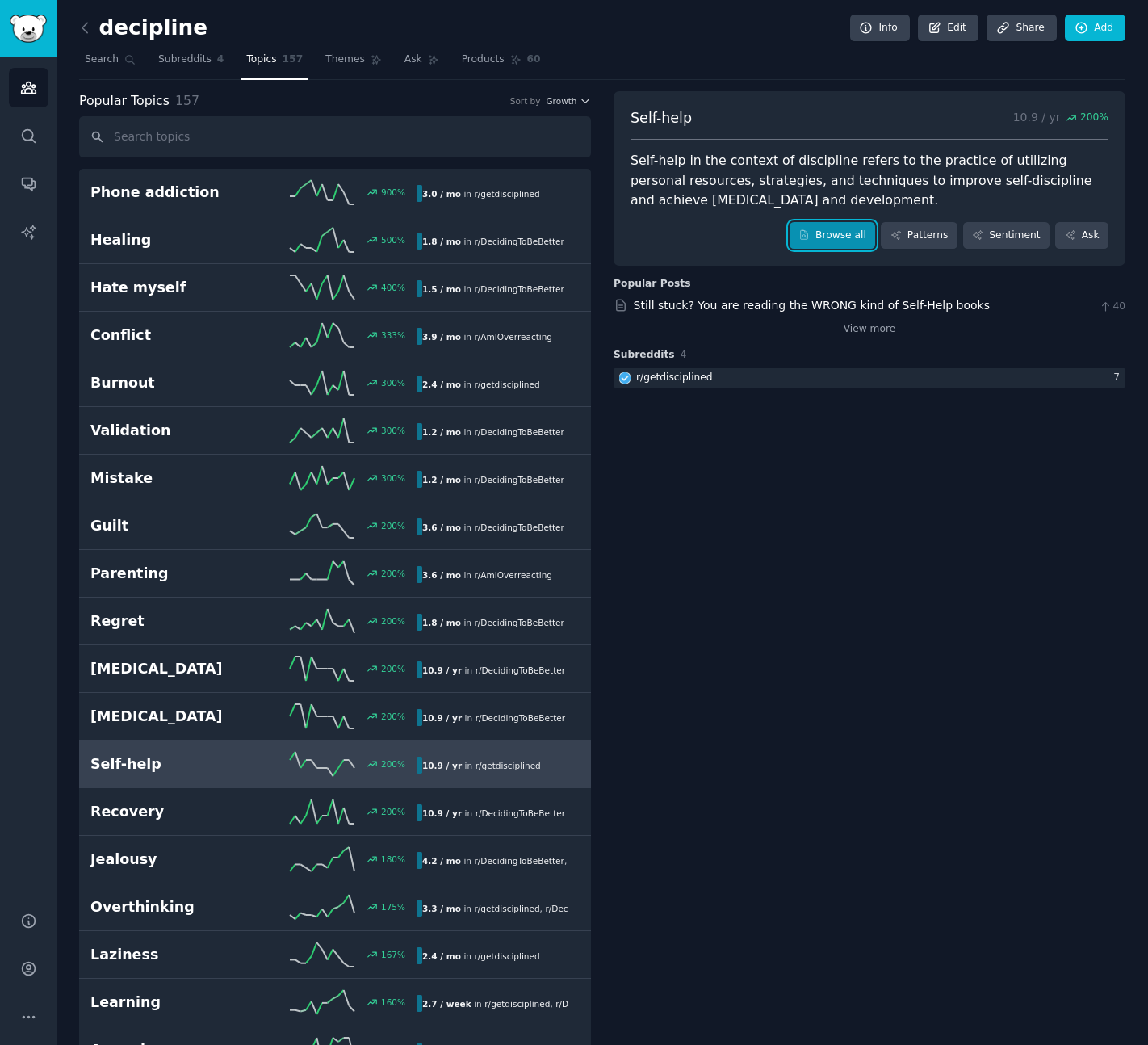
click at [858, 229] on link "Browse all" at bounding box center [833, 236] width 86 height 28
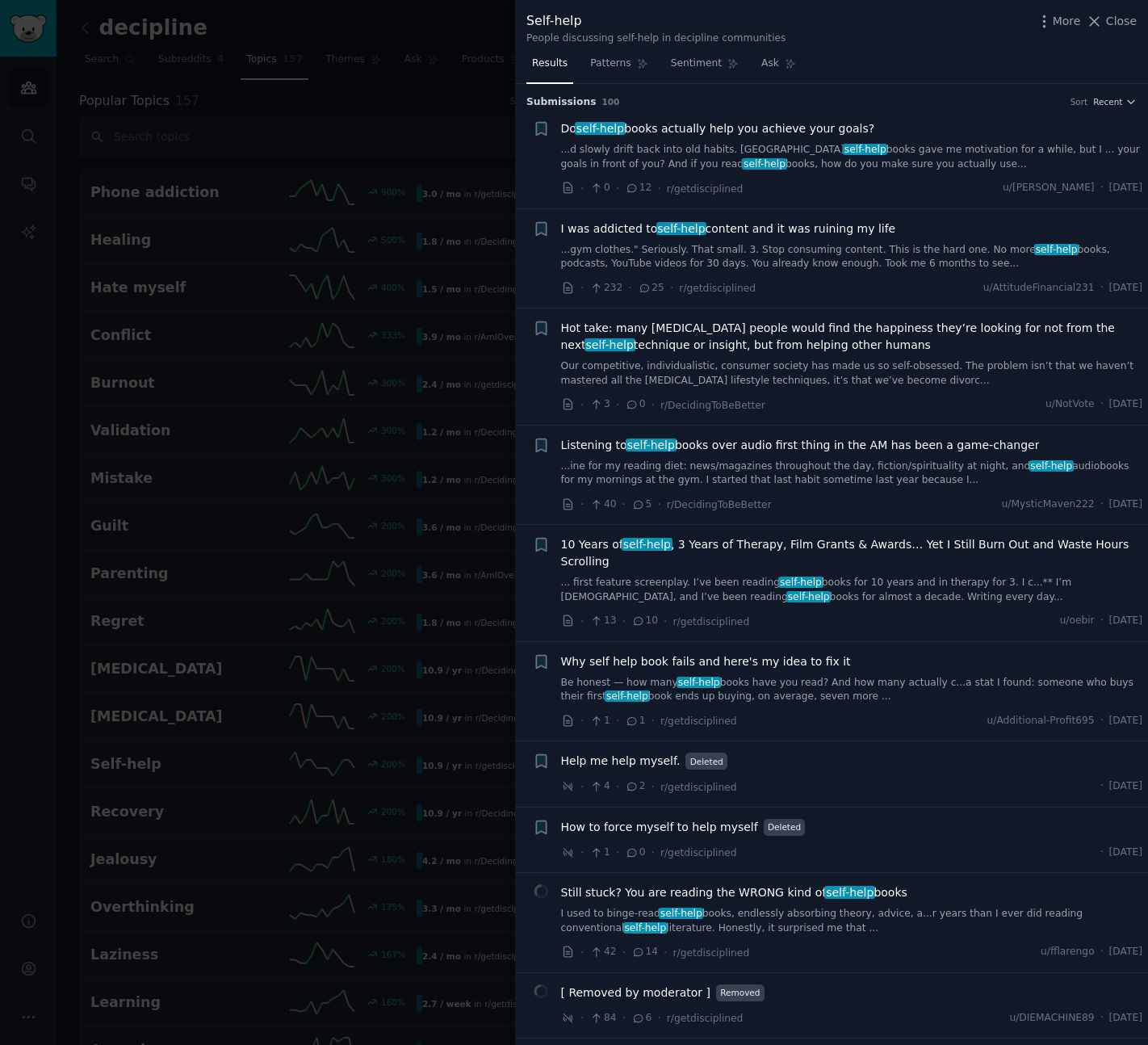
click at [458, 353] on div at bounding box center [574, 522] width 1148 height 1045
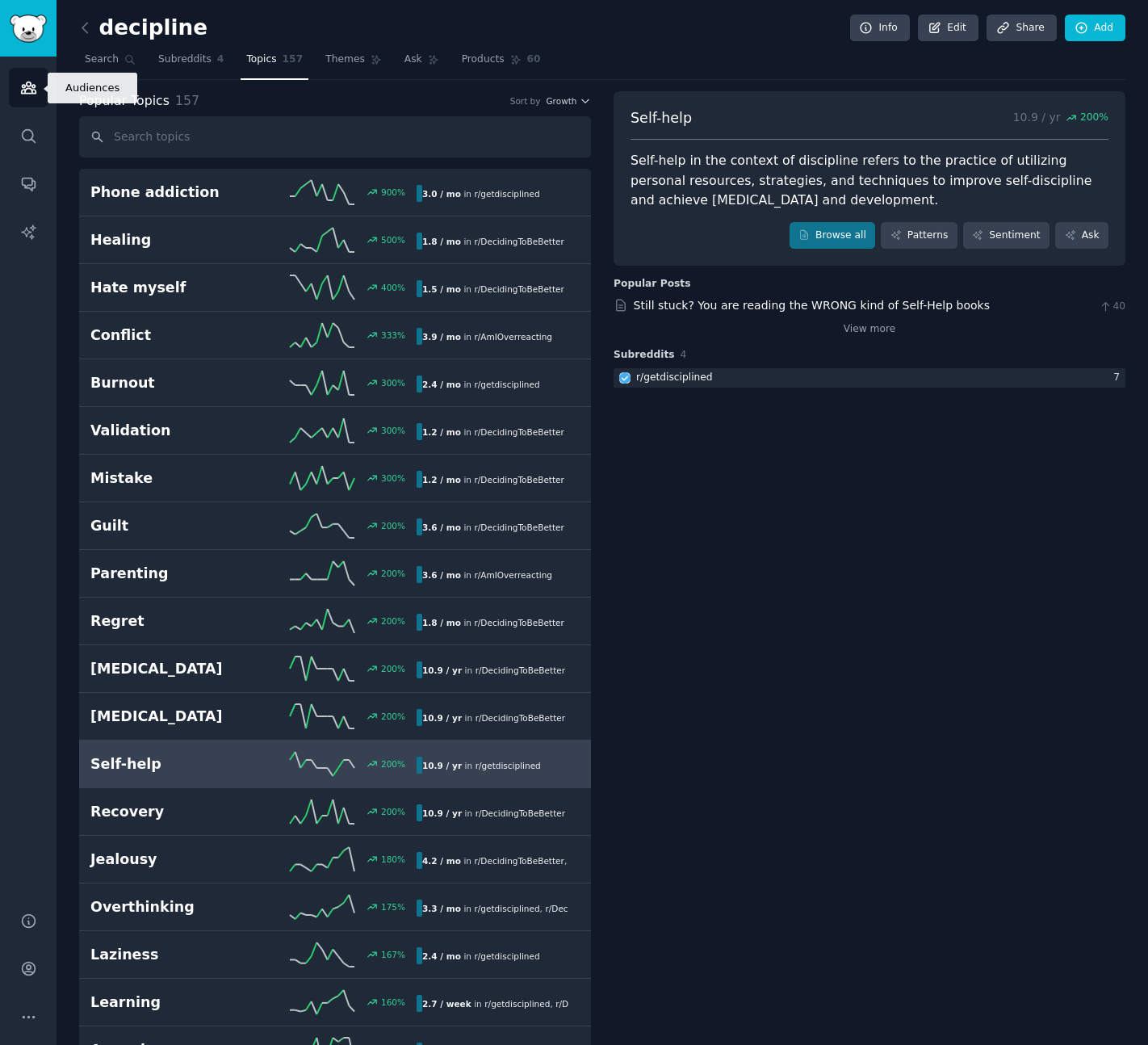
click at [20, 94] on icon "Sidebar" at bounding box center [29, 88] width 17 height 17
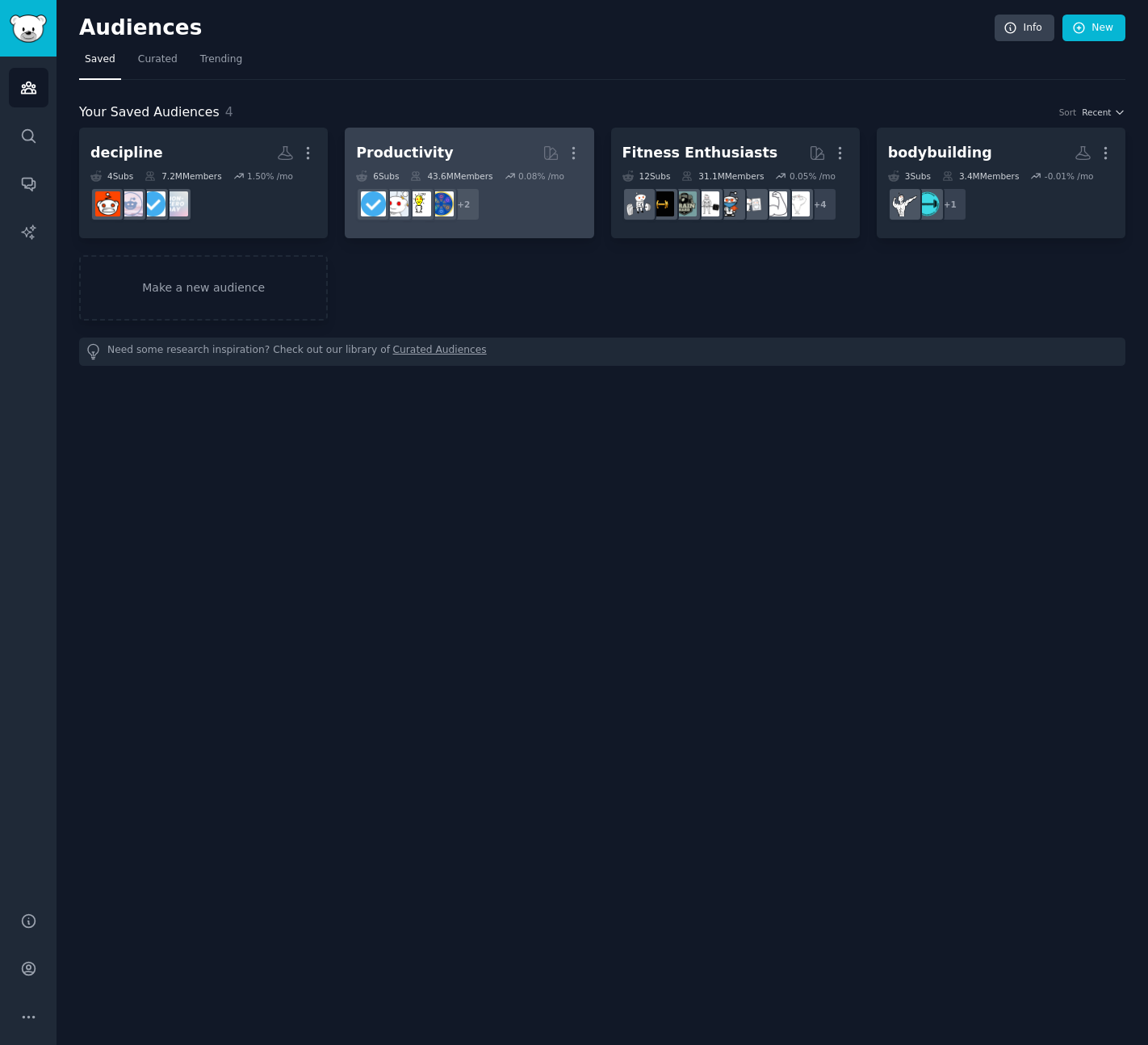
click at [421, 139] on h2 "Productivity More" at bounding box center [470, 152] width 226 height 28
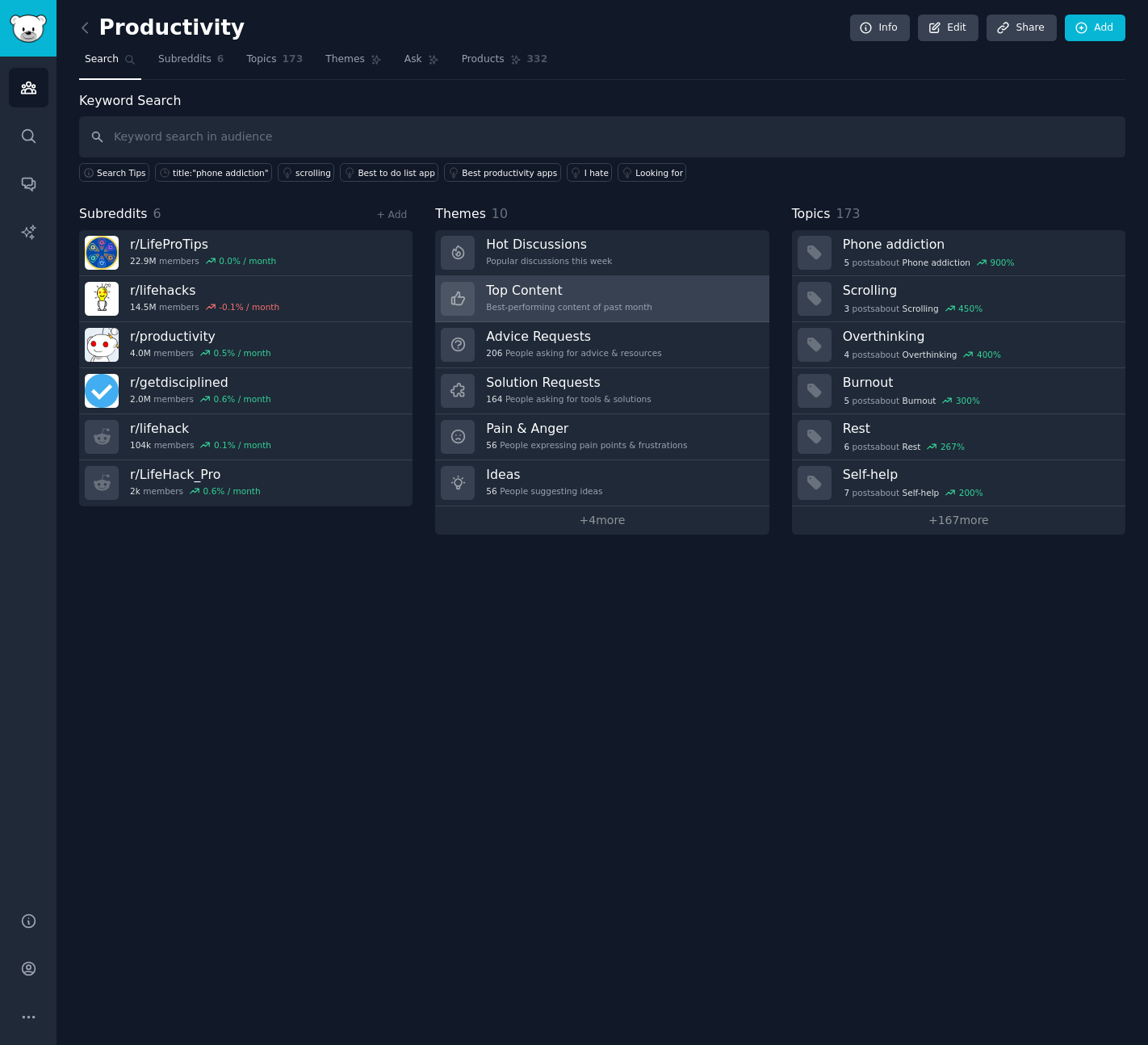
click at [550, 294] on h3 "Top Content" at bounding box center [569, 290] width 166 height 17
